Goal: Transaction & Acquisition: Purchase product/service

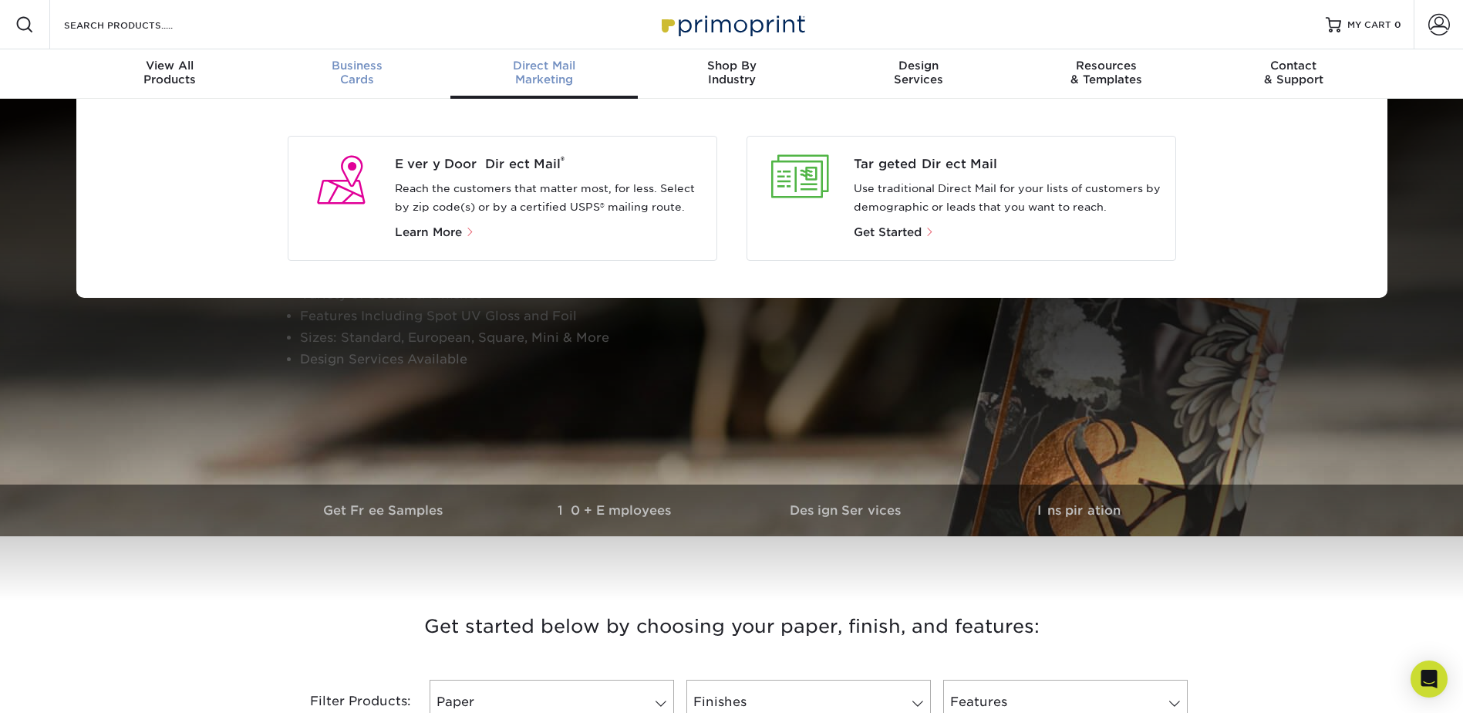
click at [360, 66] on span "Business" at bounding box center [356, 66] width 187 height 14
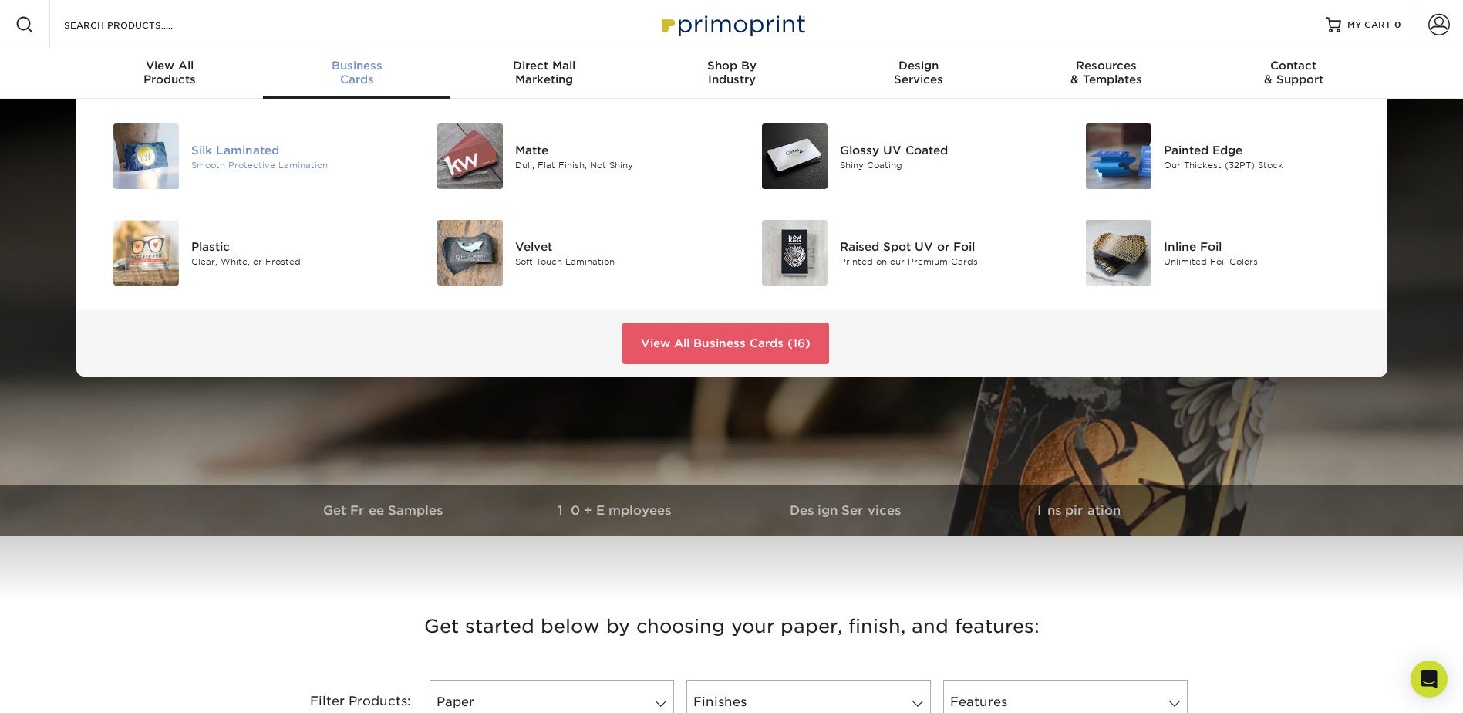
click at [226, 155] on div "Silk Laminated" at bounding box center [293, 149] width 204 height 17
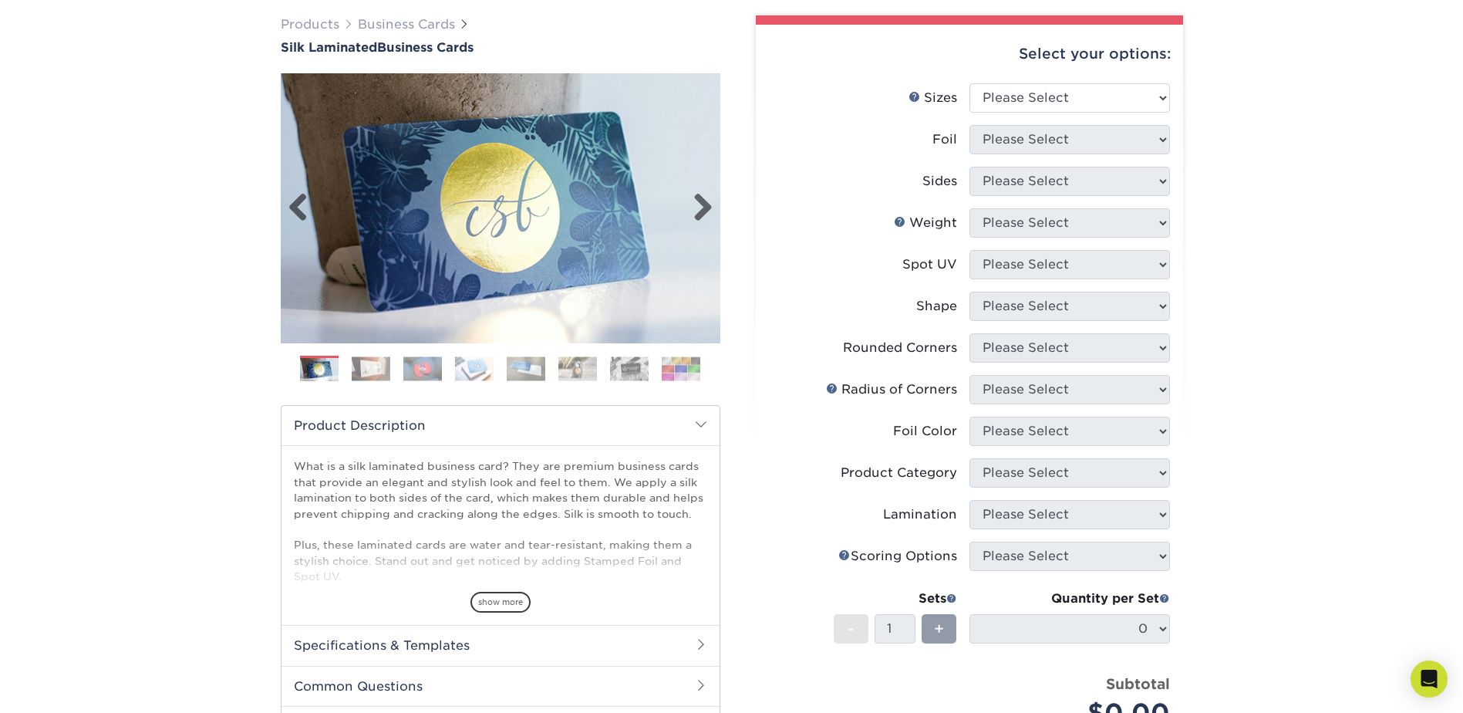
scroll to position [154, 0]
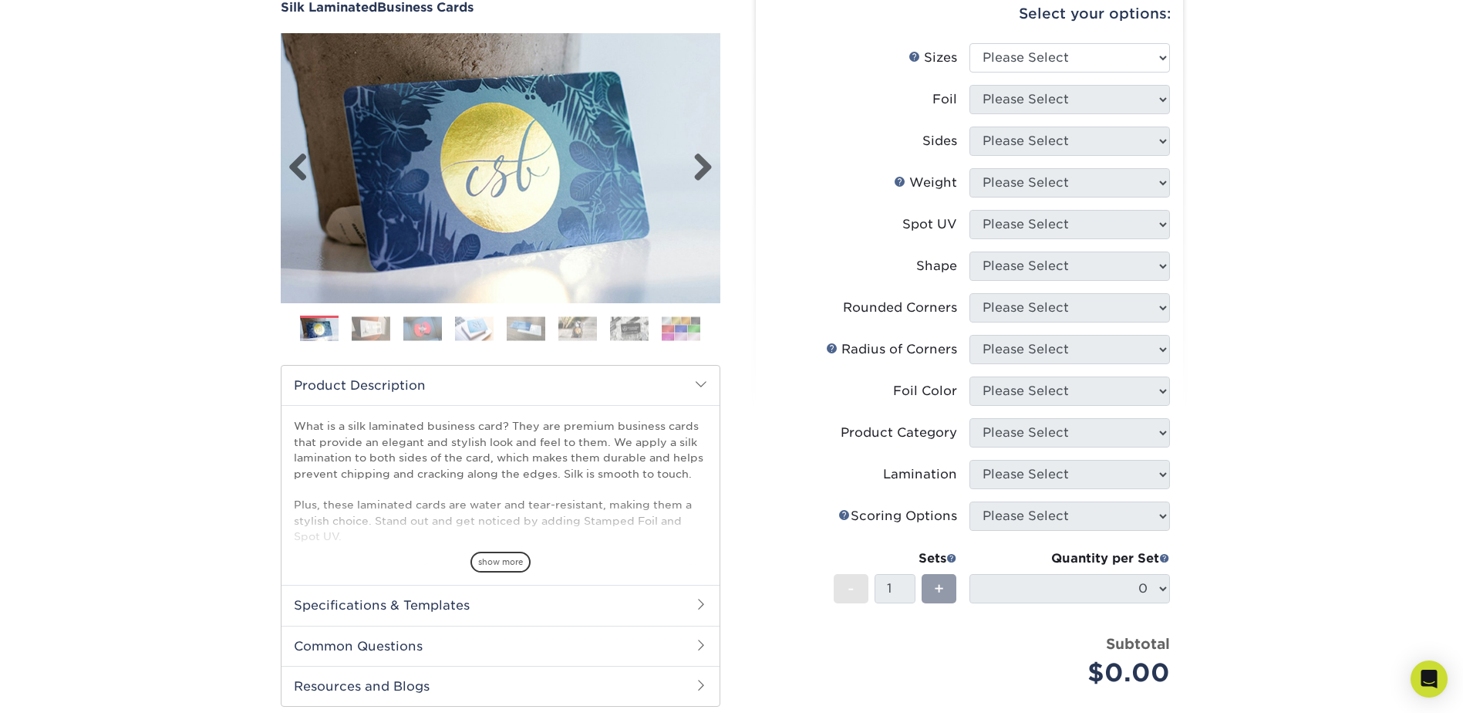
click at [716, 162] on img at bounding box center [501, 168] width 440 height 440
click at [694, 162] on link "Next" at bounding box center [697, 168] width 31 height 31
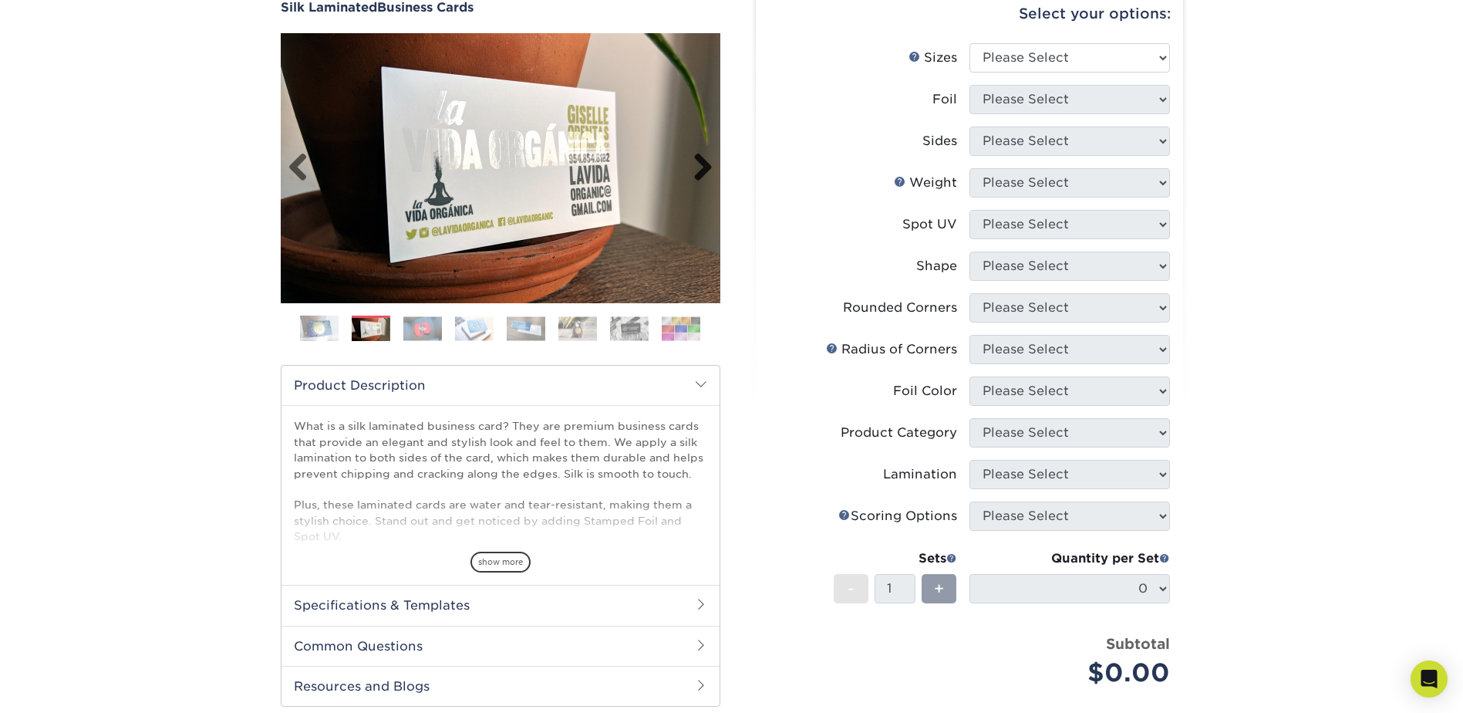
click at [694, 162] on link "Next" at bounding box center [697, 168] width 31 height 31
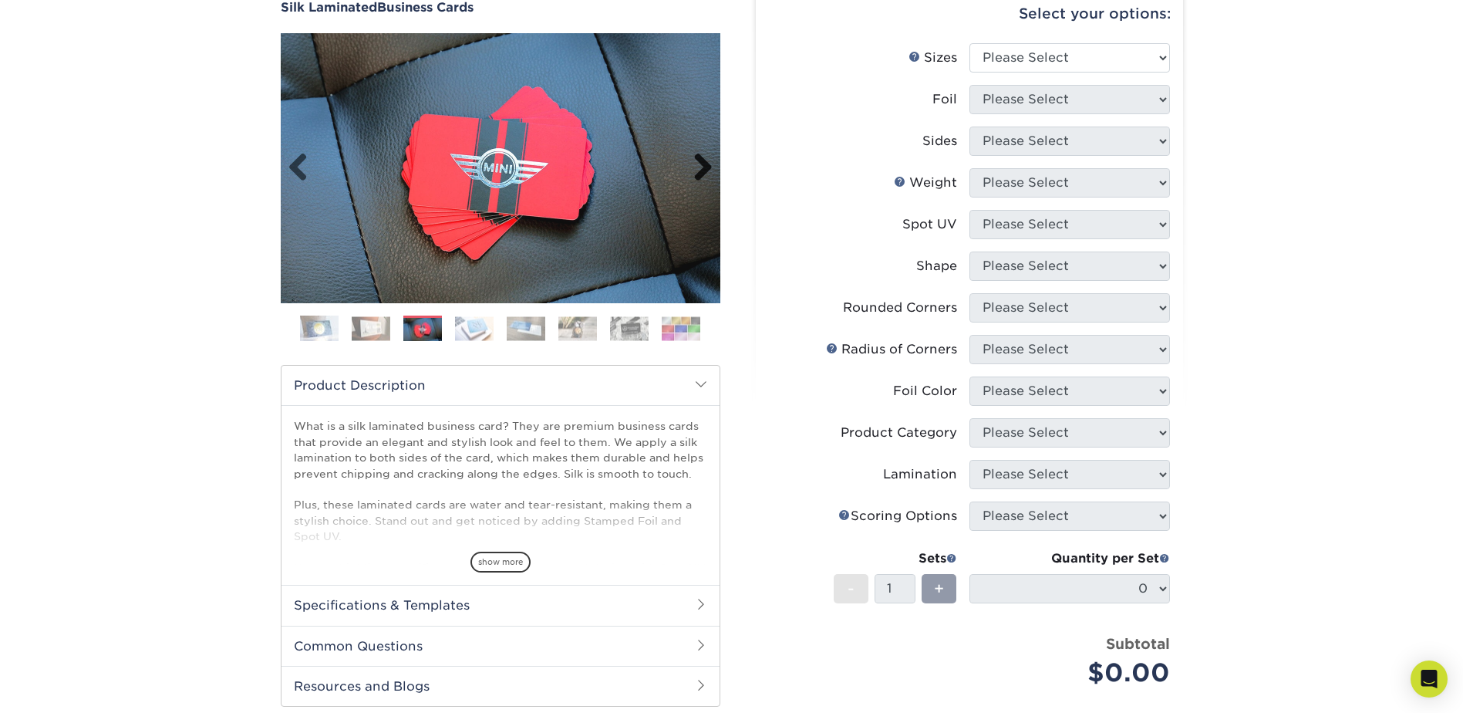
click at [694, 162] on link "Next" at bounding box center [697, 168] width 31 height 31
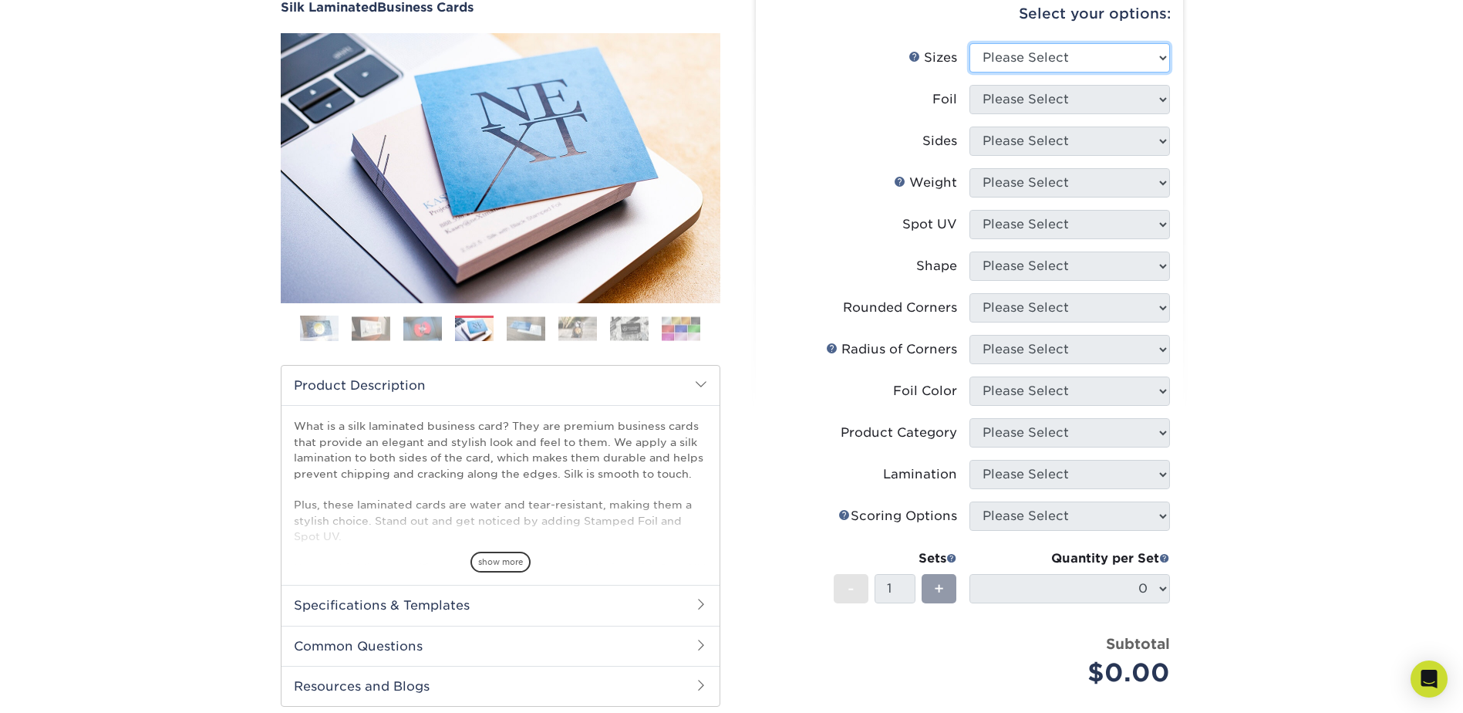
click at [1093, 56] on select "Please Select 1.5" x 3.5" - Mini 1.75" x 3.5" - Mini 2" x 2" - Square 2" x 3" -…" at bounding box center [1070, 57] width 201 height 29
select select "2.00x3.50"
click at [970, 43] on select "Please Select 1.5" x 3.5" - Mini 1.75" x 3.5" - Mini 2" x 2" - Square 2" x 3" -…" at bounding box center [1070, 57] width 201 height 29
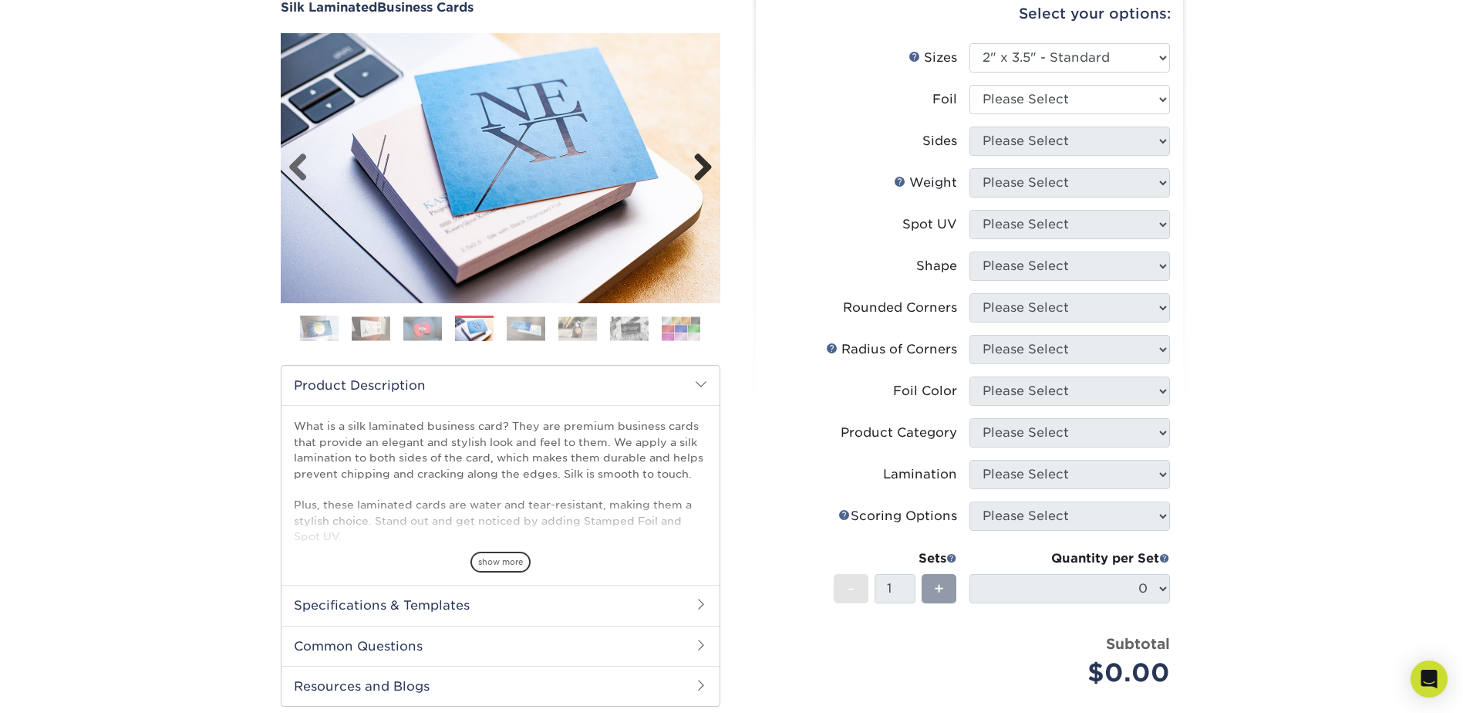
click at [704, 177] on link "Next" at bounding box center [697, 168] width 31 height 31
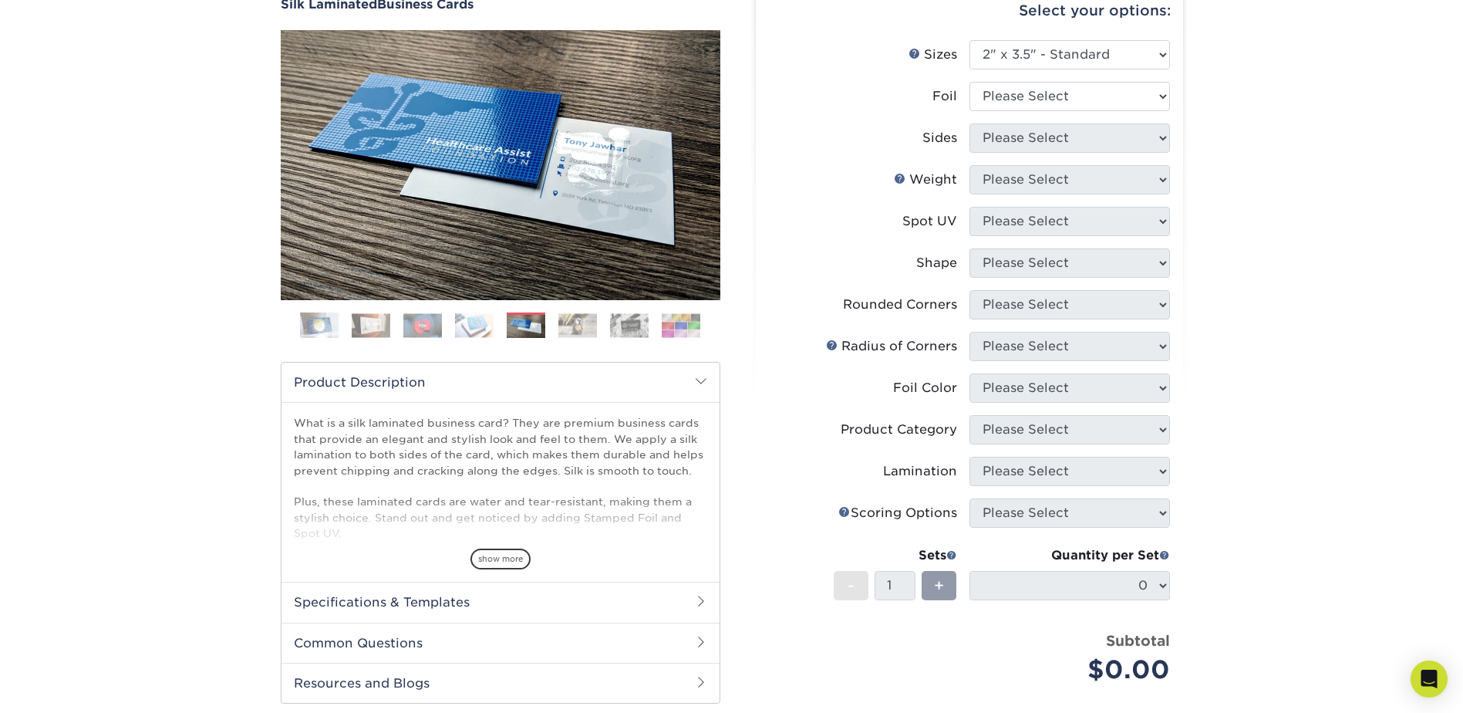
scroll to position [0, 0]
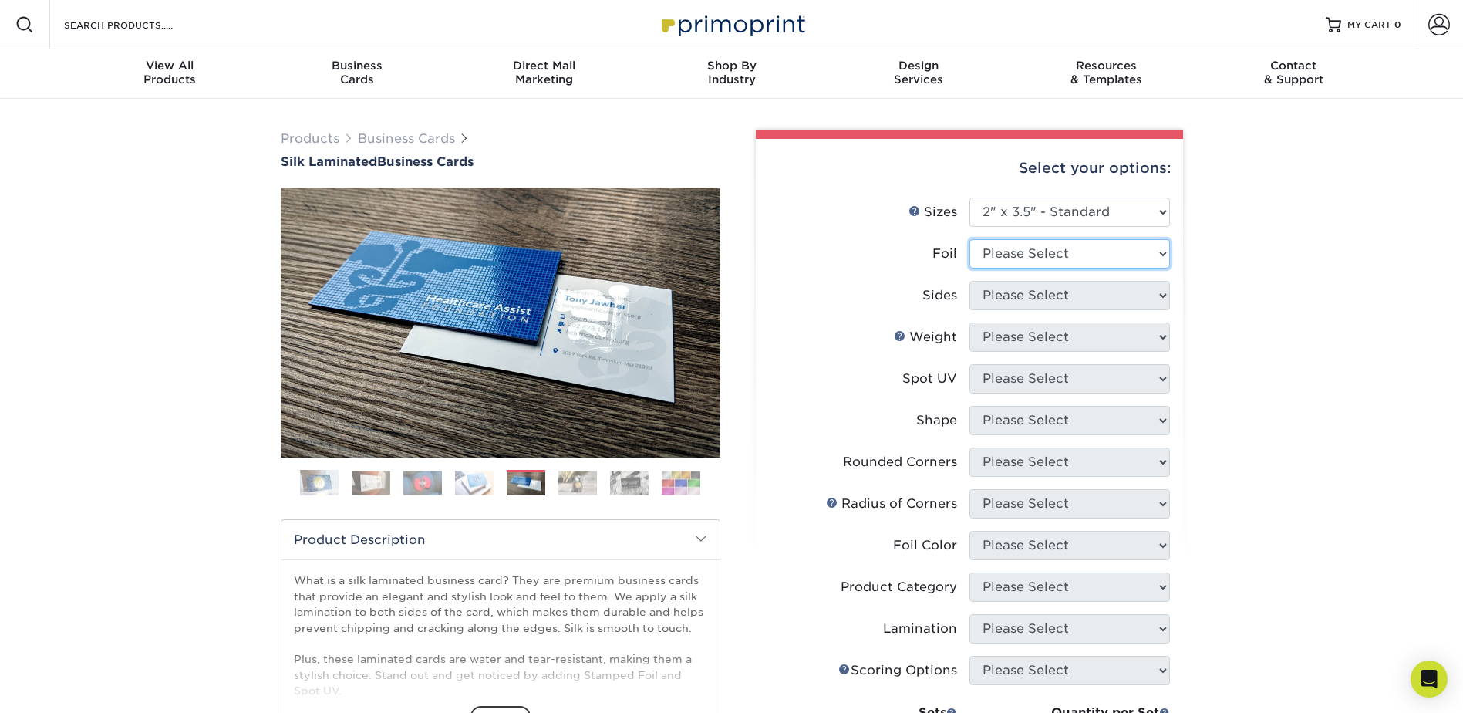
click at [1009, 248] on select "Please Select Yes No" at bounding box center [1070, 253] width 201 height 29
click at [970, 239] on select "Please Select Yes No" at bounding box center [1070, 253] width 201 height 29
click at [1029, 252] on select "Please Select Yes No" at bounding box center [1070, 253] width 201 height 29
select select "1"
click at [970, 239] on select "Please Select Yes No" at bounding box center [1070, 253] width 201 height 29
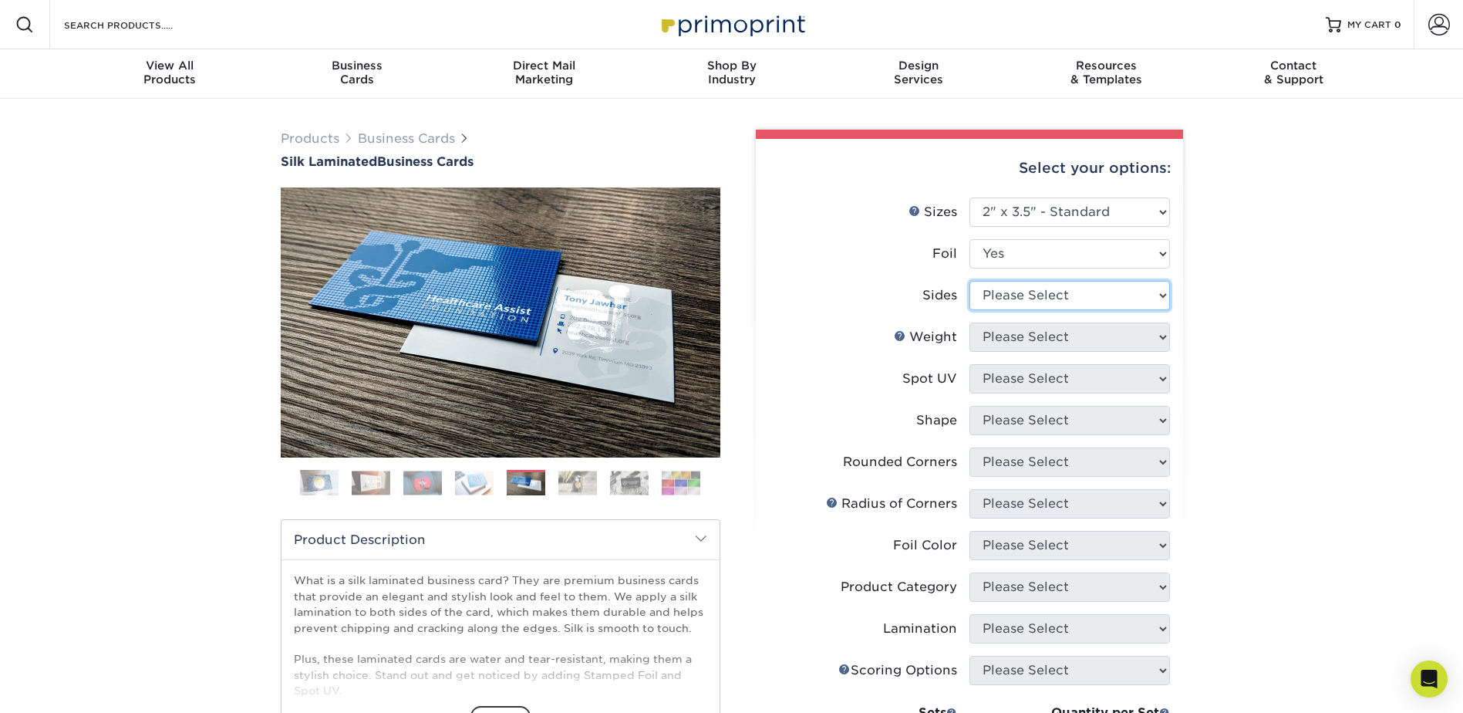
click at [1041, 288] on select "Please Select Print Both Sides - Foil Both Sides Print Both Sides - Foil Front …" at bounding box center [1070, 295] width 201 height 29
select select "e9e9dfb3-fba1-4d60-972c-fd9ca5904d33"
click at [970, 281] on select "Please Select Print Both Sides - Foil Both Sides Print Both Sides - Foil Front …" at bounding box center [1070, 295] width 201 height 29
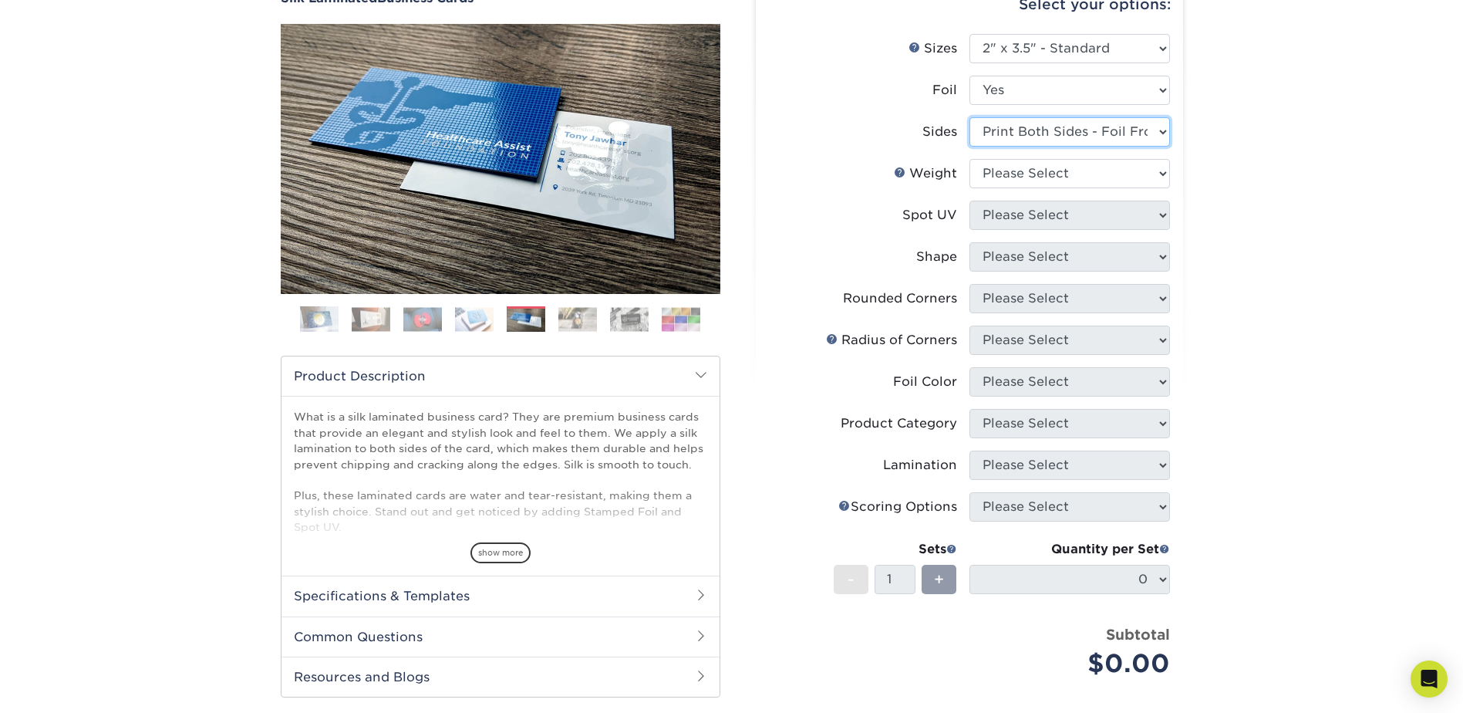
scroll to position [386, 0]
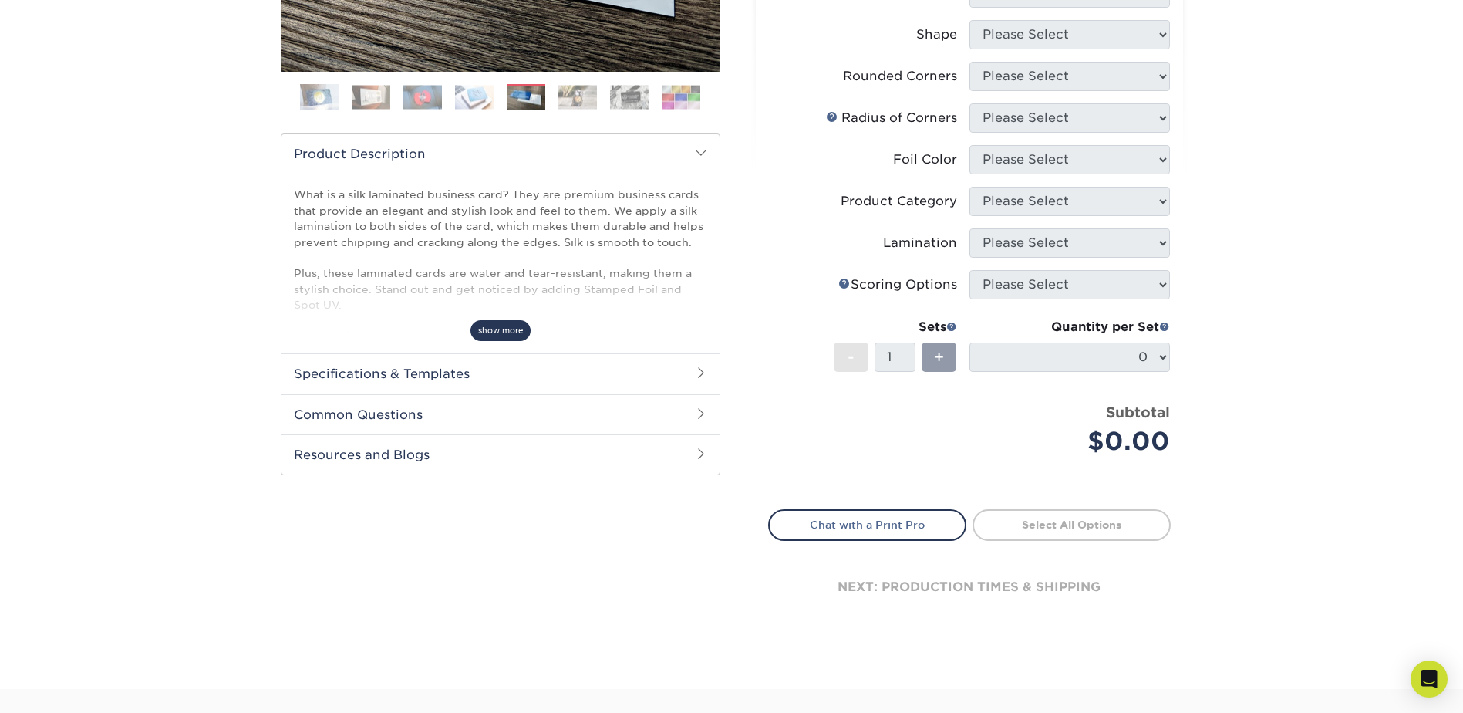
click at [494, 336] on span "show more" at bounding box center [501, 330] width 60 height 21
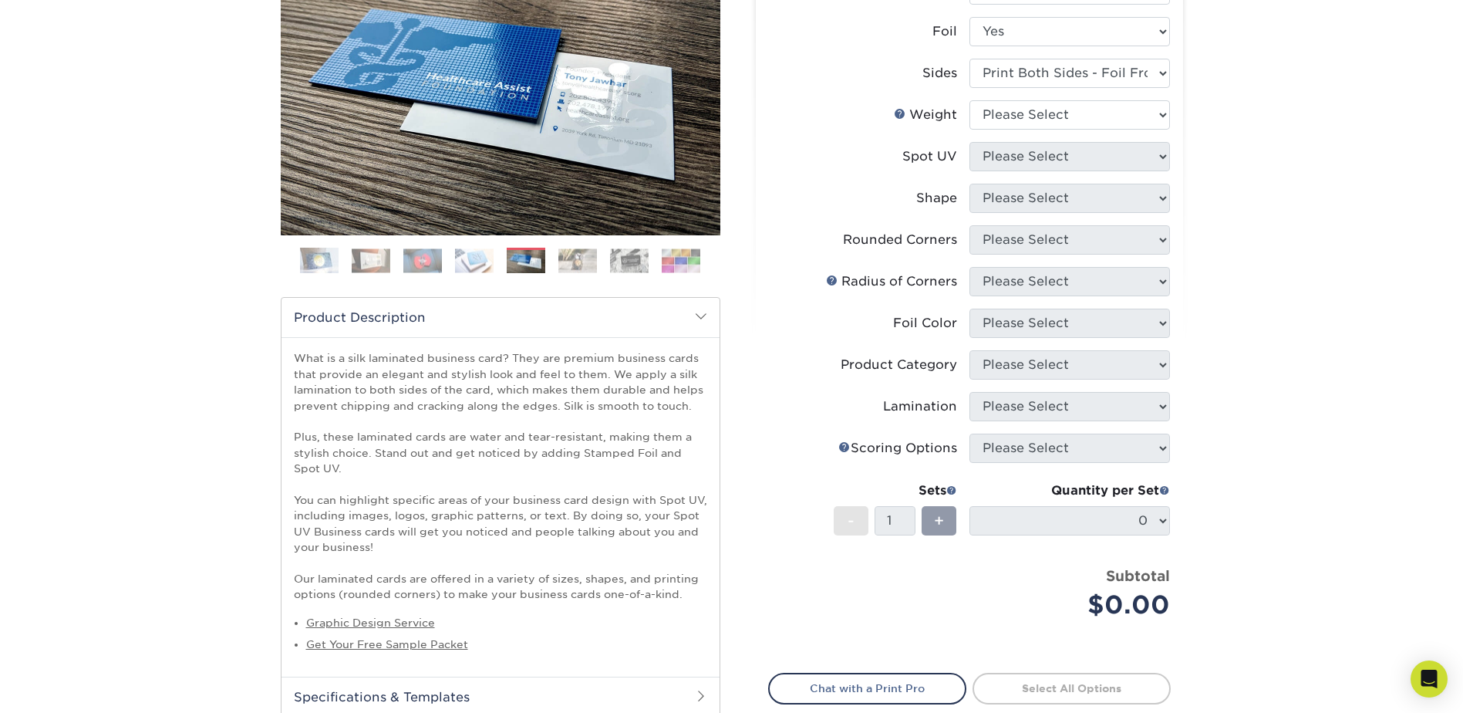
scroll to position [77, 0]
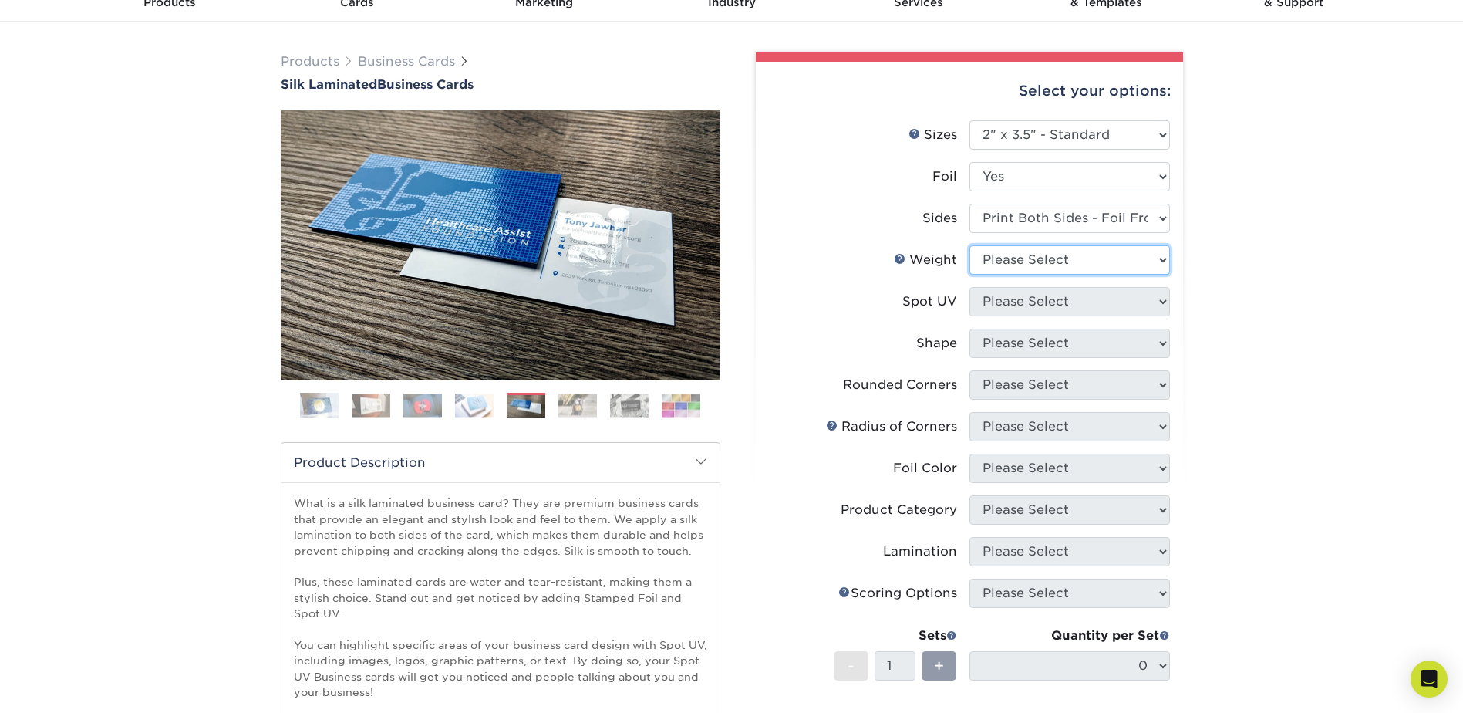
click at [1021, 261] on select "Please Select 16PT" at bounding box center [1070, 259] width 201 height 29
select select "16PT"
click at [970, 245] on select "Please Select 16PT" at bounding box center [1070, 259] width 201 height 29
click at [1021, 302] on select "Please Select No Spot UV Front and Back (Both Sides) Front Only Back Only" at bounding box center [1070, 301] width 201 height 29
select select "1"
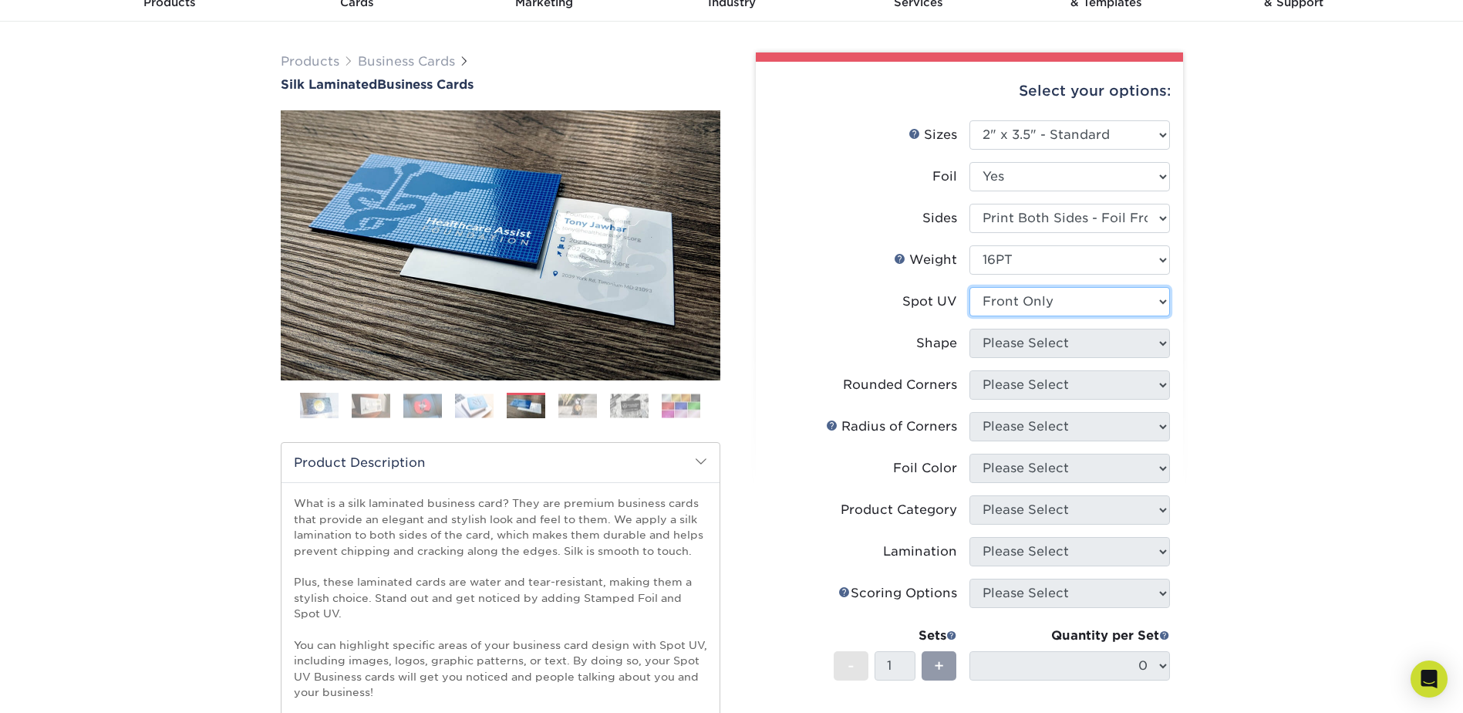
click at [970, 287] on select "Please Select No Spot UV Front and Back (Both Sides) Front Only Back Only" at bounding box center [1070, 301] width 201 height 29
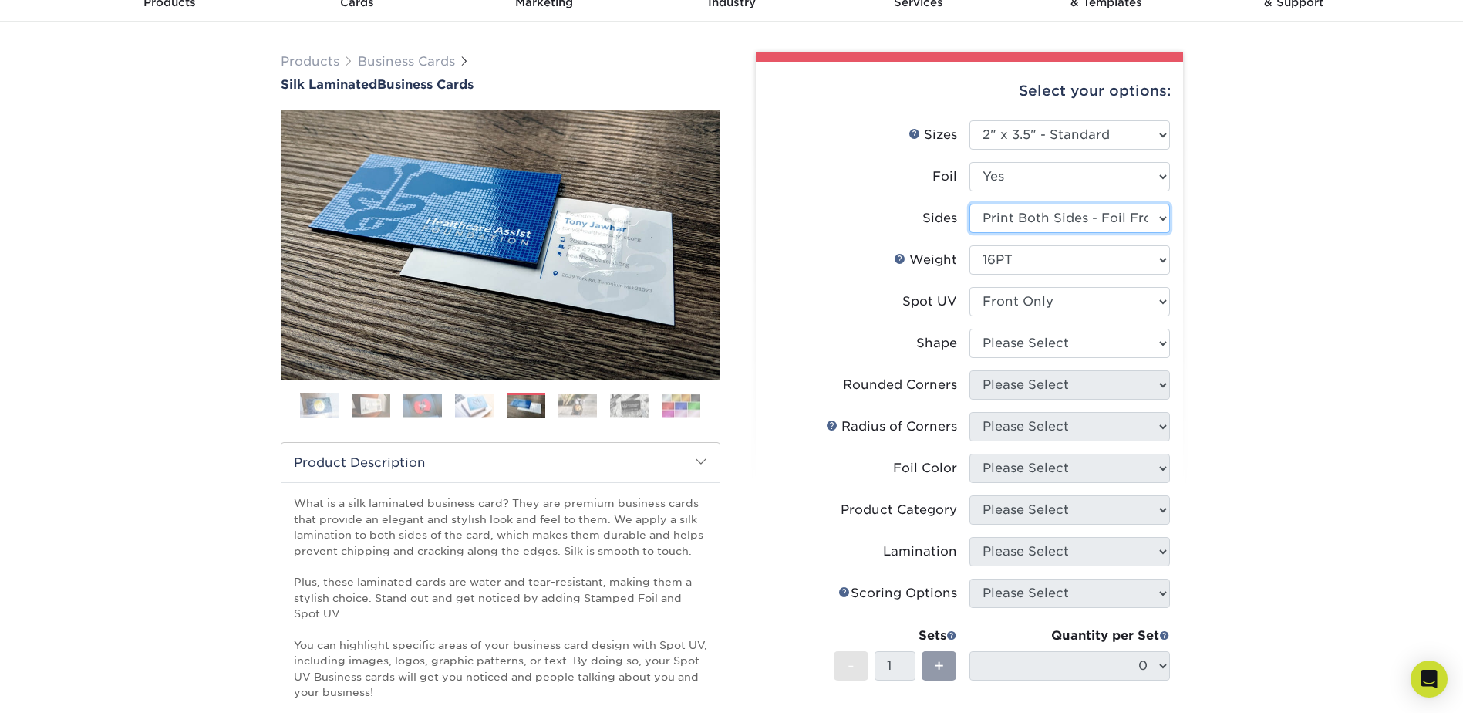
click at [1088, 218] on select "Please Select Print Both Sides - Foil Both Sides Print Both Sides - Foil Front …" at bounding box center [1070, 218] width 201 height 29
select select "34527644-b4fd-4ffb-9092-1318eefcd9d9"
click at [970, 204] on select "Please Select Print Both Sides - Foil Both Sides Print Both Sides - Foil Front …" at bounding box center [1070, 218] width 201 height 29
select select "-1"
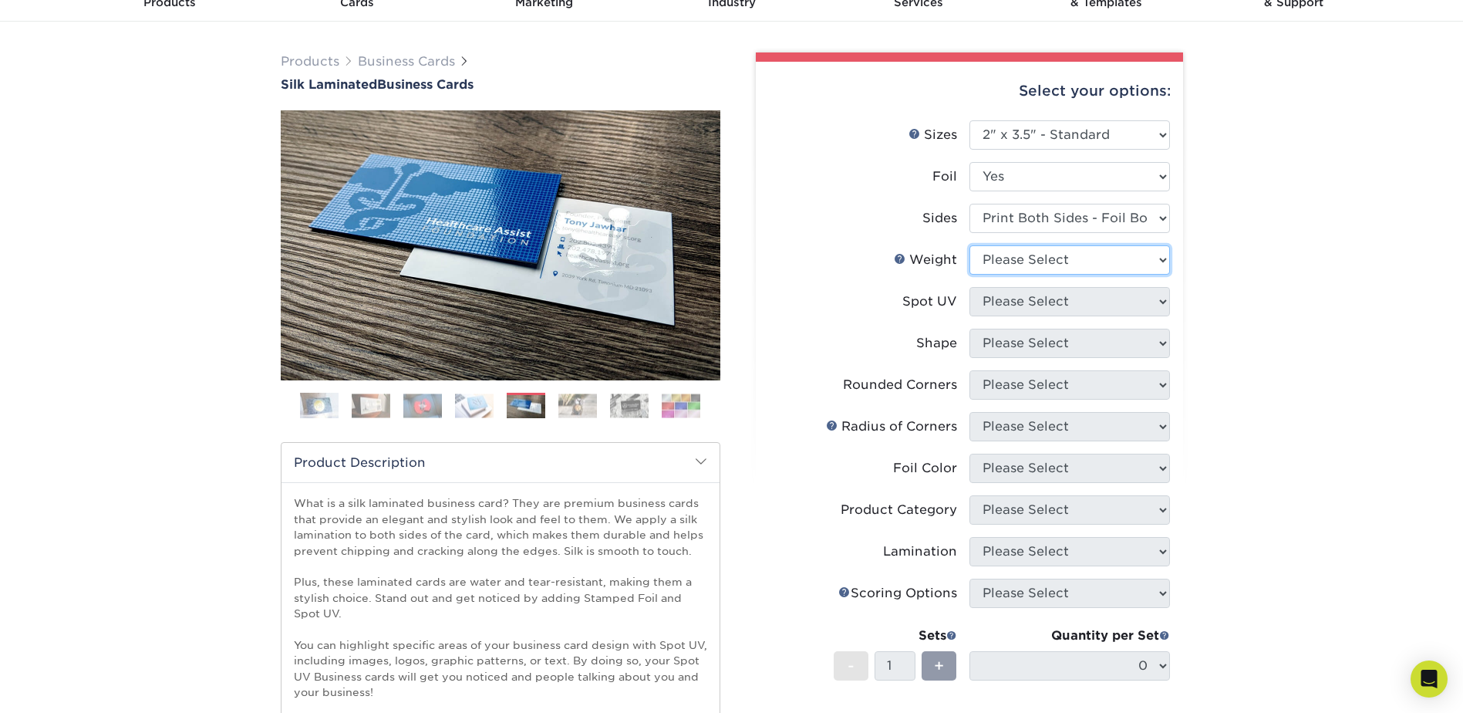
click at [1075, 268] on select "Please Select 16PT" at bounding box center [1070, 259] width 201 height 29
click at [1067, 220] on select "Please Select Print Both Sides - Foil Both Sides Print Both Sides - Foil Front …" at bounding box center [1070, 218] width 201 height 29
click at [1064, 221] on select "Please Select Print Both Sides - Foil Both Sides Print Both Sides - Foil Front …" at bounding box center [1070, 218] width 201 height 29
click at [1062, 262] on select "Please Select 16PT" at bounding box center [1070, 259] width 201 height 29
select select "16PT"
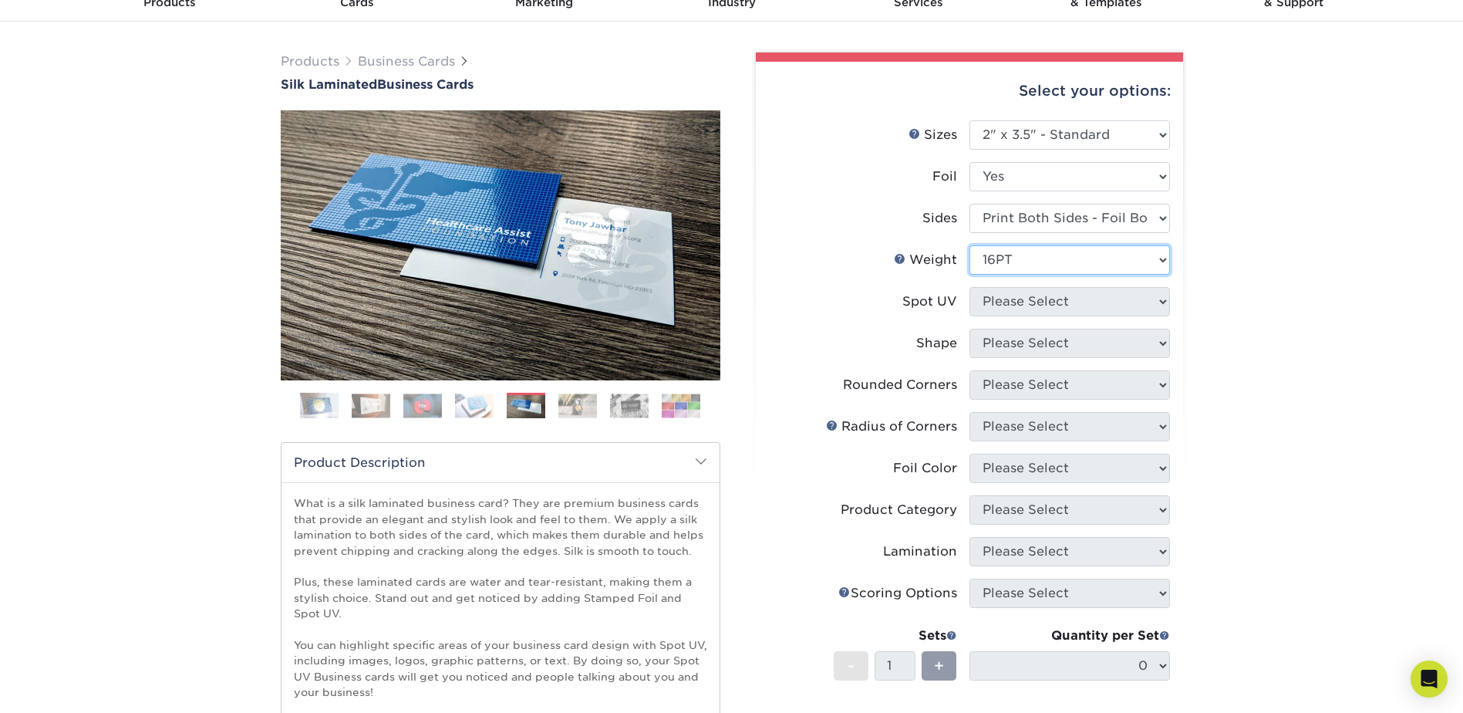
click at [970, 245] on select "Please Select 16PT" at bounding box center [1070, 259] width 201 height 29
click at [1018, 304] on select "Please Select No Spot UV Front and Back (Both Sides) Front Only Back Only" at bounding box center [1070, 301] width 201 height 29
select select "1"
click at [970, 287] on select "Please Select No Spot UV Front and Back (Both Sides) Front Only Back Only" at bounding box center [1070, 301] width 201 height 29
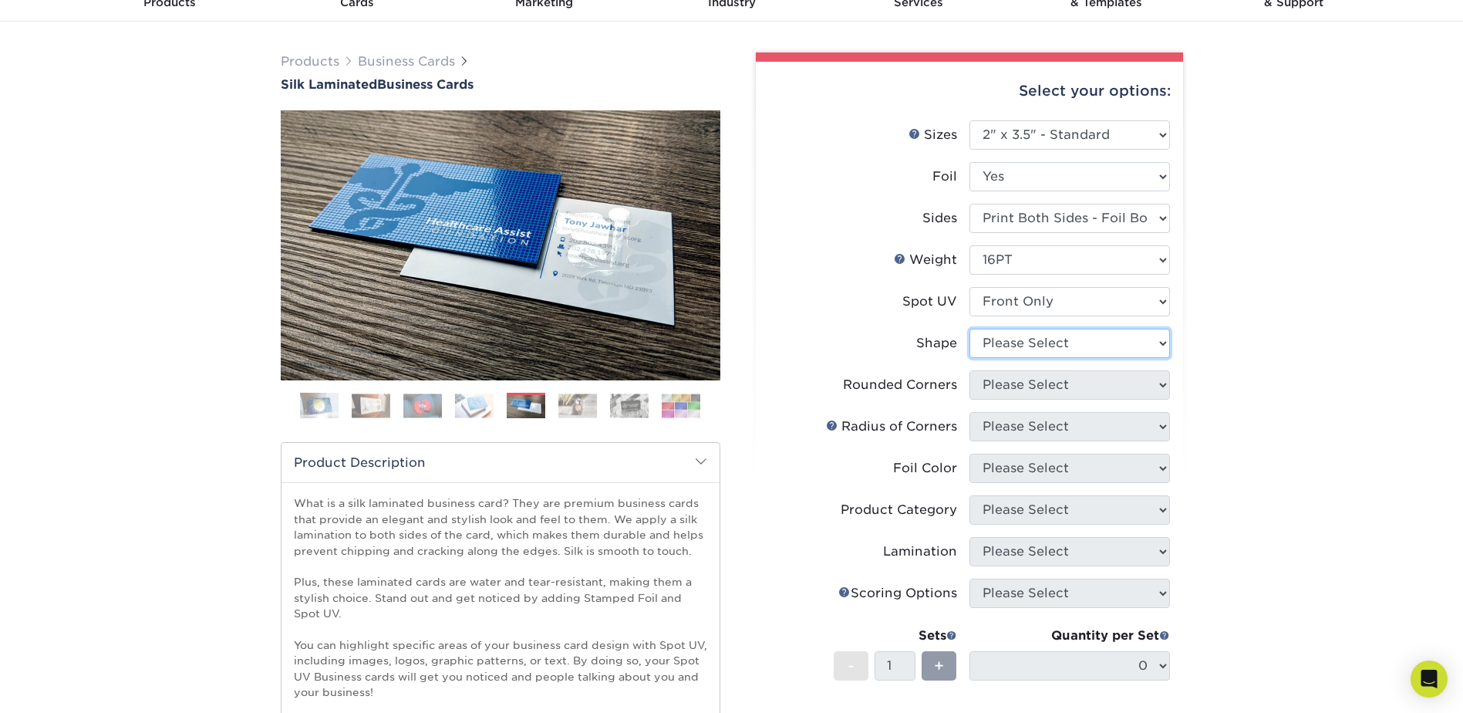
click at [1017, 342] on select "Please Select Standard" at bounding box center [1070, 343] width 201 height 29
select select "standard"
click at [970, 329] on select "Please Select Standard" at bounding box center [1070, 343] width 201 height 29
click at [1010, 390] on select "Please Select Yes - Round 2 Corners Yes - Round 4 Corners No" at bounding box center [1070, 384] width 201 height 29
click at [970, 370] on select "Please Select Yes - Round 2 Corners Yes - Round 4 Corners No" at bounding box center [1070, 384] width 201 height 29
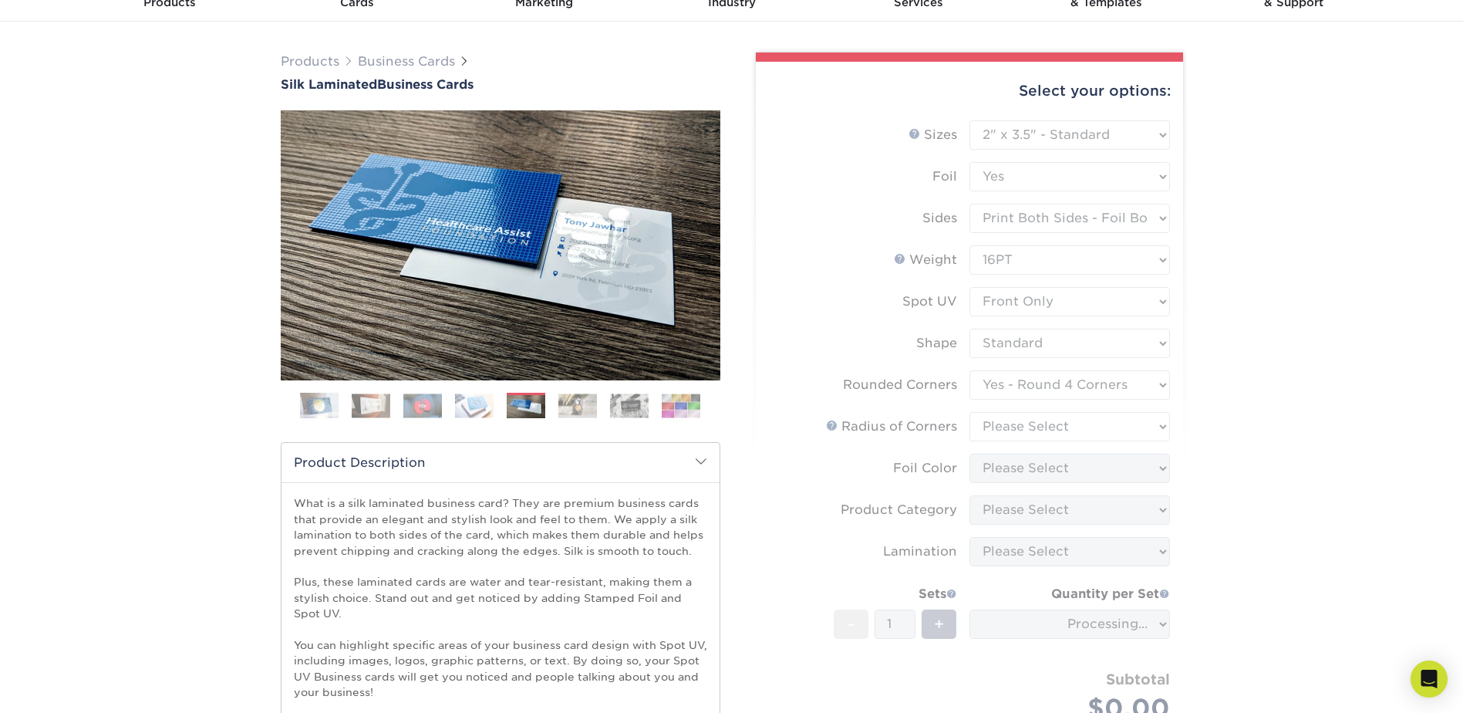
click at [1076, 392] on form "Sizes Help Sizes Please Select 1.5" x 3.5" - Mini 1.75" x 3.5" - Mini 2" x 2" -…" at bounding box center [969, 439] width 403 height 638
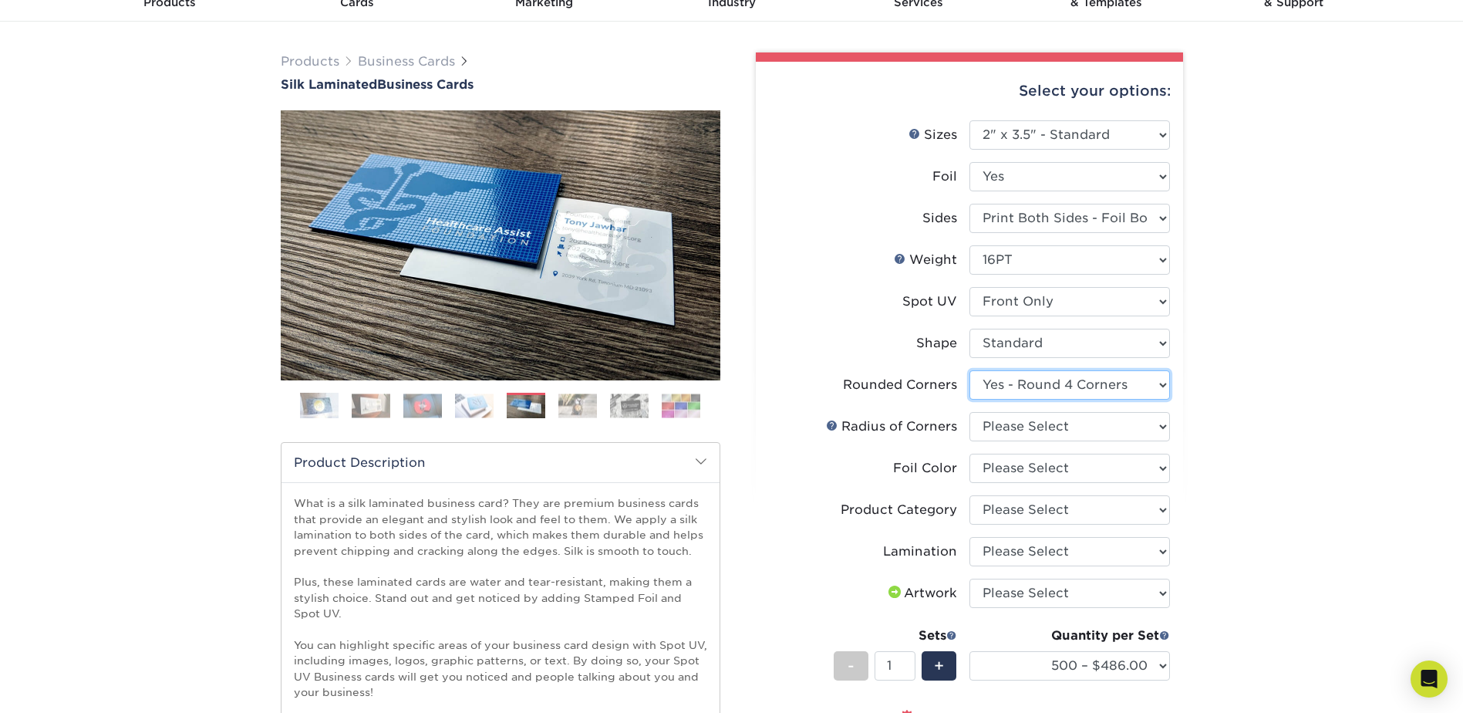
click at [1088, 378] on select "Please Select Yes - Round 2 Corners Yes - Round 4 Corners No" at bounding box center [1070, 384] width 201 height 29
select select "0"
click at [970, 370] on select "Please Select Yes - Round 2 Corners Yes - Round 4 Corners No" at bounding box center [1070, 384] width 201 height 29
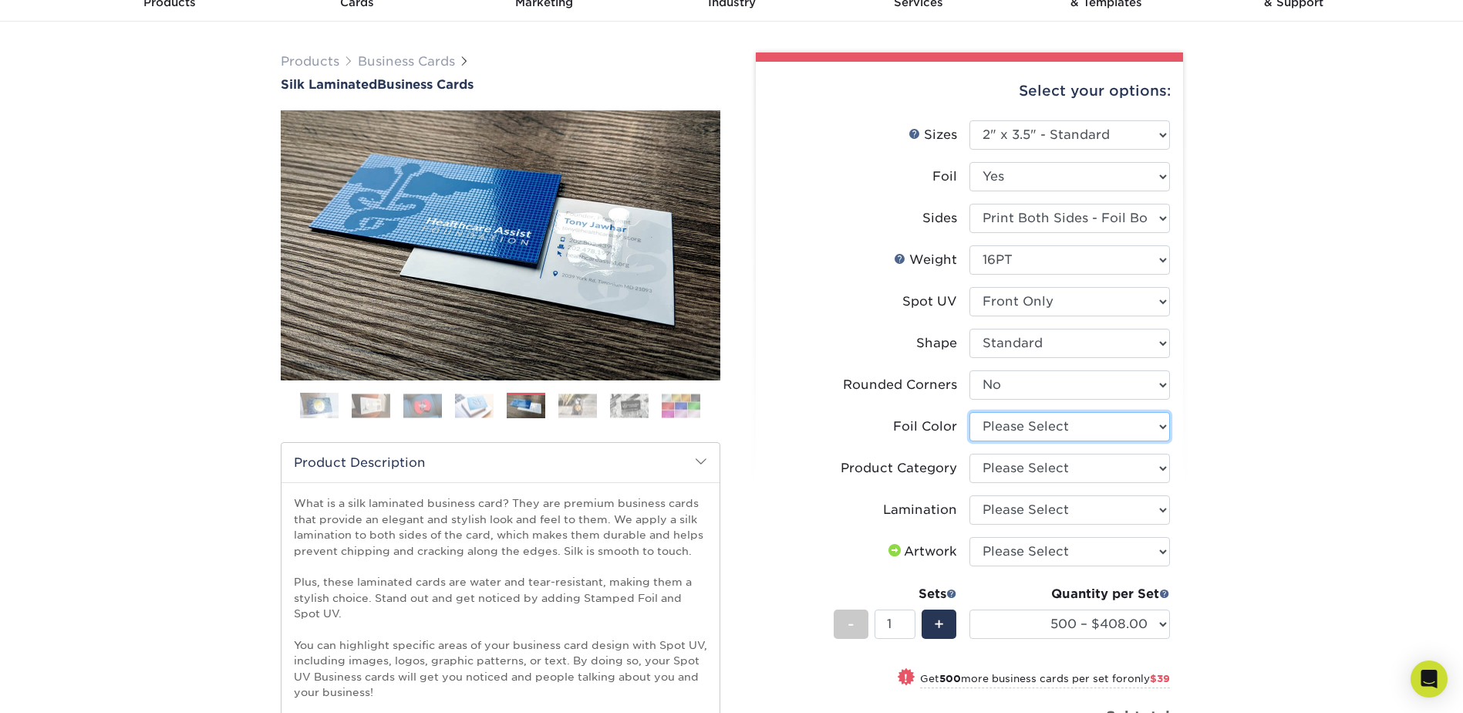
click at [1014, 426] on select "Please Select Silver Foil Black Foil Blue Foil Copper Foil Gold Foil Red Foil R…" at bounding box center [1070, 426] width 201 height 29
select select "a834dd52-fe06-4ed6-9a86-5bd3c2d02515"
click at [970, 412] on select "Please Select Silver Foil Black Foil Blue Foil Copper Foil Gold Foil Red Foil R…" at bounding box center [1070, 426] width 201 height 29
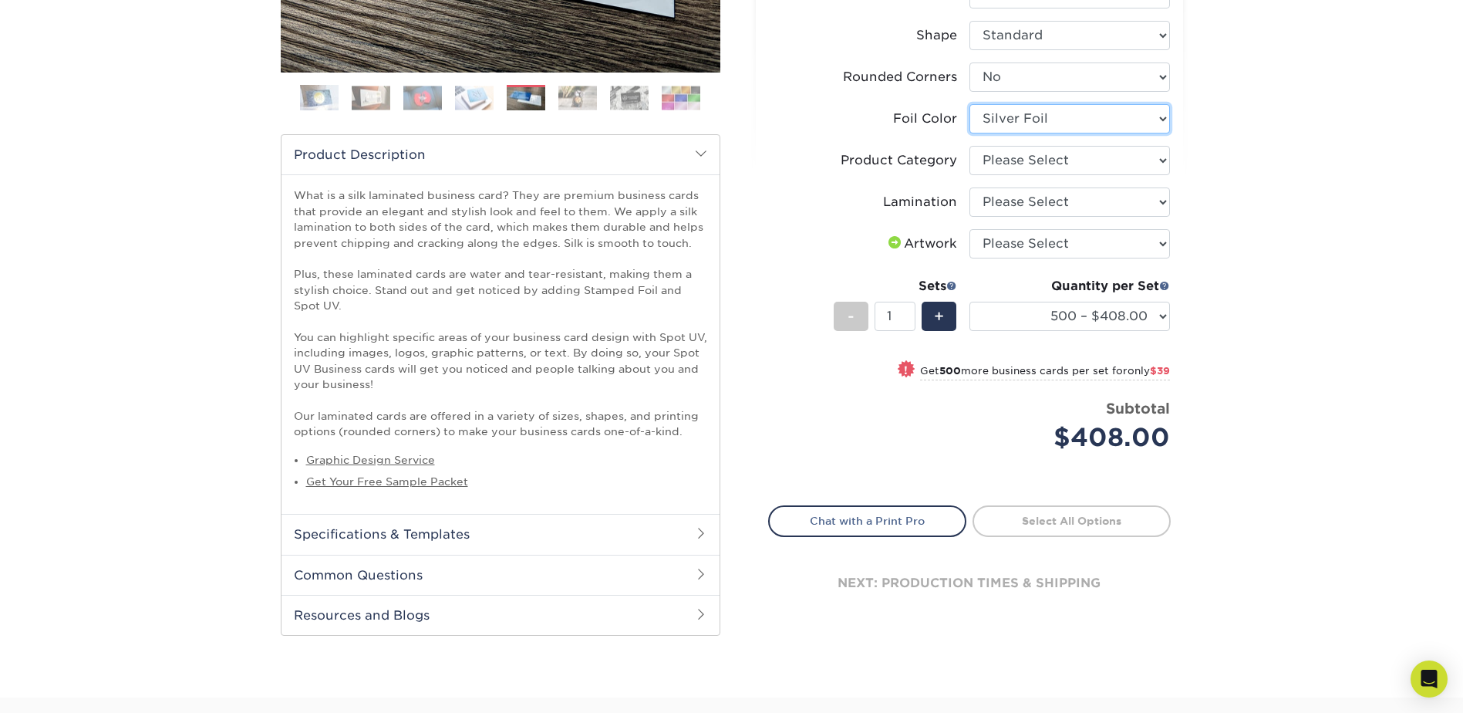
scroll to position [386, 0]
click at [457, 528] on h2 "Specifications & Templates" at bounding box center [501, 533] width 438 height 40
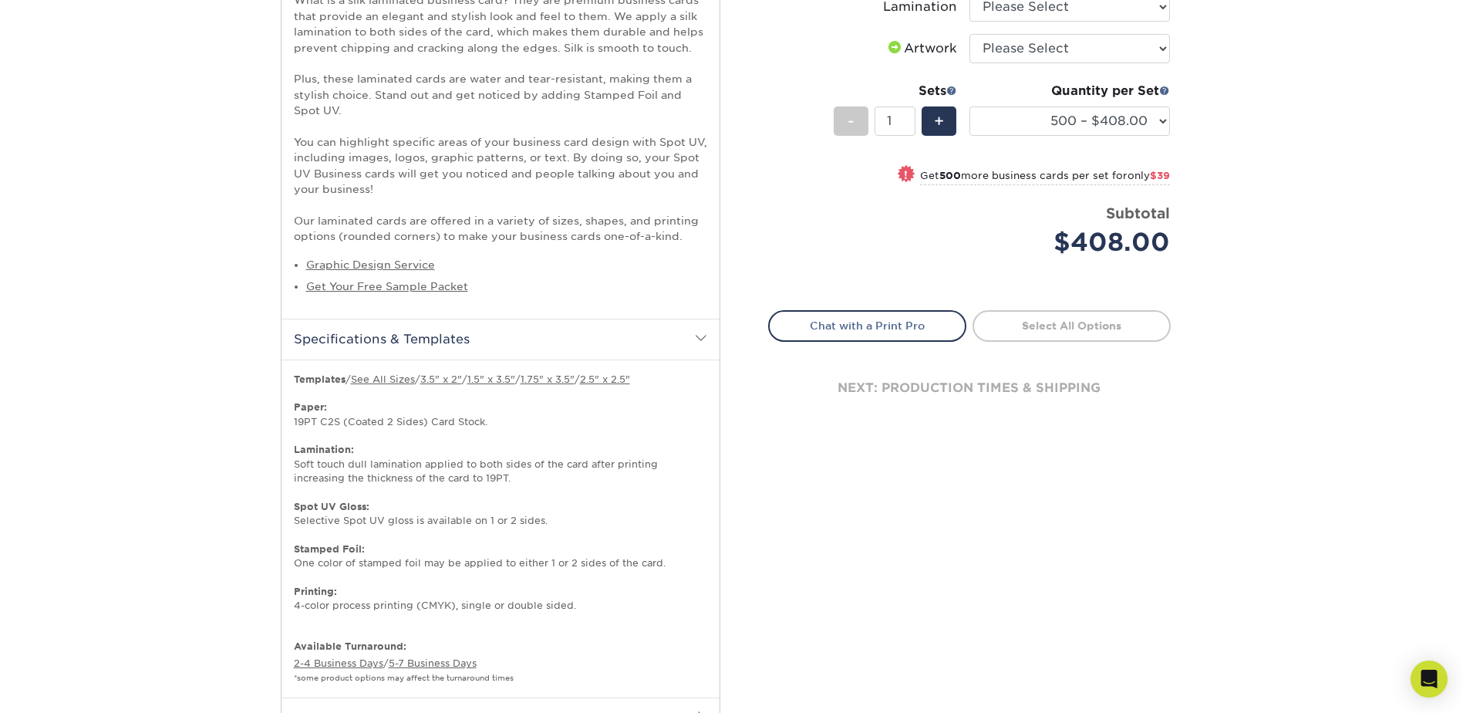
scroll to position [617, 0]
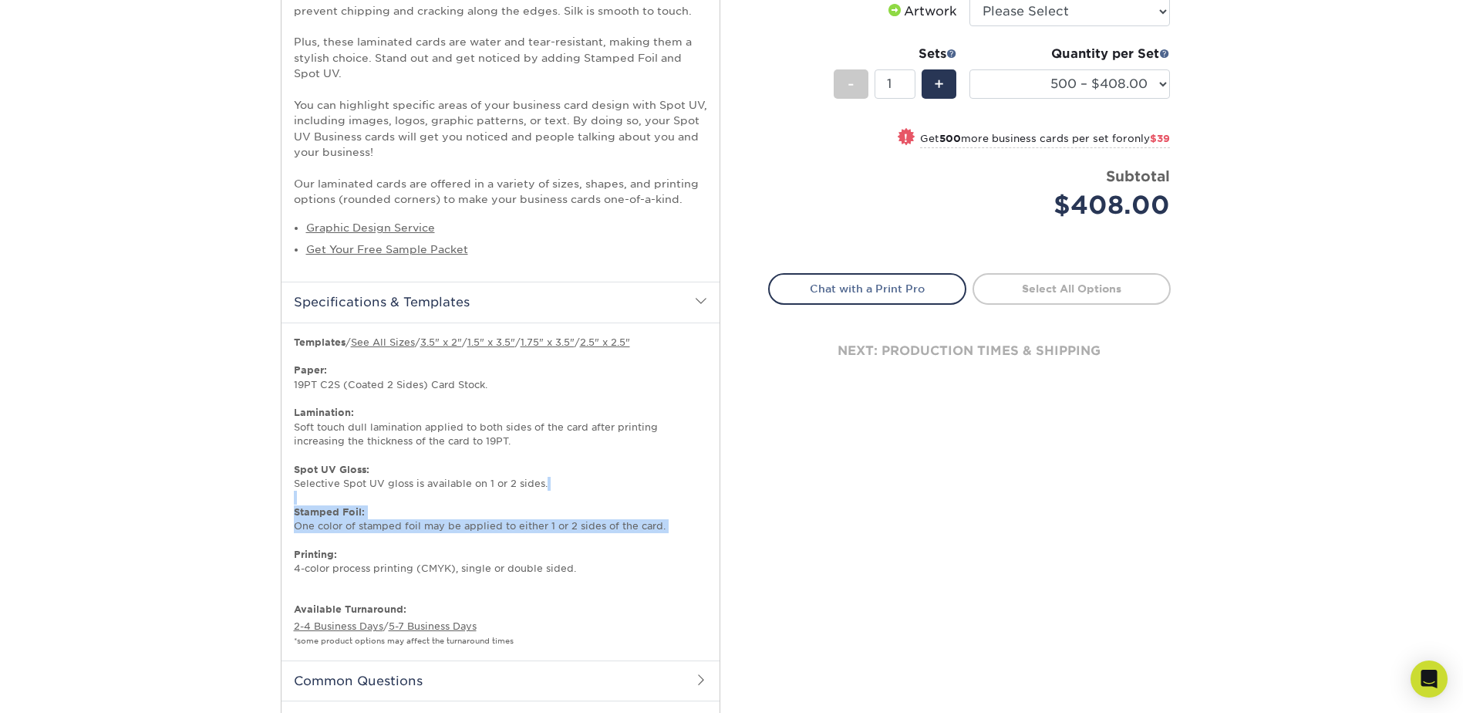
drag, startPoint x: 295, startPoint y: 500, endPoint x: 641, endPoint y: 535, distance: 348.2
click at [641, 535] on p "Templates / See All Sizes / 3.5" x 2" / 1.5" x 3.5" / 1.75" x 3.5" / 2.5" x 2.5…" at bounding box center [500, 463] width 413 height 255
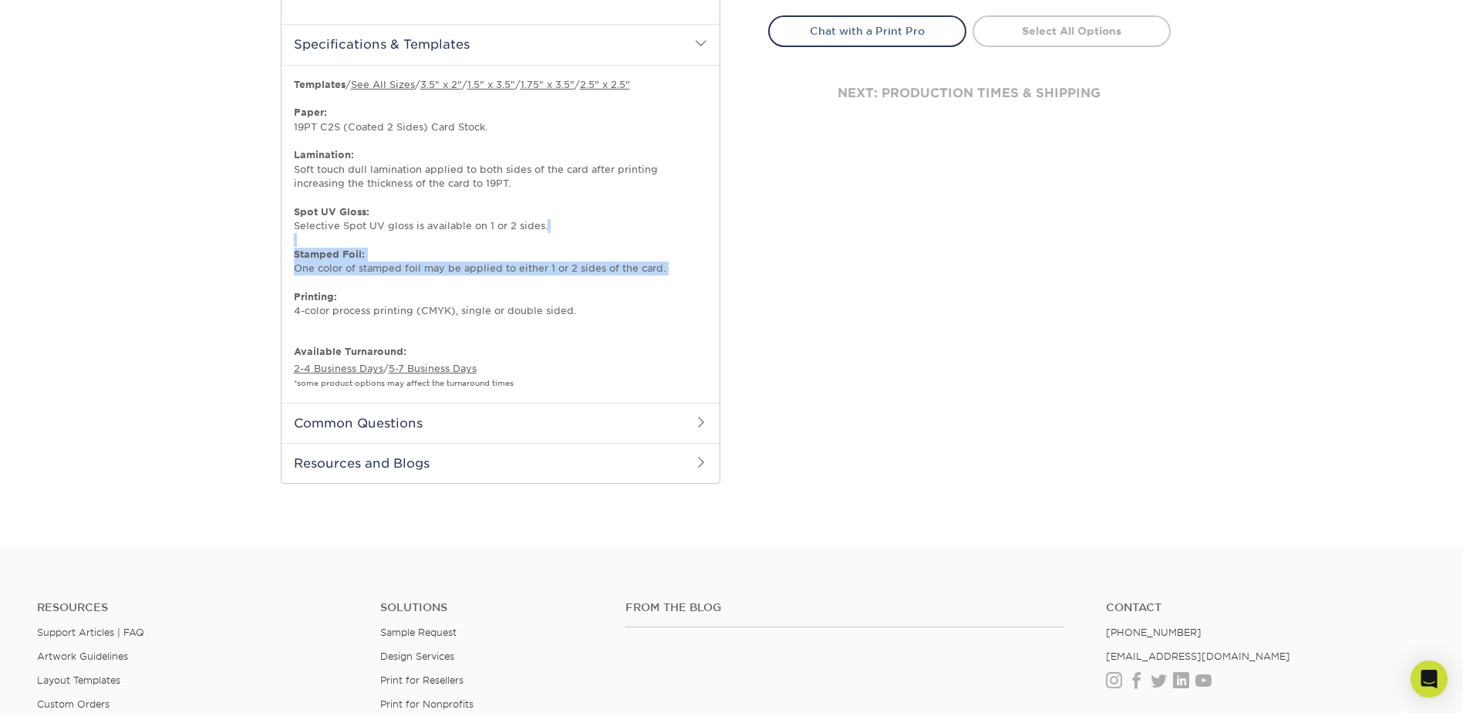
scroll to position [926, 0]
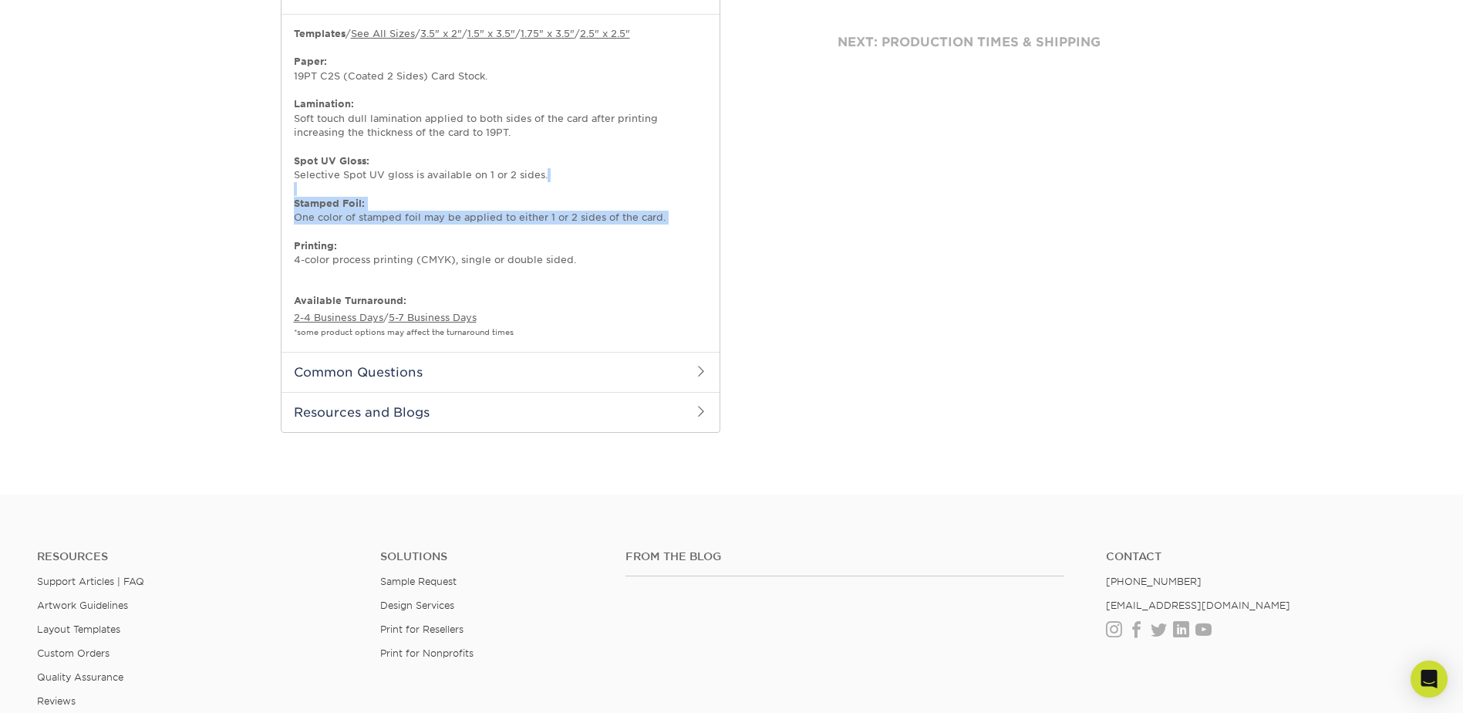
click at [380, 383] on h2 "Common Questions" at bounding box center [501, 372] width 438 height 40
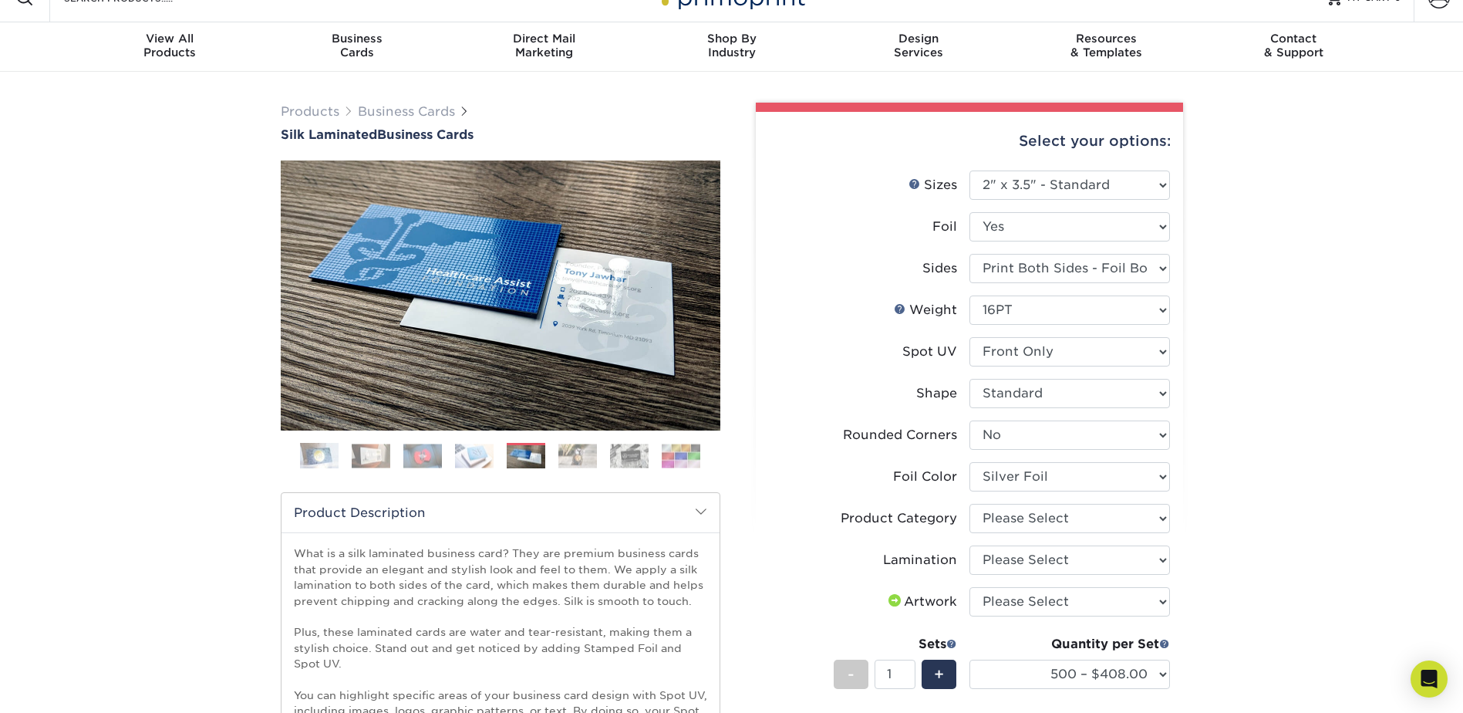
scroll to position [0, 0]
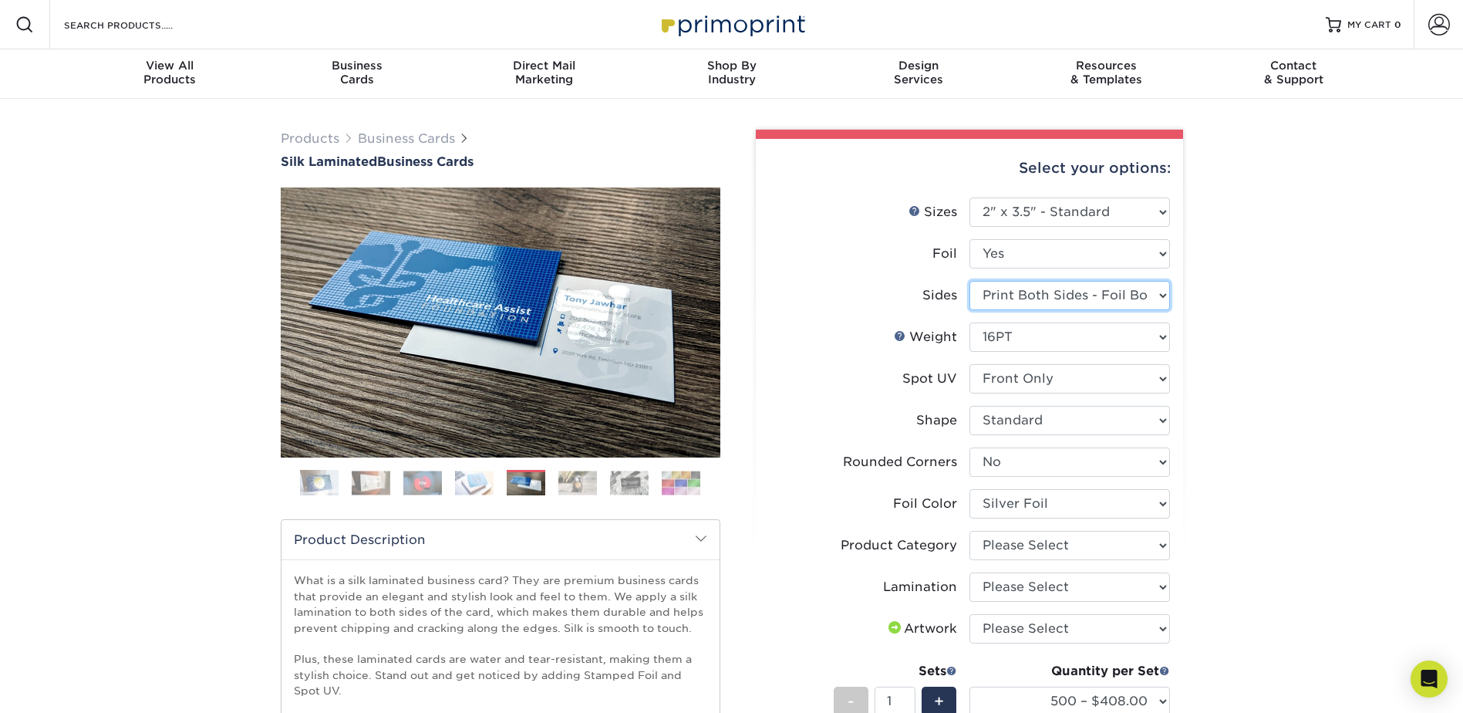
click at [1072, 287] on select "Please Select Print Both Sides - Foil Both Sides Print Both Sides - Foil Front …" at bounding box center [1070, 295] width 201 height 29
select select "e9e9dfb3-fba1-4d60-972c-fd9ca5904d33"
click at [970, 281] on select "Please Select Print Both Sides - Foil Both Sides Print Both Sides - Foil Front …" at bounding box center [1070, 295] width 201 height 29
select select "-1"
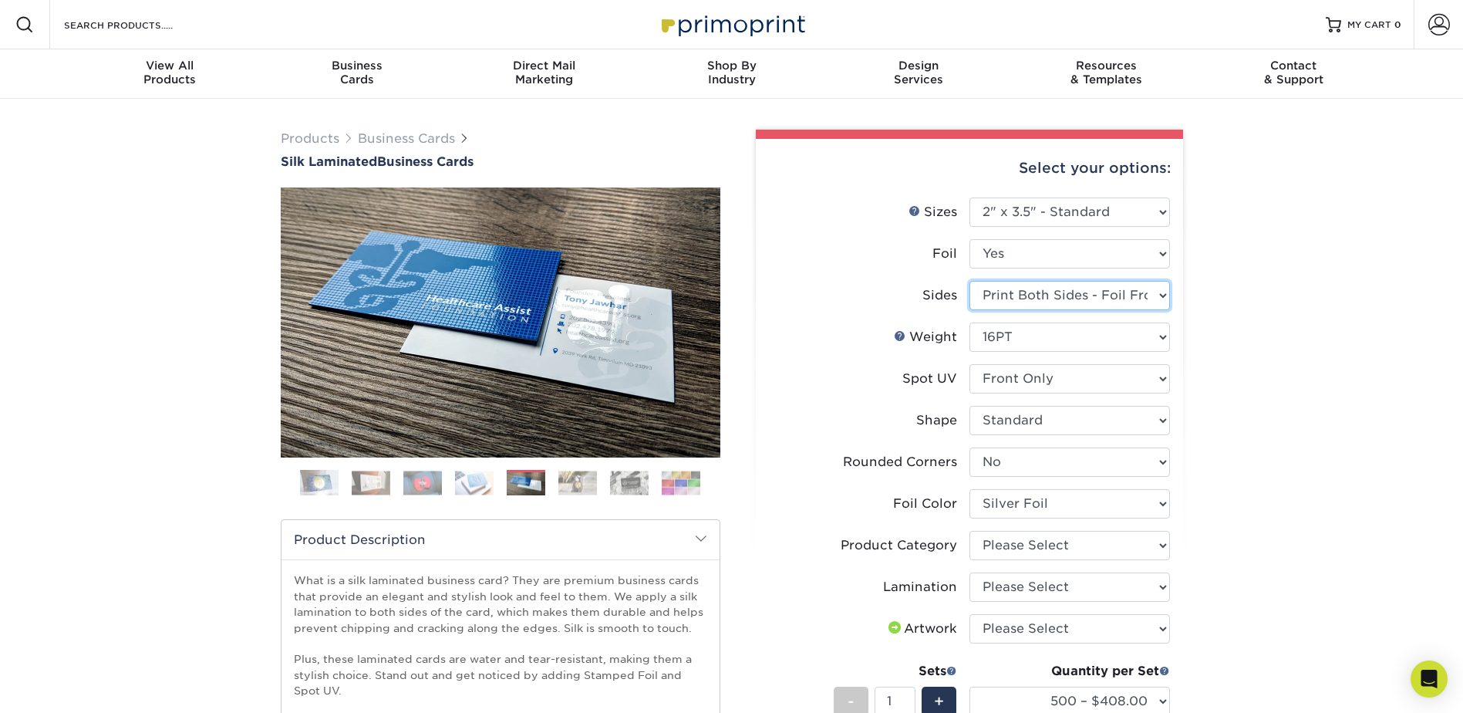
select select
select select "-1"
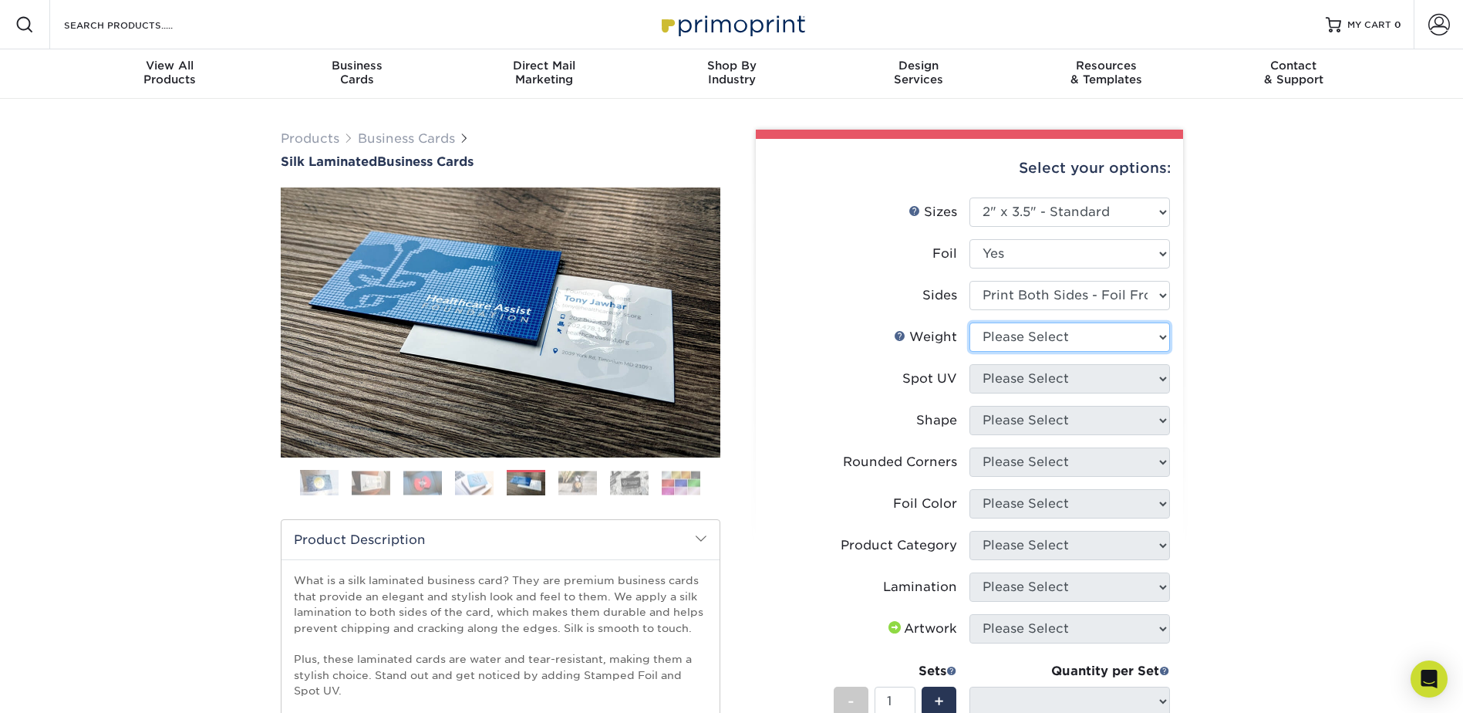
click at [1045, 343] on select "Please Select 16PT" at bounding box center [1070, 336] width 201 height 29
select select "16PT"
click at [970, 322] on select "Please Select 16PT" at bounding box center [1070, 336] width 201 height 29
select select
click at [1029, 373] on select "Please Select No Spot UV Front and Back (Both Sides) Front Only Back Only" at bounding box center [1070, 378] width 201 height 29
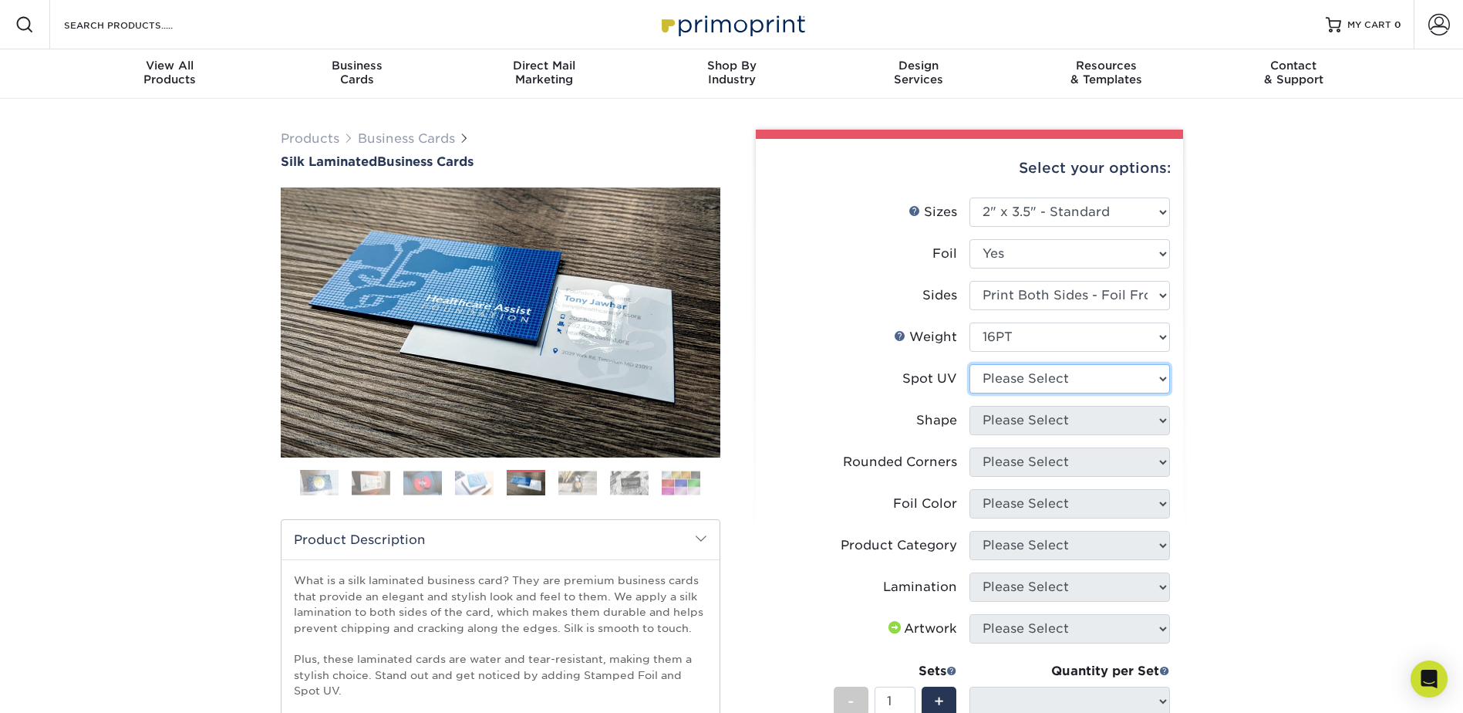
select select "1"
click at [970, 364] on select "Please Select No Spot UV Front and Back (Both Sides) Front Only Back Only" at bounding box center [1070, 378] width 201 height 29
select select
click at [1042, 423] on select "Please Select Standard" at bounding box center [1070, 420] width 201 height 29
select select "standard"
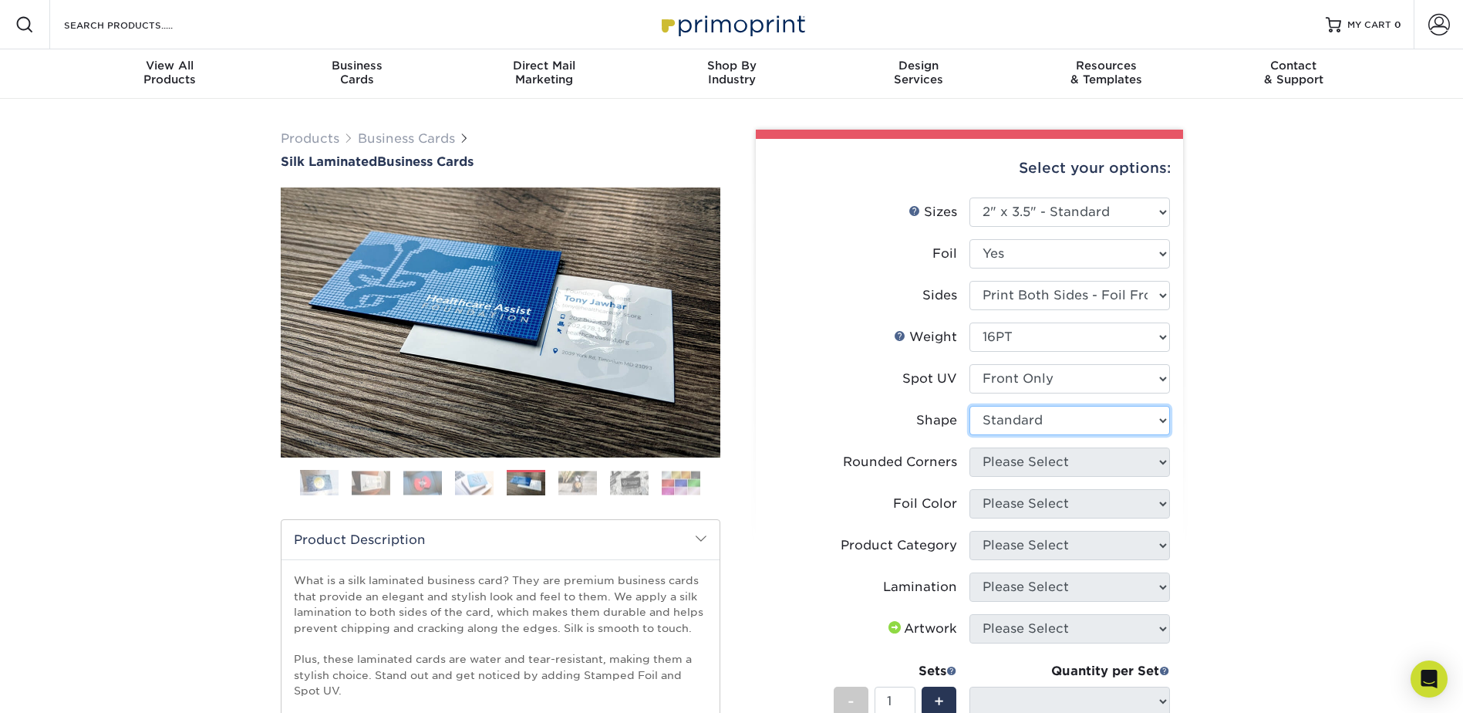
click at [970, 406] on select "Please Select Standard" at bounding box center [1070, 420] width 201 height 29
select select
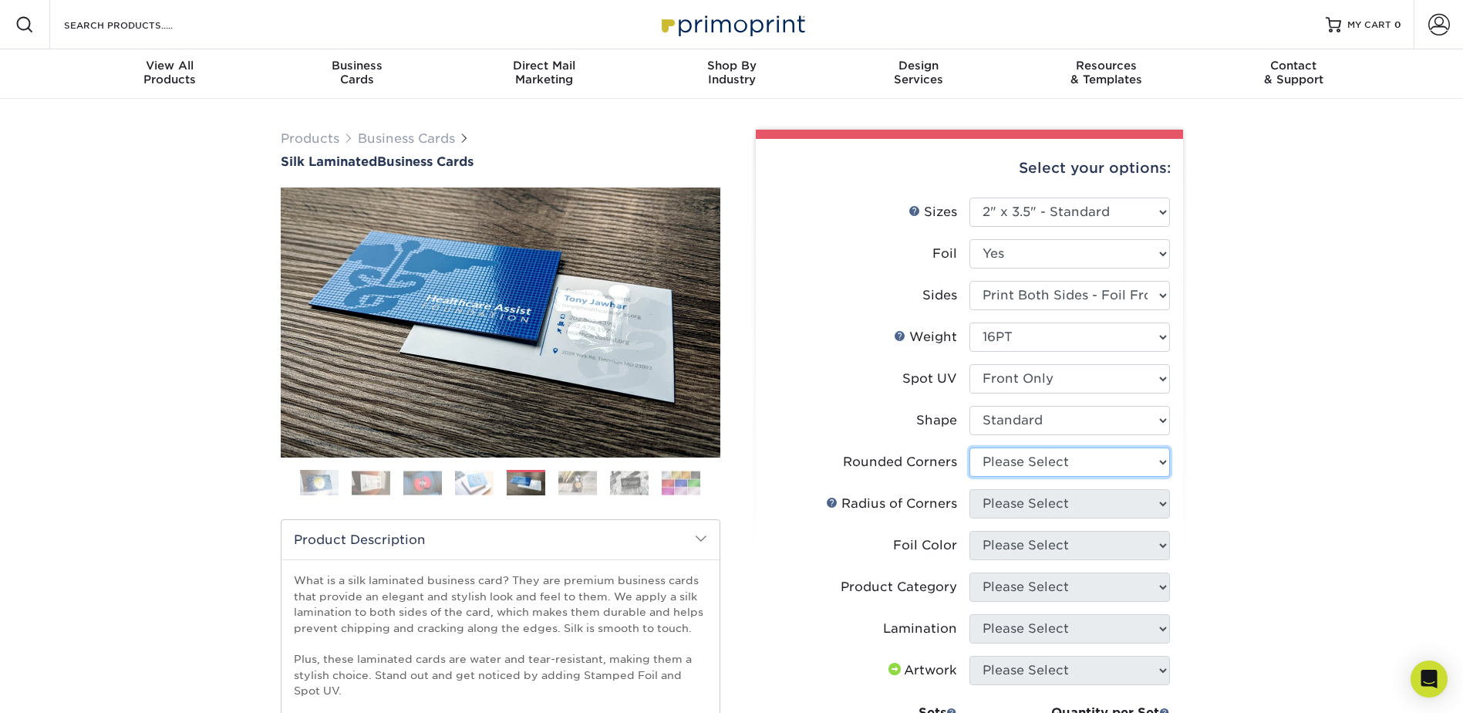
click at [1025, 470] on select "Please Select Yes - Round 2 Corners Yes - Round 4 Corners No" at bounding box center [1070, 461] width 201 height 29
click at [992, 566] on li "Foil Color Please Select Silver Foil Black Foil Blue Foil Copper Foil Gold Foil…" at bounding box center [969, 552] width 401 height 42
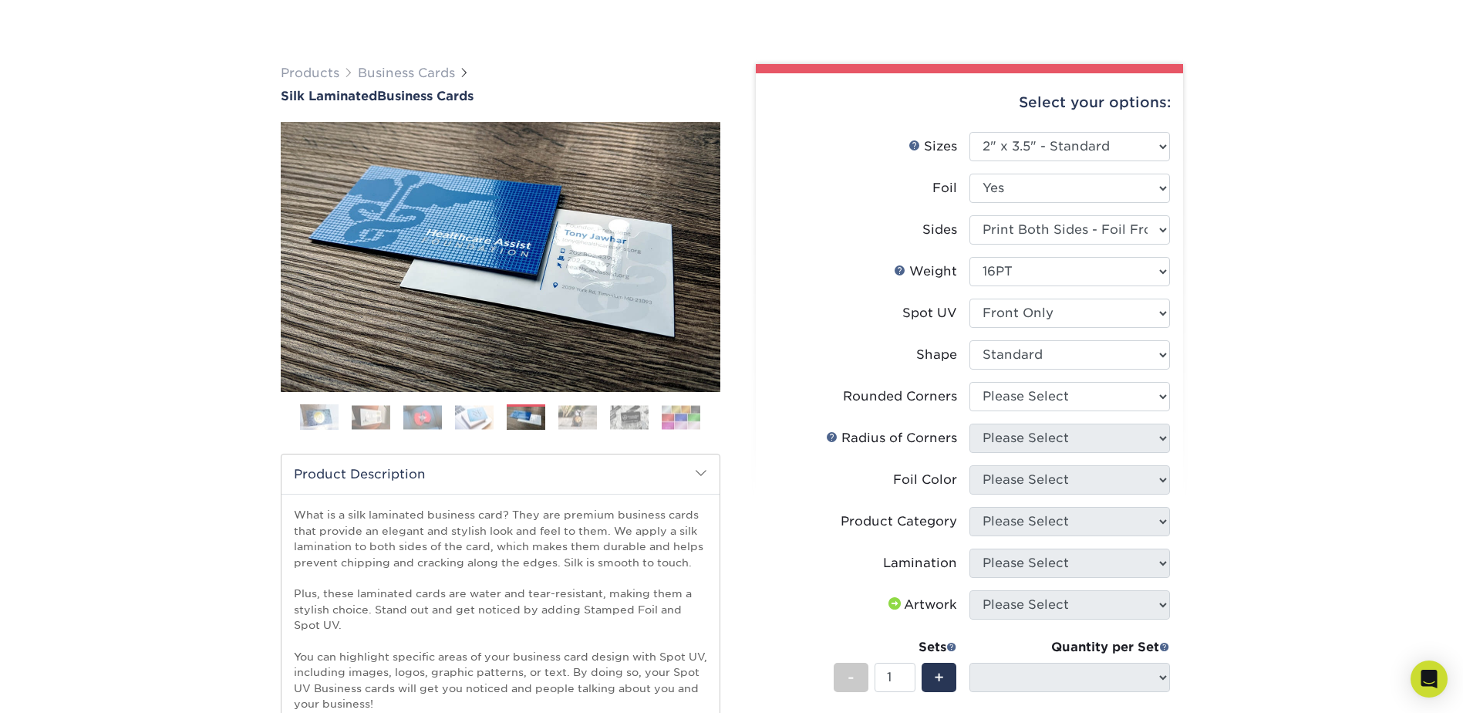
scroll to position [154, 0]
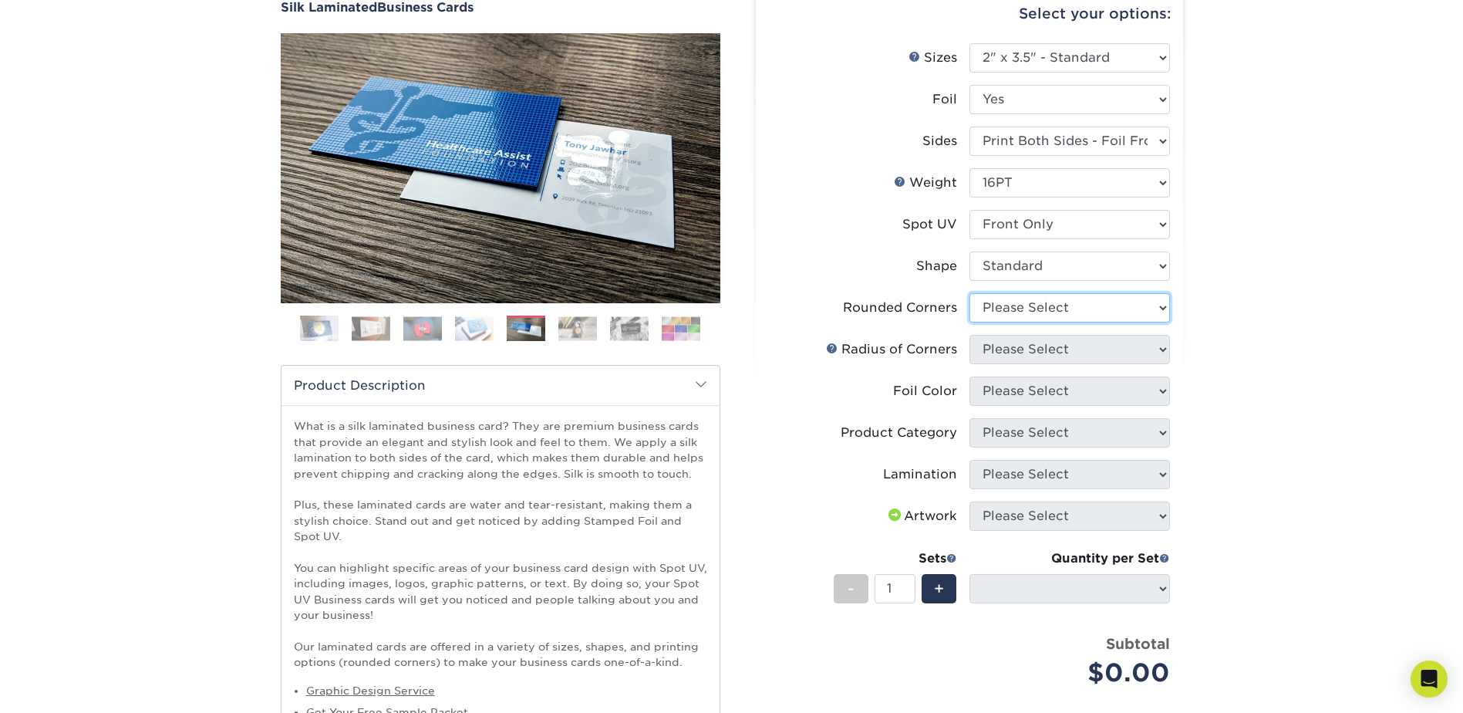
click at [1065, 298] on select "Please Select Yes - Round 2 Corners Yes - Round 4 Corners No" at bounding box center [1070, 307] width 201 height 29
select select "0"
click at [970, 293] on select "Please Select Yes - Round 2 Corners Yes - Round 4 Corners No" at bounding box center [1070, 307] width 201 height 29
select select "-1"
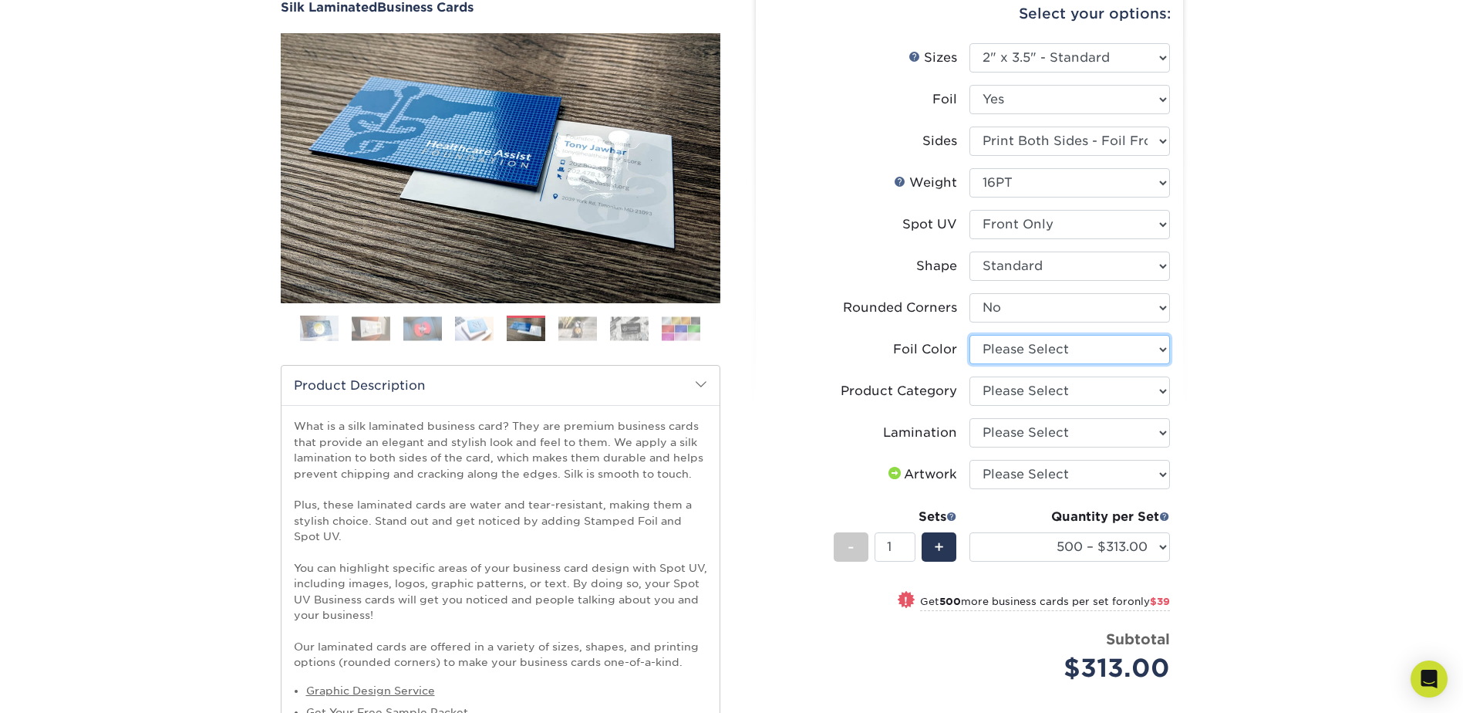
click at [1146, 359] on select "Please Select Silver Foil Black Foil Blue Foil Copper Foil Gold Foil Red Foil R…" at bounding box center [1070, 349] width 201 height 29
select select "a834dd52-fe06-4ed6-9a86-5bd3c2d02515"
click at [970, 335] on select "Please Select Silver Foil Black Foil Blue Foil Copper Foil Gold Foil Red Foil R…" at bounding box center [1070, 349] width 201 height 29
click at [1086, 381] on select "Please Select Business Cards" at bounding box center [1070, 390] width 201 height 29
select select "3b5148f1-0588-4f88-a218-97bcfdce65c1"
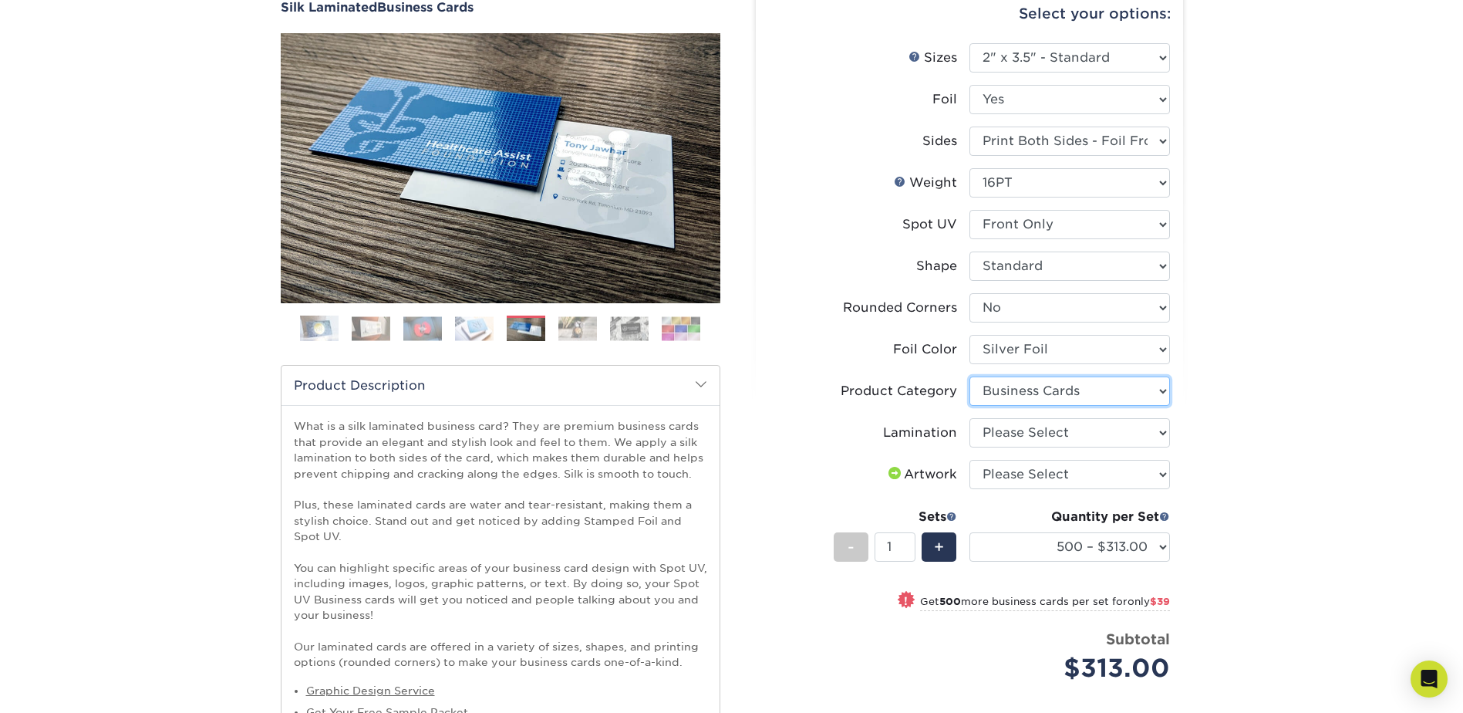
click at [970, 376] on select "Please Select Business Cards" at bounding box center [1070, 390] width 201 height 29
click at [1052, 424] on select "Please Select Silk" at bounding box center [1070, 432] width 201 height 29
select select "ccacb42f-45f7-42d3-bbd3-7c8421cf37f0"
click at [970, 418] on select "Please Select Silk" at bounding box center [1070, 432] width 201 height 29
click at [1023, 462] on select "Please Select I will upload files I need a design - $100" at bounding box center [1070, 474] width 201 height 29
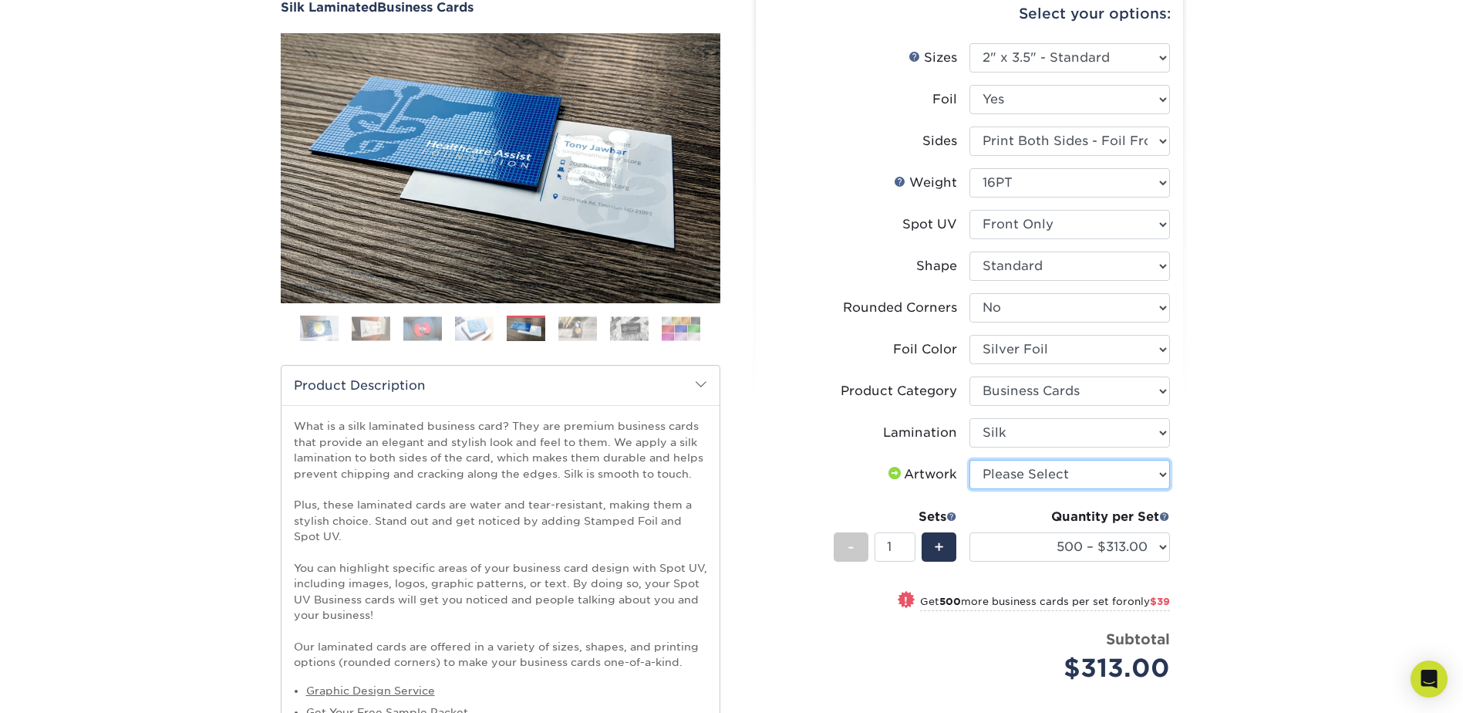
select select "upload"
click at [970, 460] on select "Please Select I will upload files I need a design - $100" at bounding box center [1070, 474] width 201 height 29
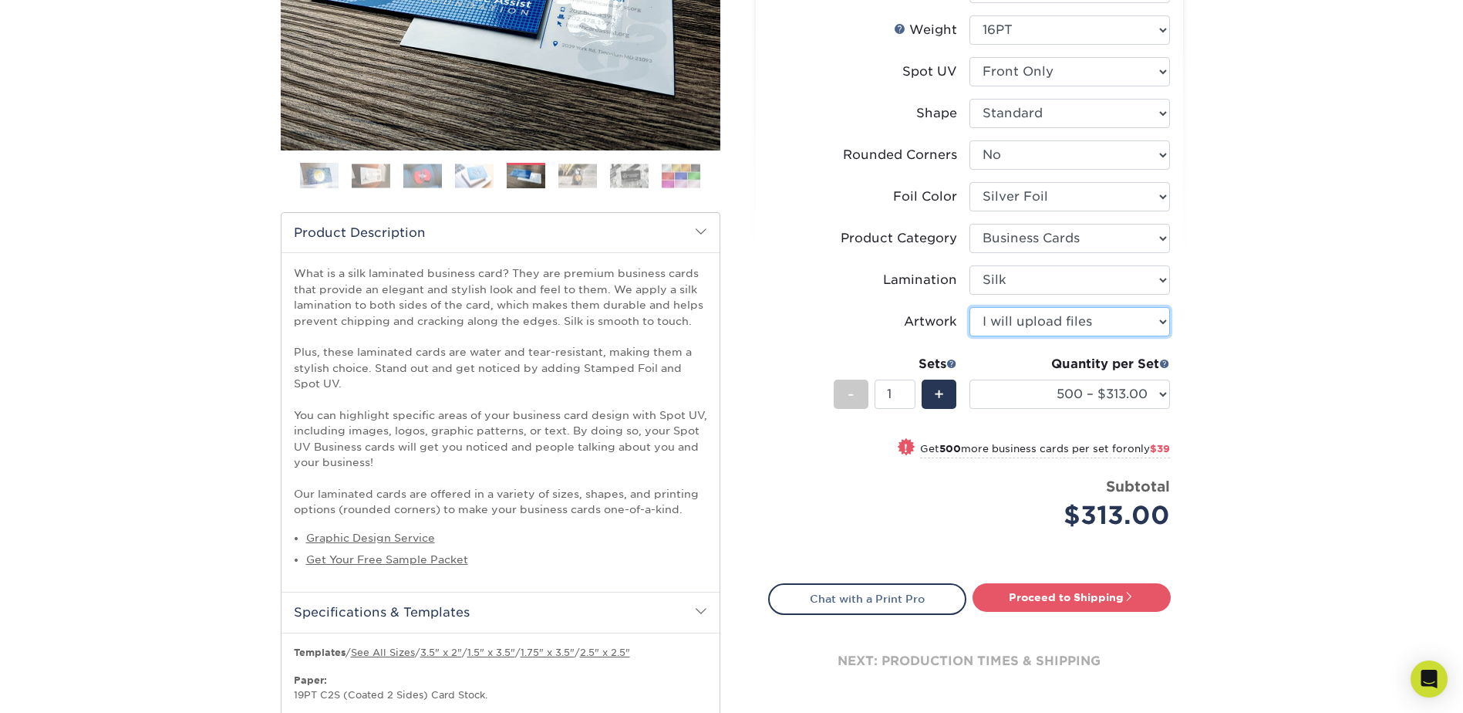
scroll to position [309, 0]
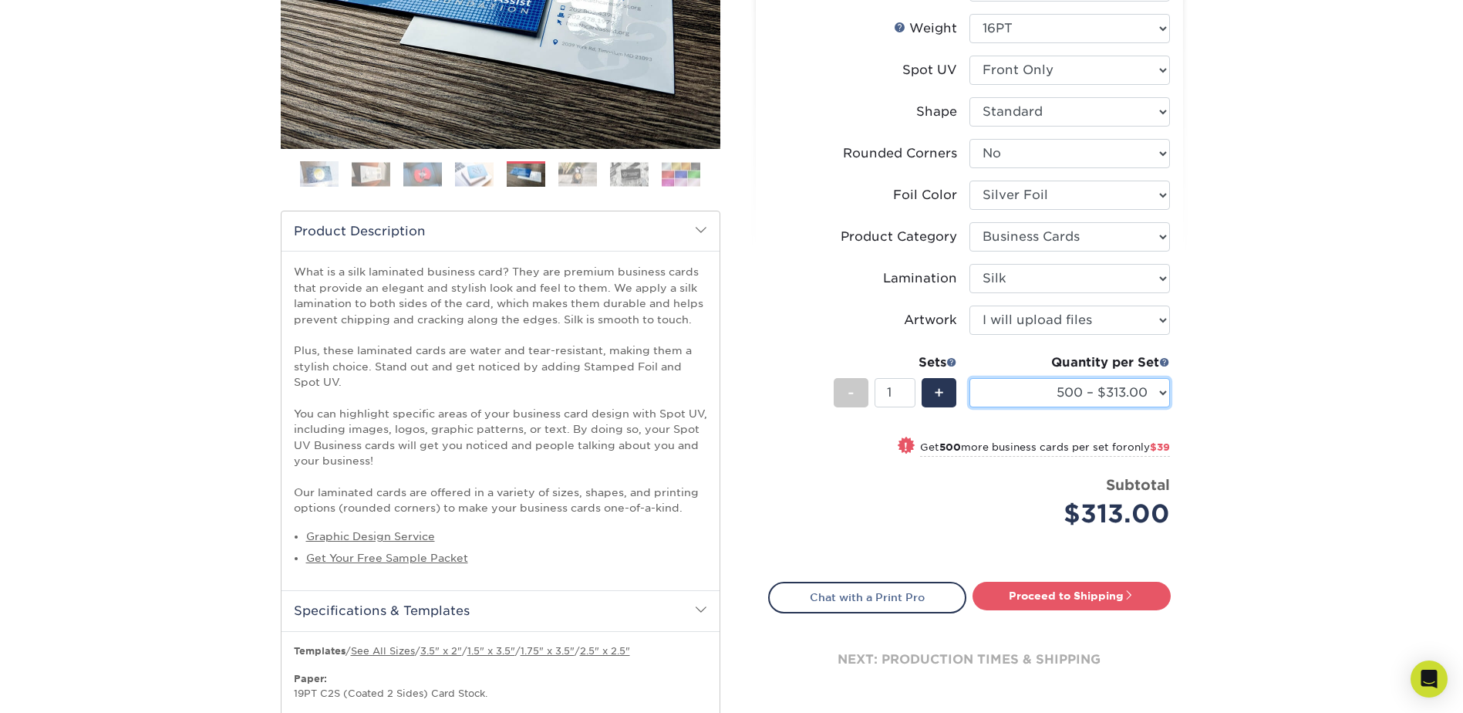
drag, startPoint x: 1064, startPoint y: 397, endPoint x: 1106, endPoint y: 397, distance: 42.4
click at [1106, 397] on select "500 – $313.00 1000 – $352.00 2500 – $865.00 5000 – $1518.00" at bounding box center [1070, 392] width 201 height 29
click at [1217, 380] on div "Products Business Cards Silk Laminated Business Cards Previous Next" at bounding box center [731, 686] width 1463 height 1793
drag, startPoint x: 1008, startPoint y: 456, endPoint x: 1125, endPoint y: 444, distance: 117.1
click at [1125, 444] on small "Get 500 more business cards per set for only $39" at bounding box center [1045, 448] width 250 height 15
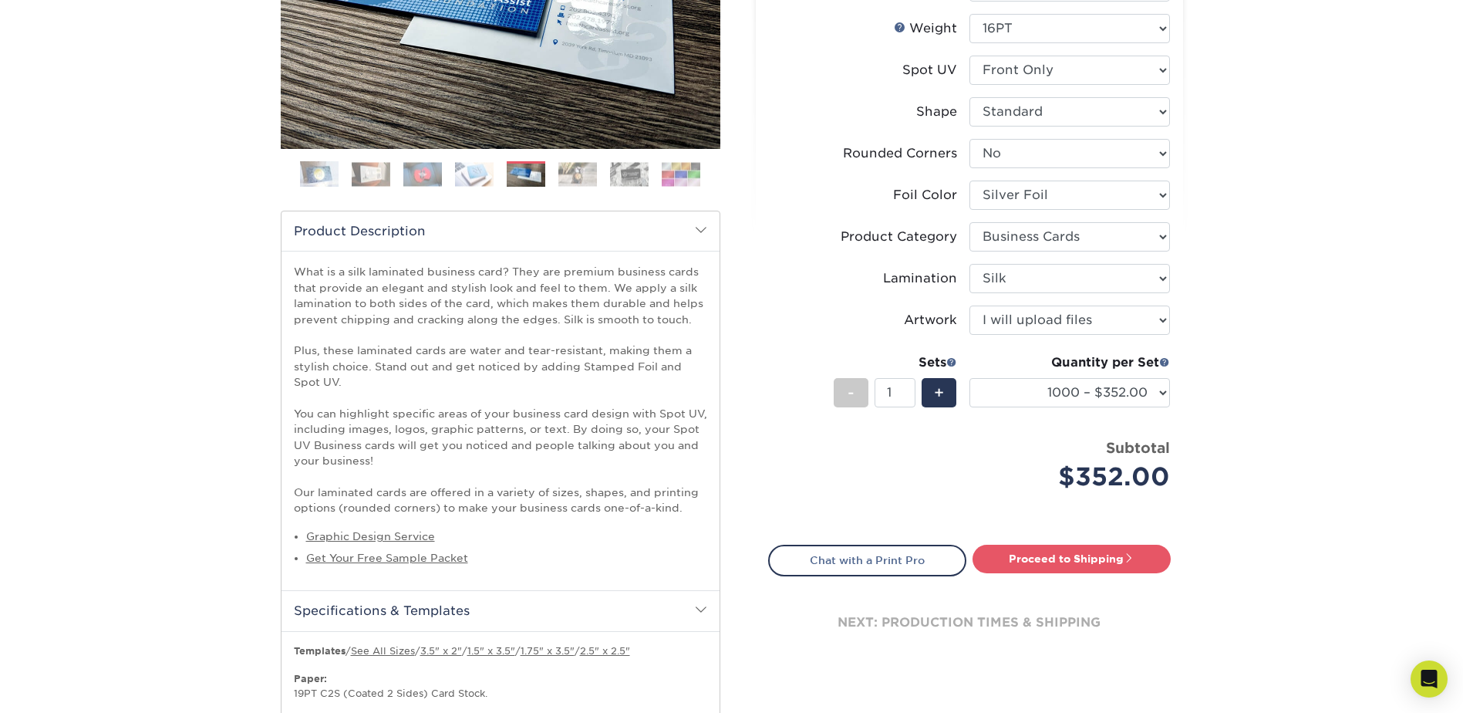
click at [1125, 445] on strong "Subtotal" at bounding box center [1138, 447] width 64 height 17
click at [1109, 383] on select "500 – $313.00 1000 – $352.00 2500 – $865.00 5000 – $1518.00" at bounding box center [1070, 392] width 201 height 29
click at [970, 378] on select "500 – $313.00 1000 – $352.00 2500 – $865.00 5000 – $1518.00" at bounding box center [1070, 392] width 201 height 29
drag, startPoint x: 1066, startPoint y: 406, endPoint x: 1059, endPoint y: 410, distance: 7.9
click at [1059, 410] on div "Quantity per Set 500 – $313.00 1000 – $352.00 2500 – $865.00 5000 – $1518.00 (P…" at bounding box center [1070, 389] width 201 height 72
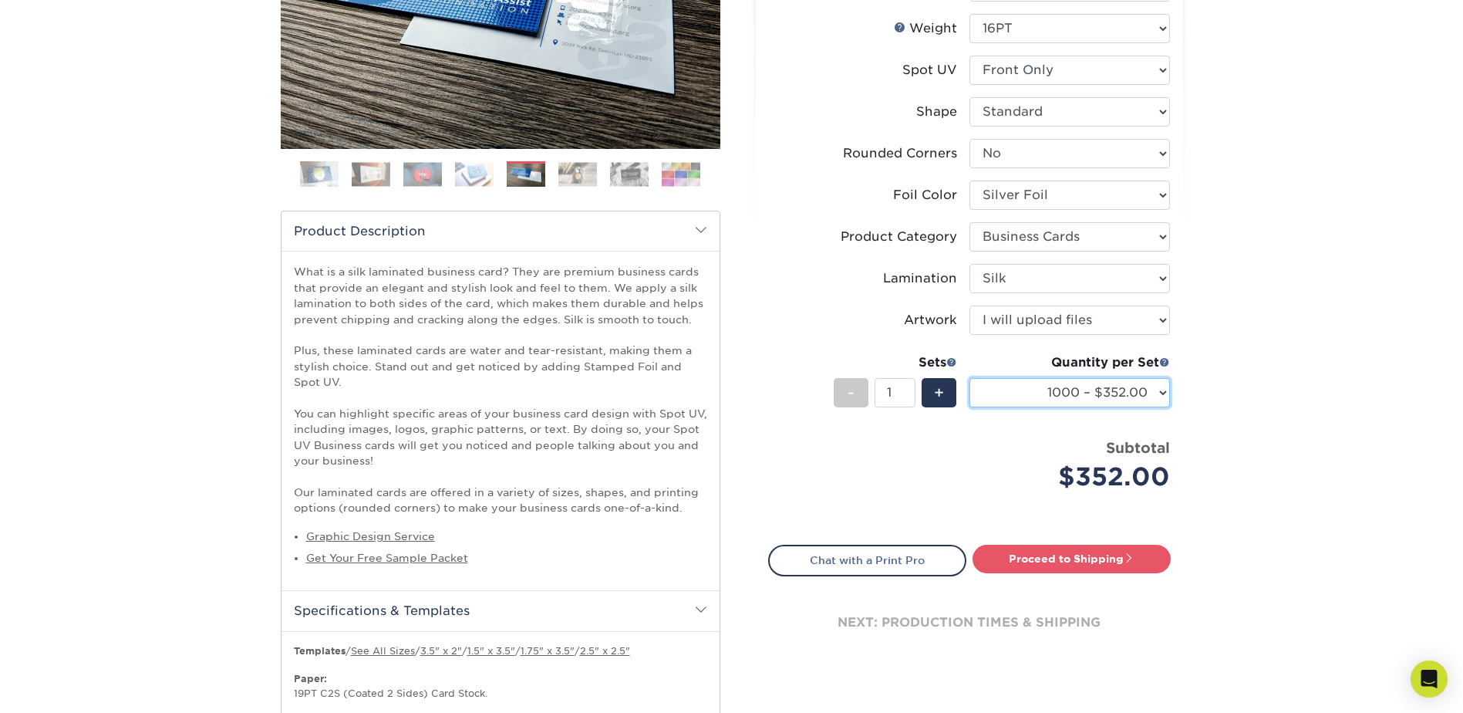
click at [1048, 391] on select "500 – $313.00 1000 – $352.00 2500 – $865.00 5000 – $1518.00" at bounding box center [1070, 392] width 201 height 29
drag, startPoint x: 1041, startPoint y: 393, endPoint x: 1055, endPoint y: 403, distance: 17.1
click at [1042, 393] on select "500 – $313.00 1000 – $352.00 2500 – $865.00 5000 – $1518.00" at bounding box center [1070, 392] width 201 height 29
select select "500 – $313.00"
click at [970, 378] on select "500 – $313.00 1000 – $352.00 2500 – $865.00 5000 – $1518.00" at bounding box center [1070, 392] width 201 height 29
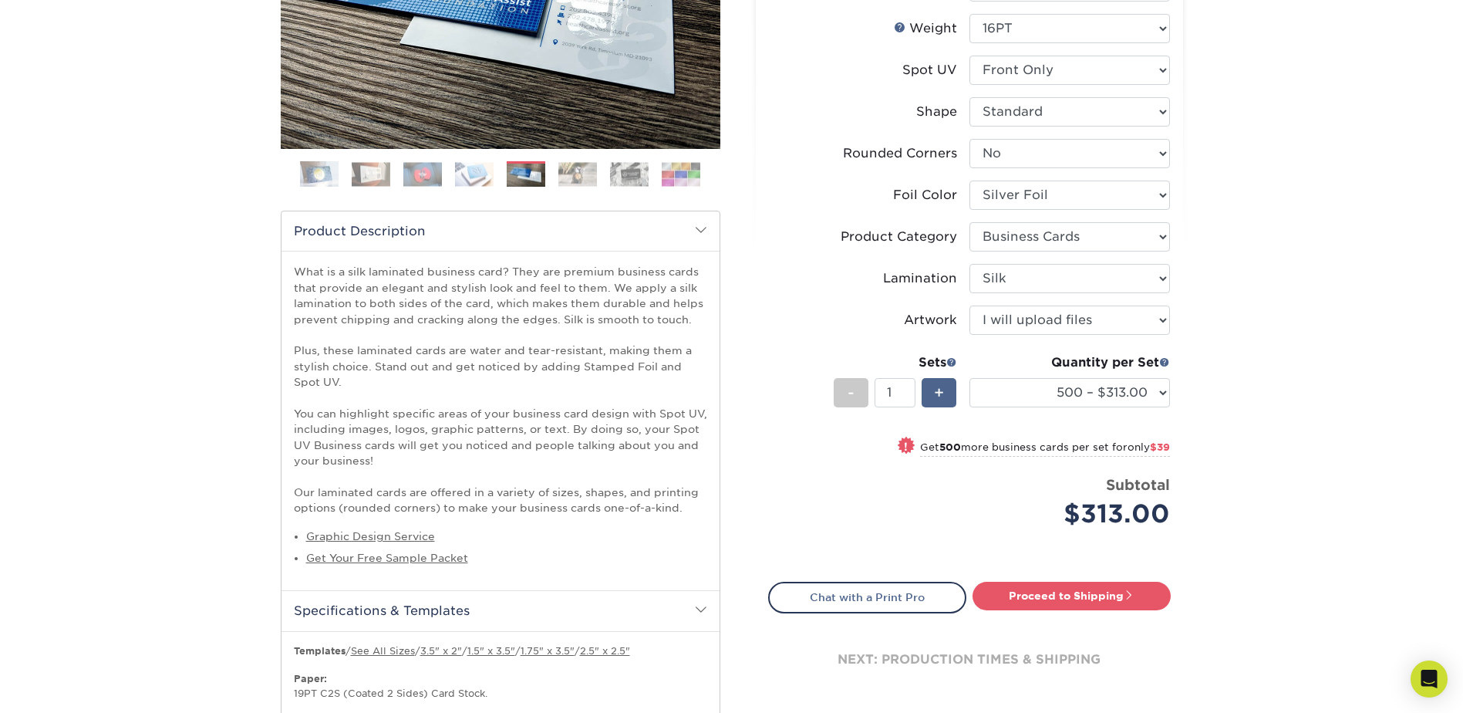
click at [947, 386] on div "+" at bounding box center [939, 392] width 35 height 29
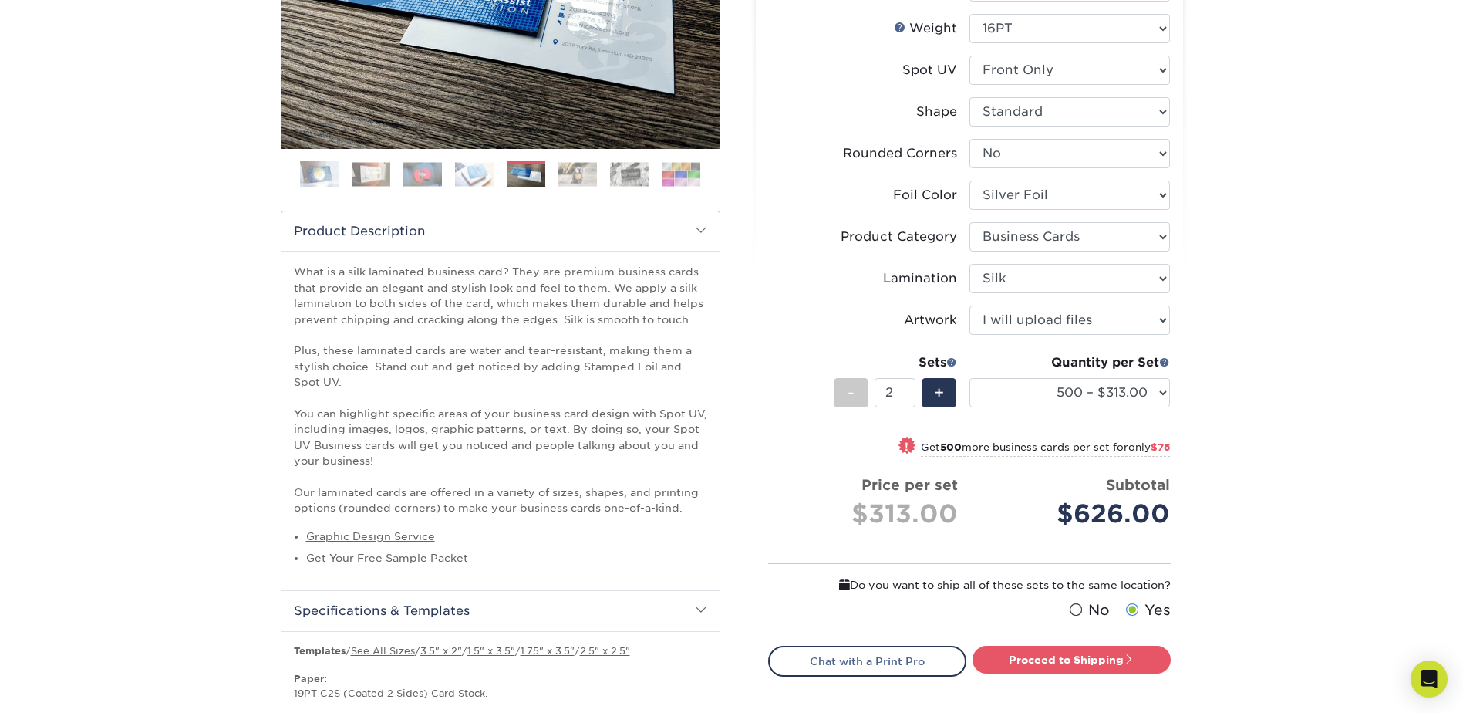
drag, startPoint x: 812, startPoint y: 390, endPoint x: 851, endPoint y: 374, distance: 42.5
click at [851, 374] on li "Sets - 2 + Quantity per Set 500 – $313.00 1000 – $352.00 2500 – $865.00 5000 – …" at bounding box center [969, 392] width 401 height 90
click at [879, 395] on input "2" at bounding box center [895, 392] width 41 height 29
click at [897, 395] on input "2" at bounding box center [895, 392] width 41 height 29
type input "1"
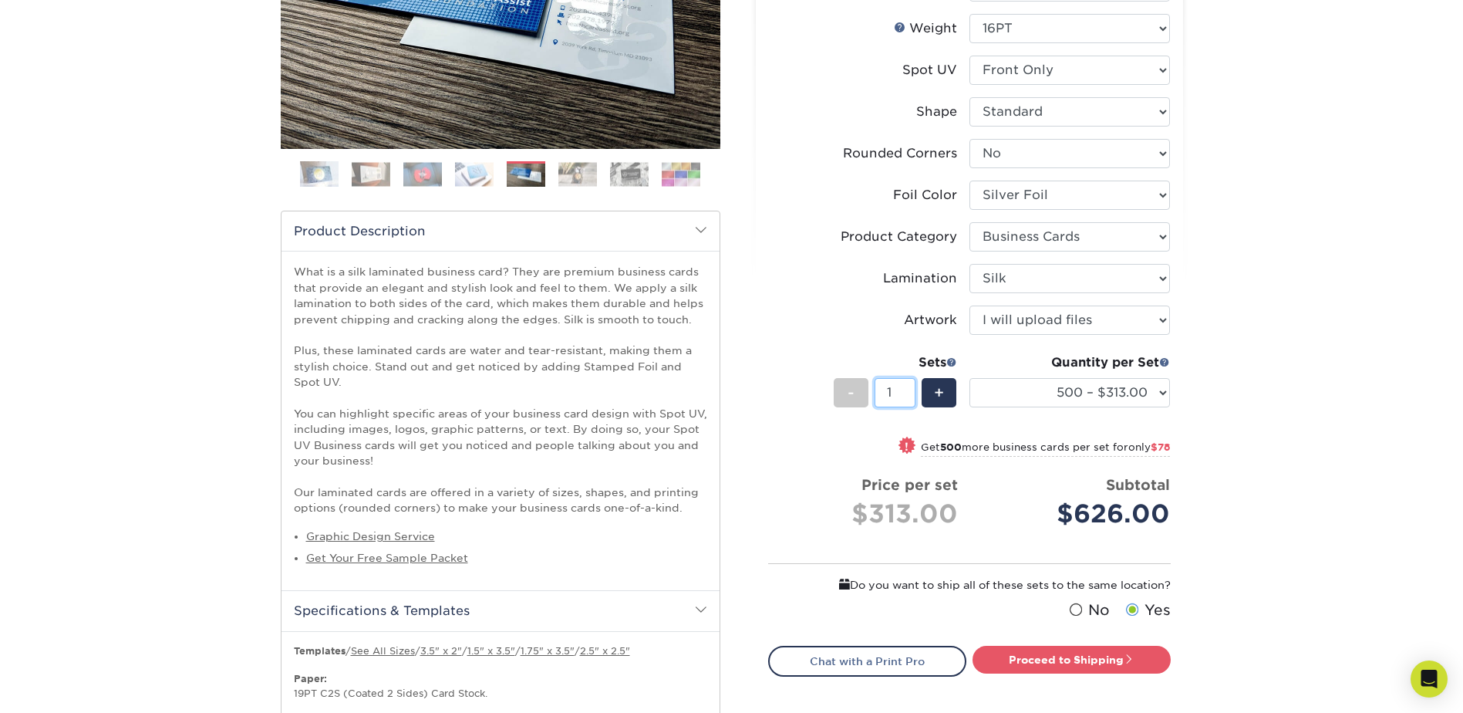
click at [913, 394] on input "1" at bounding box center [895, 392] width 41 height 29
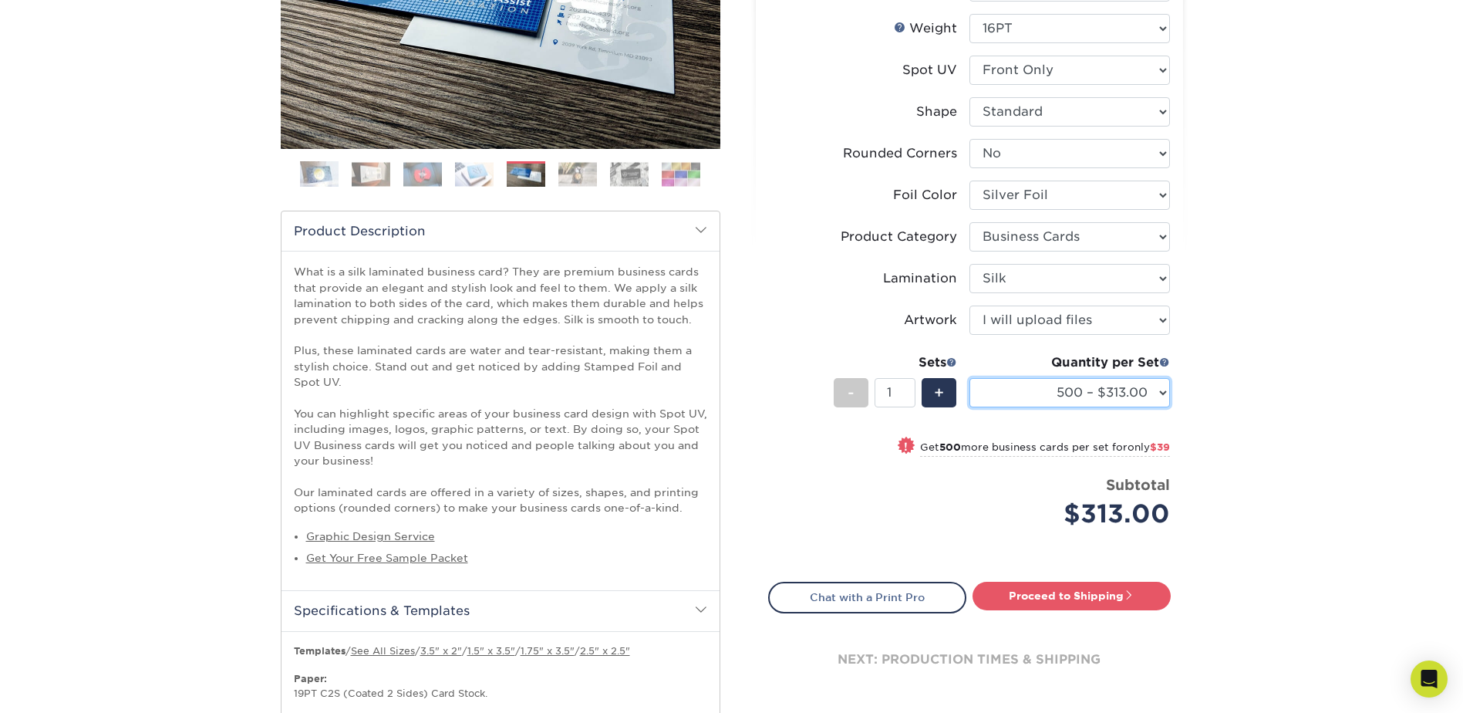
click at [1061, 392] on select "500 – $313.00 1000 – $352.00 2500 – $865.00 5000 – $1518.00" at bounding box center [1070, 392] width 201 height 29
click at [970, 378] on select "500 – $313.00 1000 – $352.00 2500 – $865.00 5000 – $1518.00" at bounding box center [1070, 392] width 201 height 29
click at [1086, 402] on select "500 – $313.00 1000 – $352.00 2500 – $865.00 5000 – $1518.00" at bounding box center [1070, 392] width 201 height 29
click at [970, 378] on select "500 – $313.00 1000 – $352.00 2500 – $865.00 5000 – $1518.00" at bounding box center [1070, 392] width 201 height 29
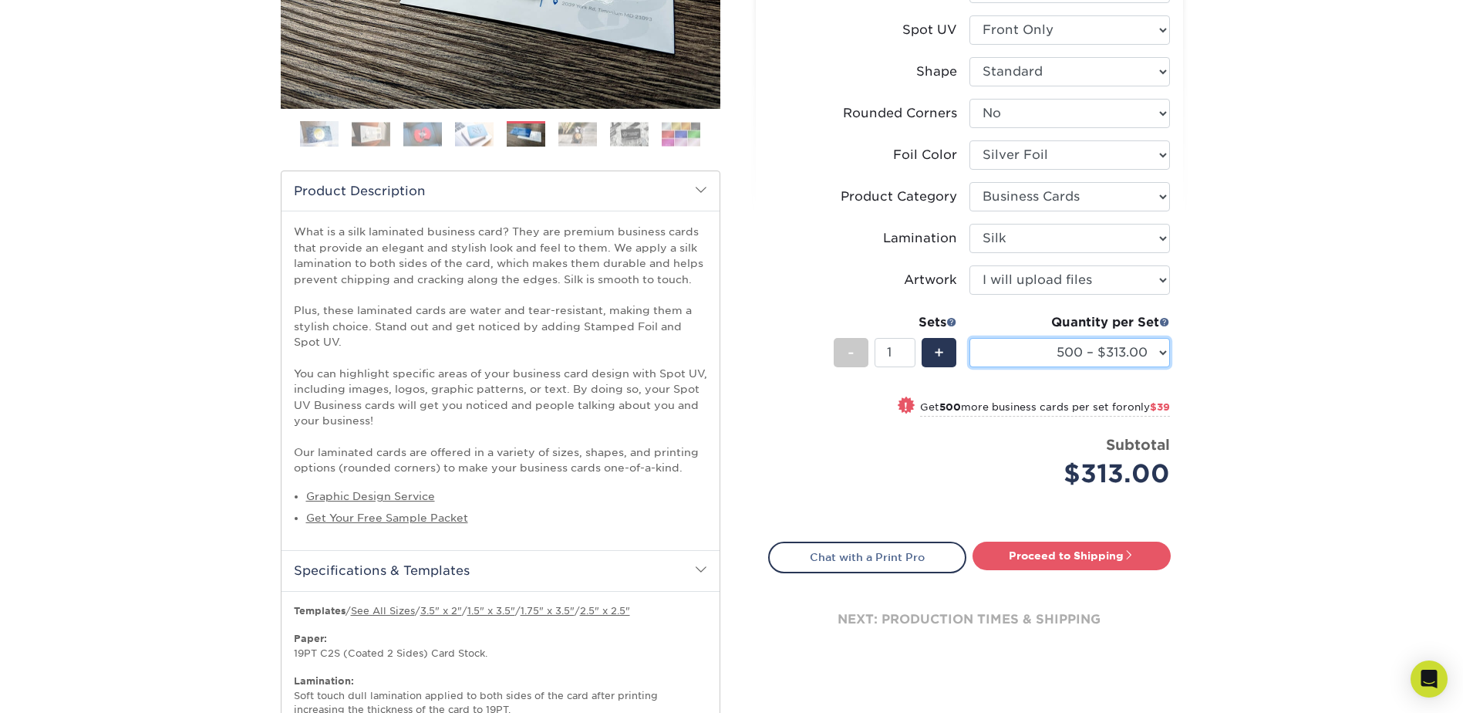
scroll to position [386, 0]
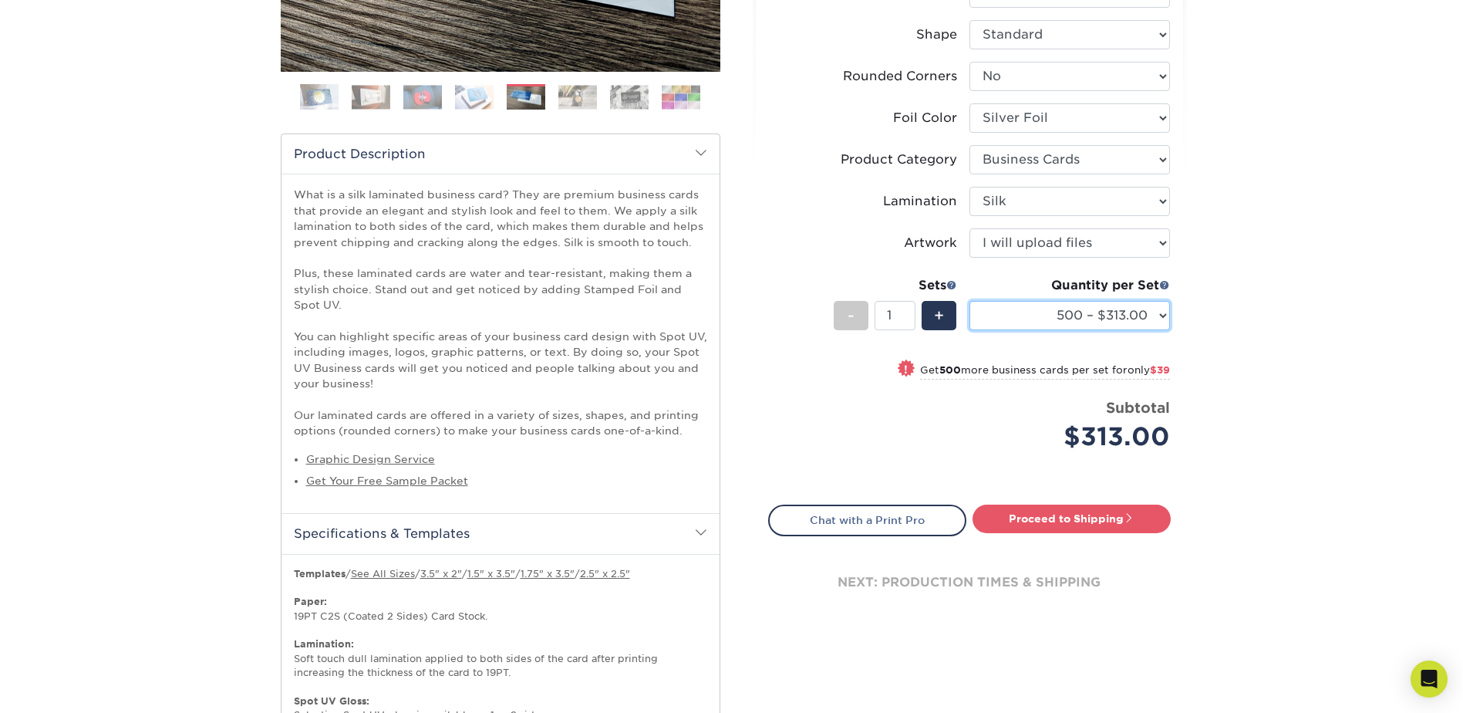
click at [1115, 314] on select "500 – $313.00 1000 – $352.00 2500 – $865.00 5000 – $1518.00" at bounding box center [1070, 315] width 201 height 29
select select "1000 – $352.00"
click at [970, 301] on select "500 – $313.00 1000 – $352.00 2500 – $865.00 5000 – $1518.00" at bounding box center [1070, 315] width 201 height 29
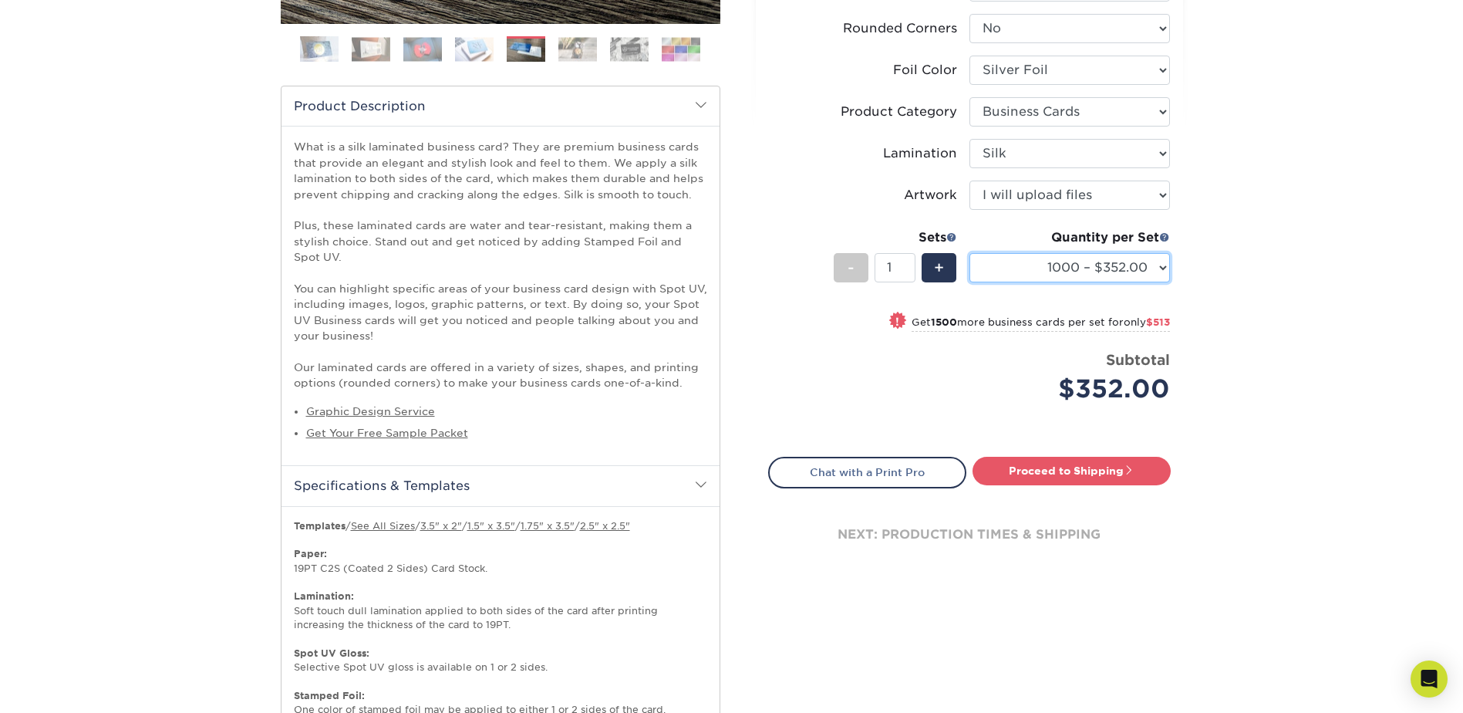
scroll to position [540, 0]
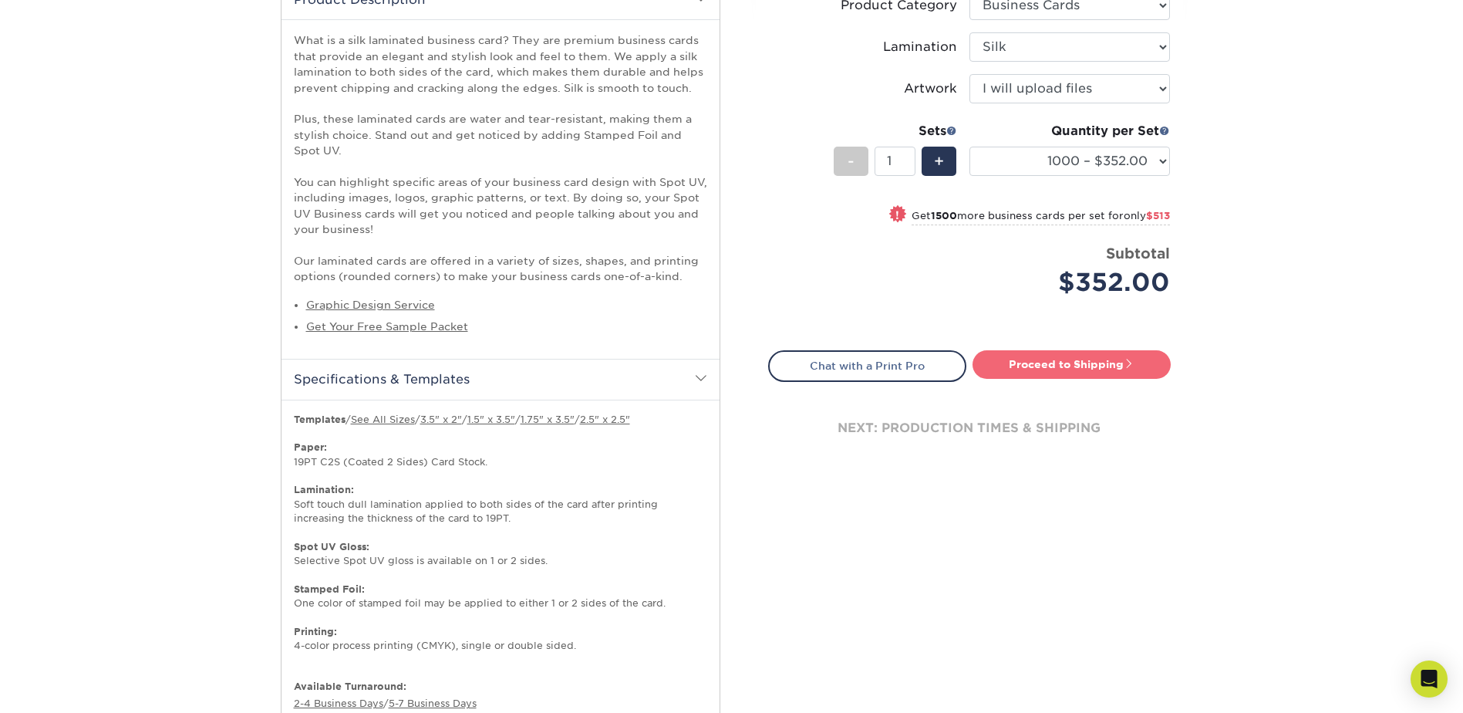
click at [1025, 355] on link "Proceed to Shipping" at bounding box center [1072, 364] width 198 height 28
type input "Set 1"
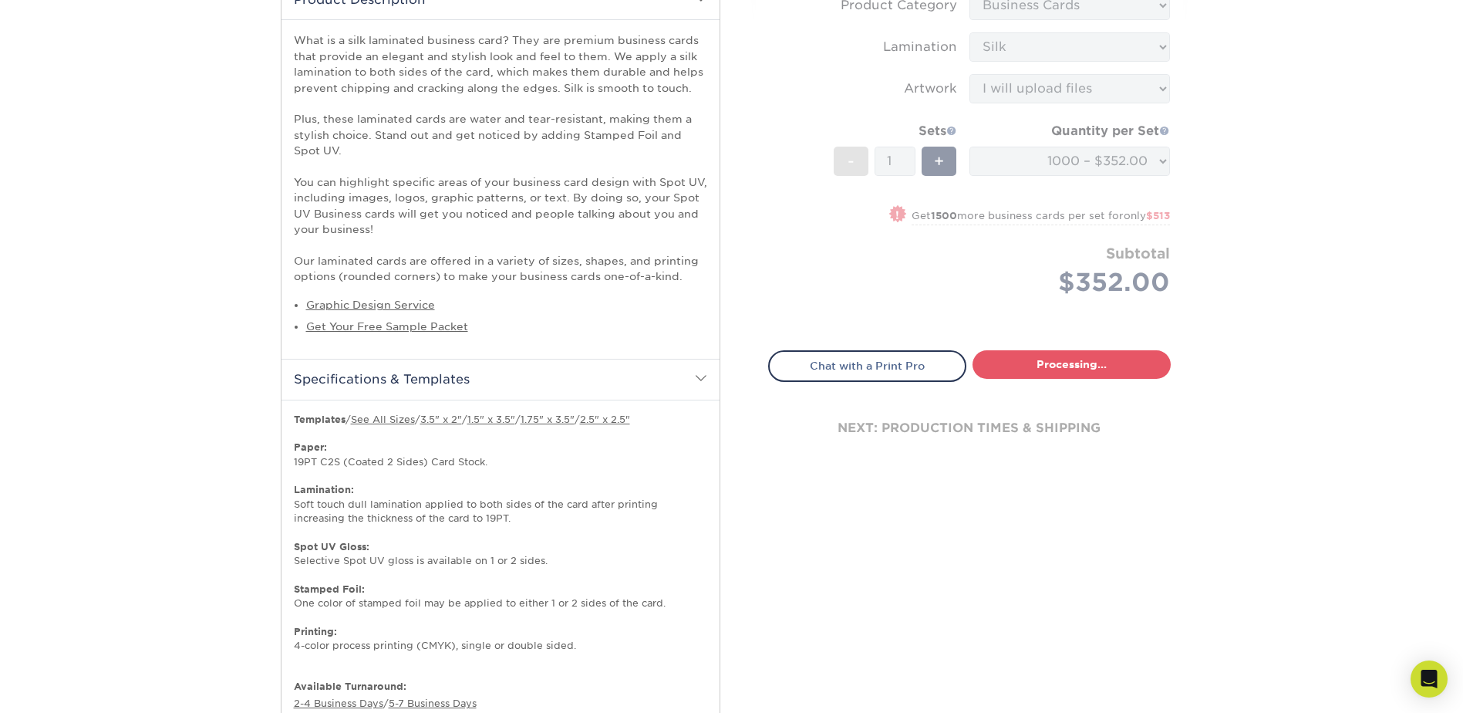
select select "11046226-801a-4dd2-8fec-87608ebf924f"
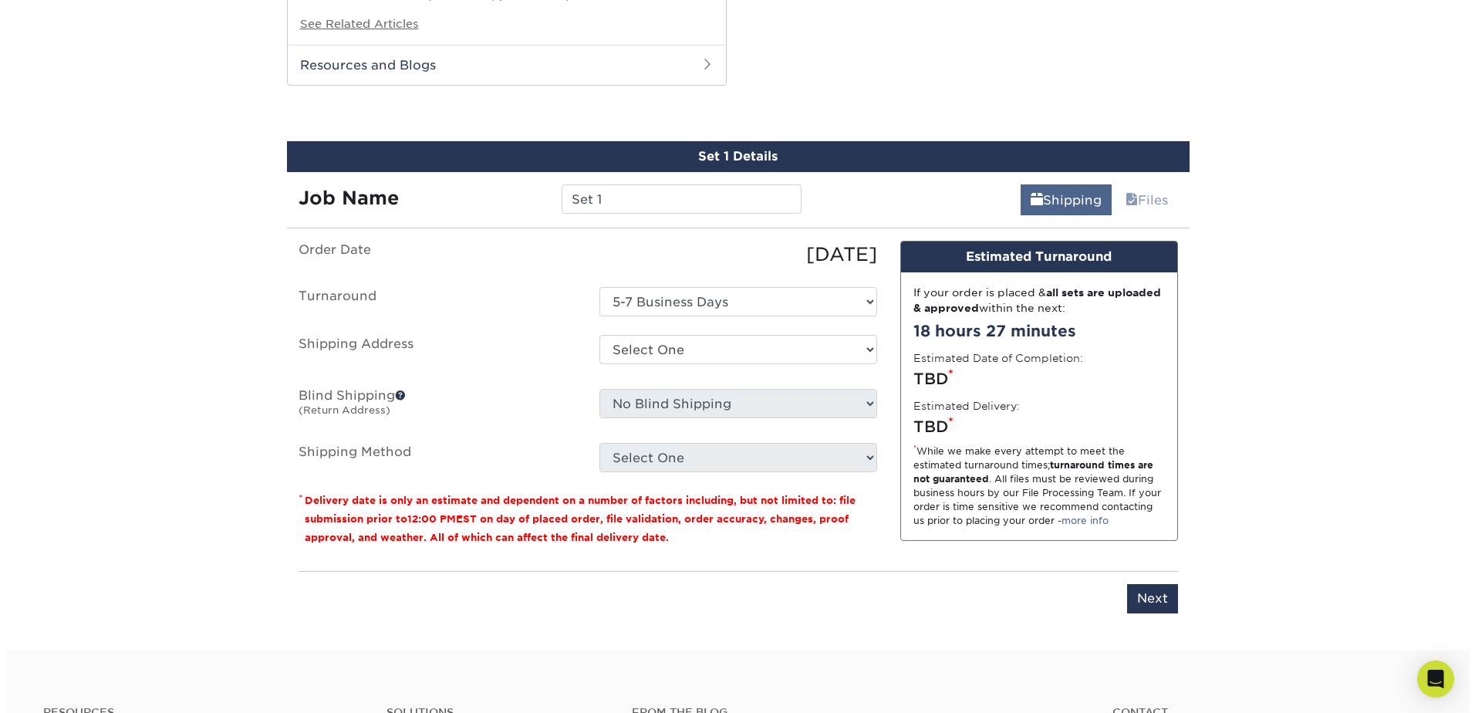
scroll to position [1754, 0]
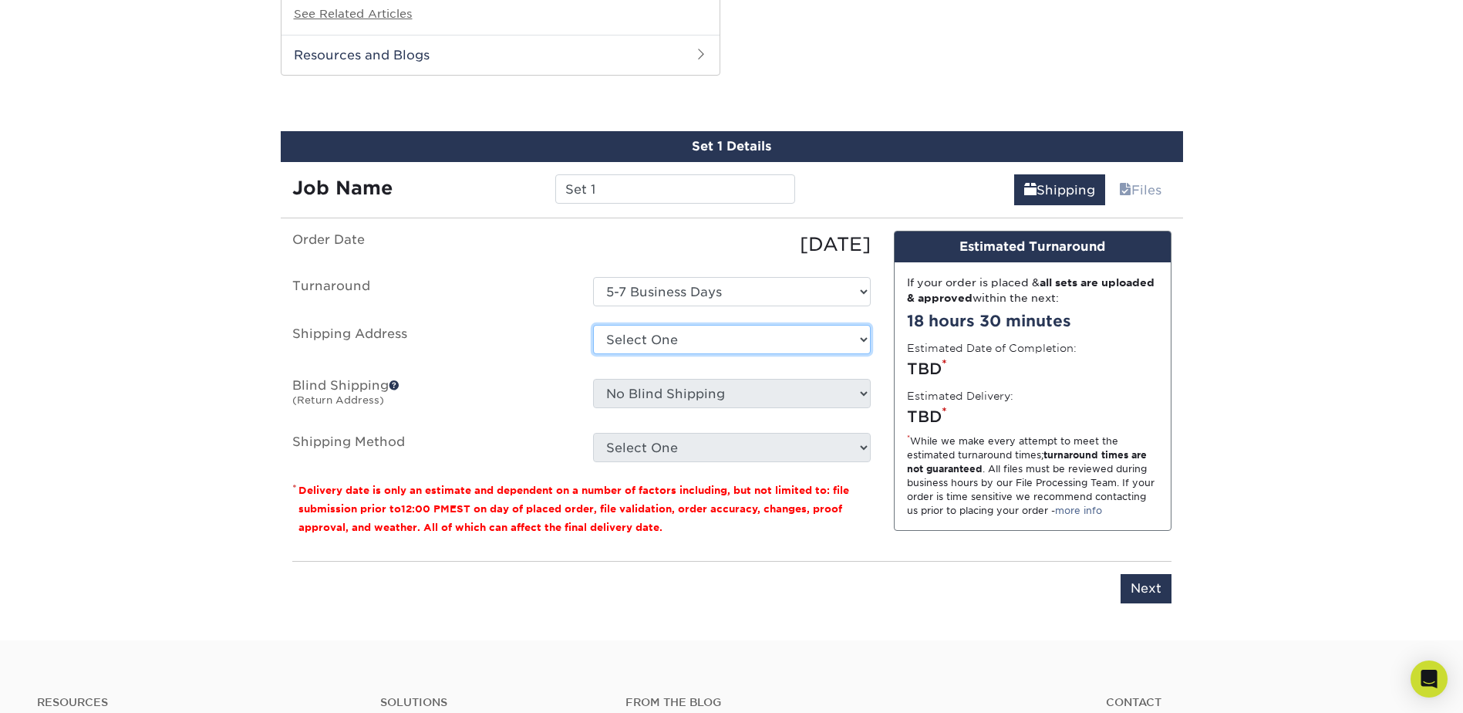
click at [669, 332] on select "Select One + Add New Address - Login" at bounding box center [732, 339] width 278 height 29
select select "newaddress"
click at [593, 325] on select "Select One + Add New Address - Login" at bounding box center [732, 339] width 278 height 29
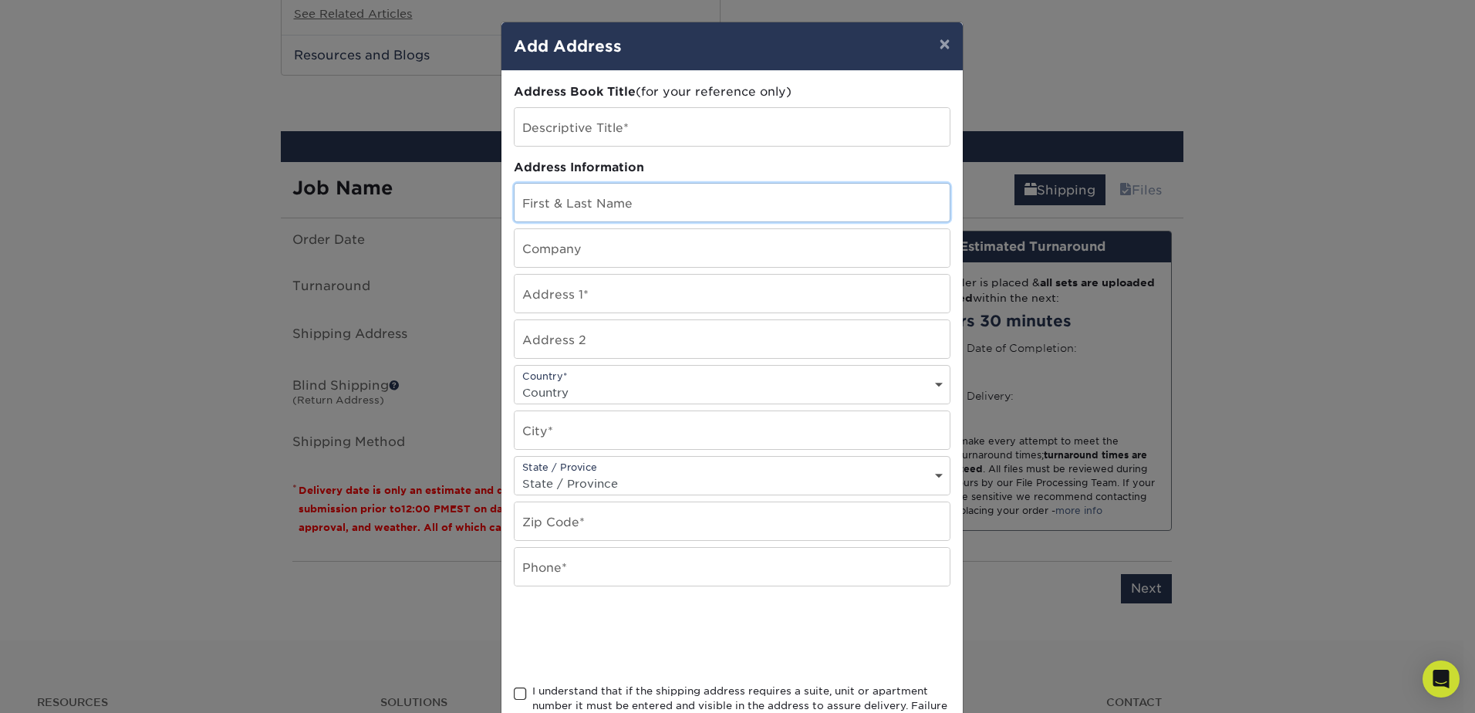
click at [536, 197] on input "text" at bounding box center [732, 203] width 435 height 38
click at [565, 129] on input "text" at bounding box center [732, 127] width 435 height 38
click at [573, 185] on input "text" at bounding box center [732, 203] width 435 height 38
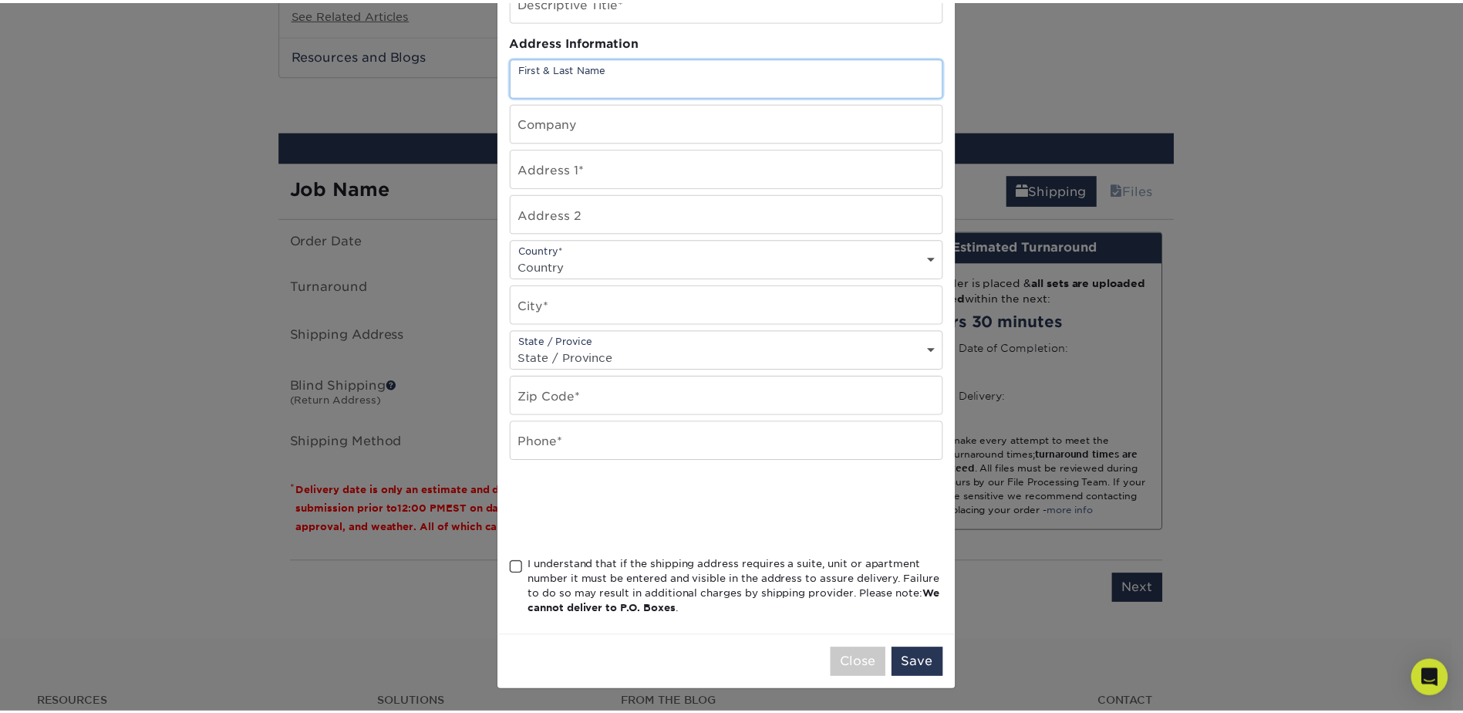
scroll to position [0, 0]
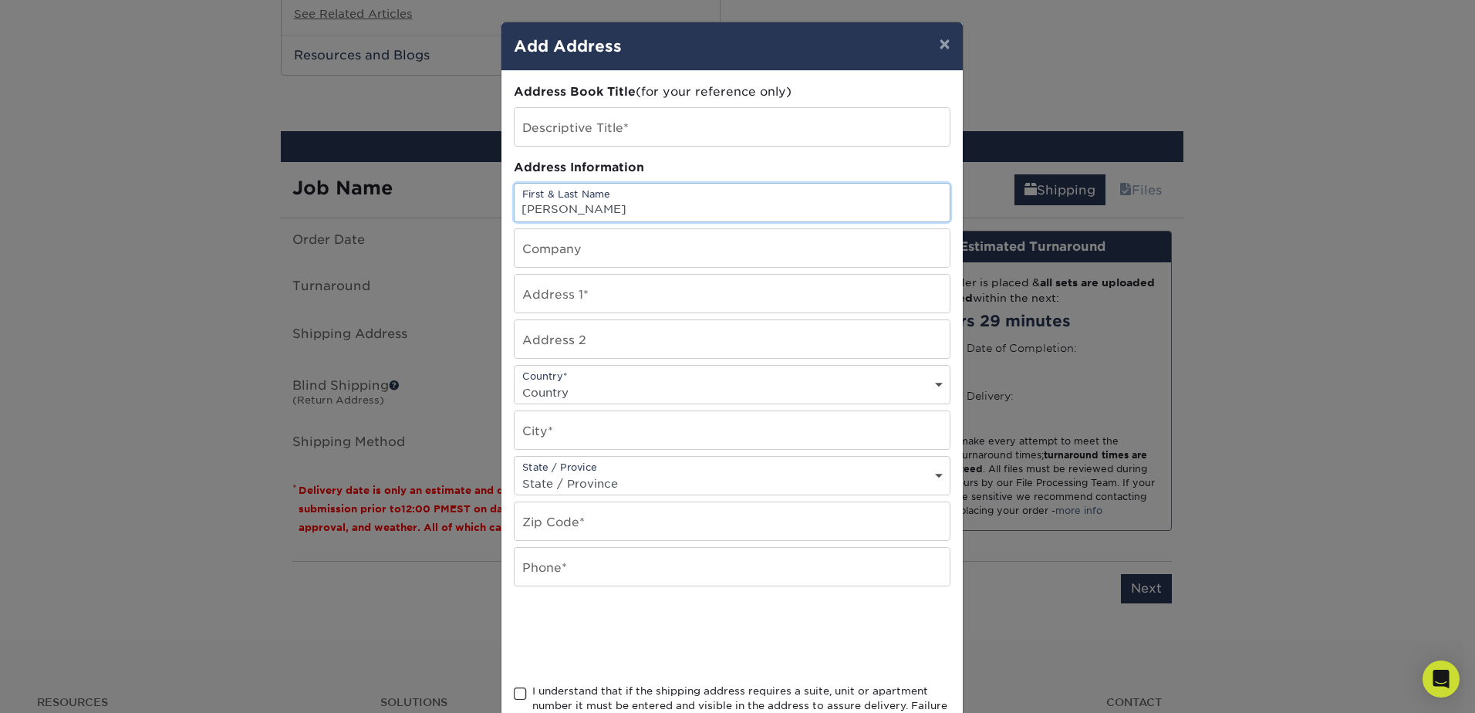
type input "[PERSON_NAME]"
click at [533, 248] on input "text" at bounding box center [732, 248] width 435 height 38
click at [535, 289] on input "text" at bounding box center [732, 294] width 435 height 38
type input "[STREET_ADDRESS]"
type input "apt 203"
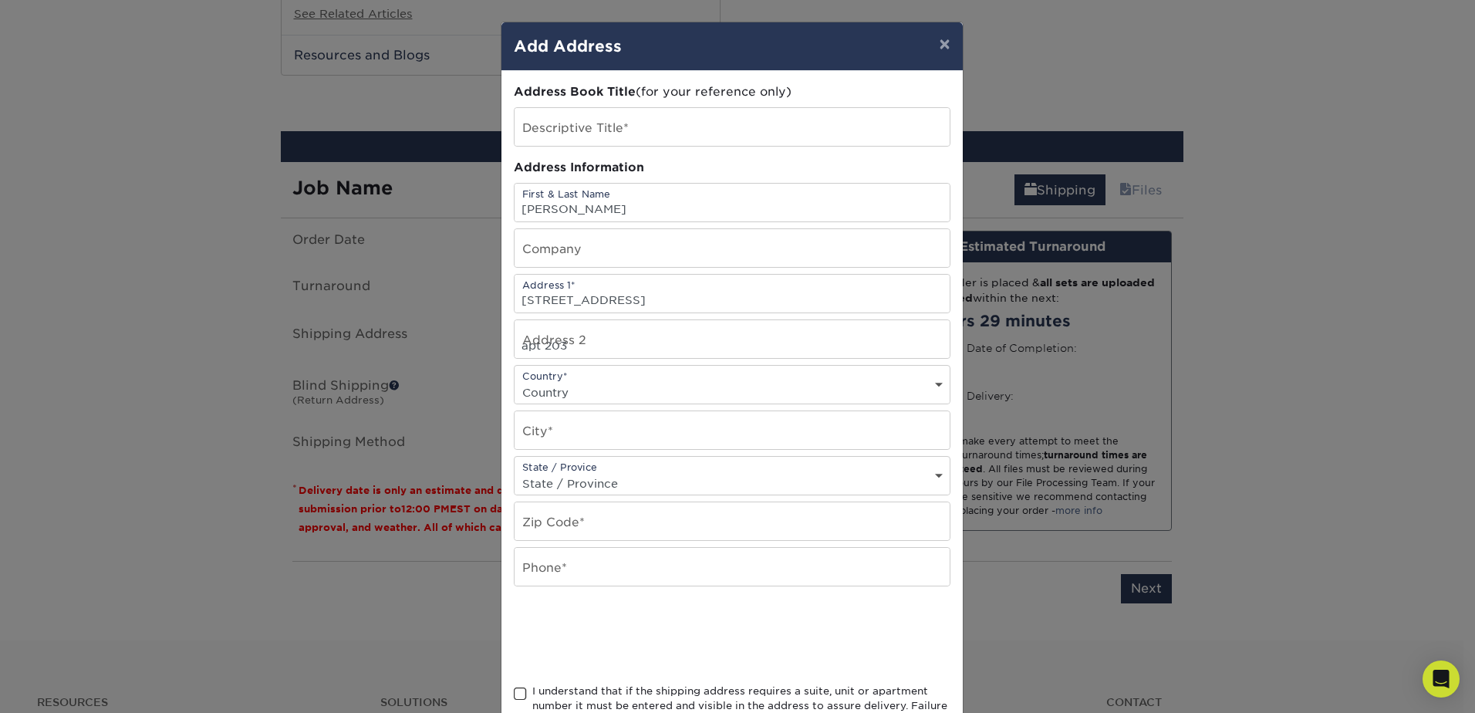
select select "US"
type input "Baton Rouge"
select select "LA"
type input "70809-1271"
type input "8503569303"
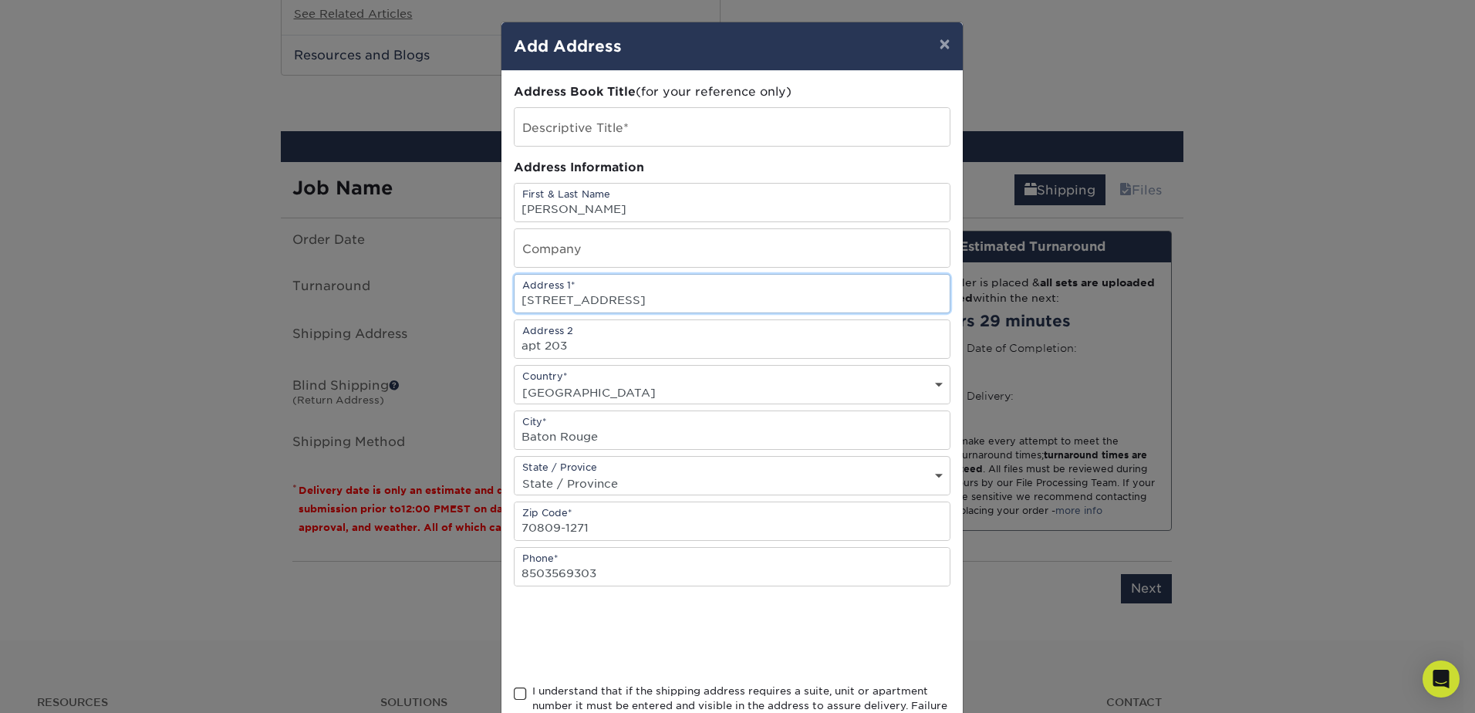
drag, startPoint x: 669, startPoint y: 298, endPoint x: 494, endPoint y: 296, distance: 175.1
click at [494, 296] on div "× Add Address Address Book Title (for your reference only) Descriptive Title* A…" at bounding box center [737, 356] width 1475 height 713
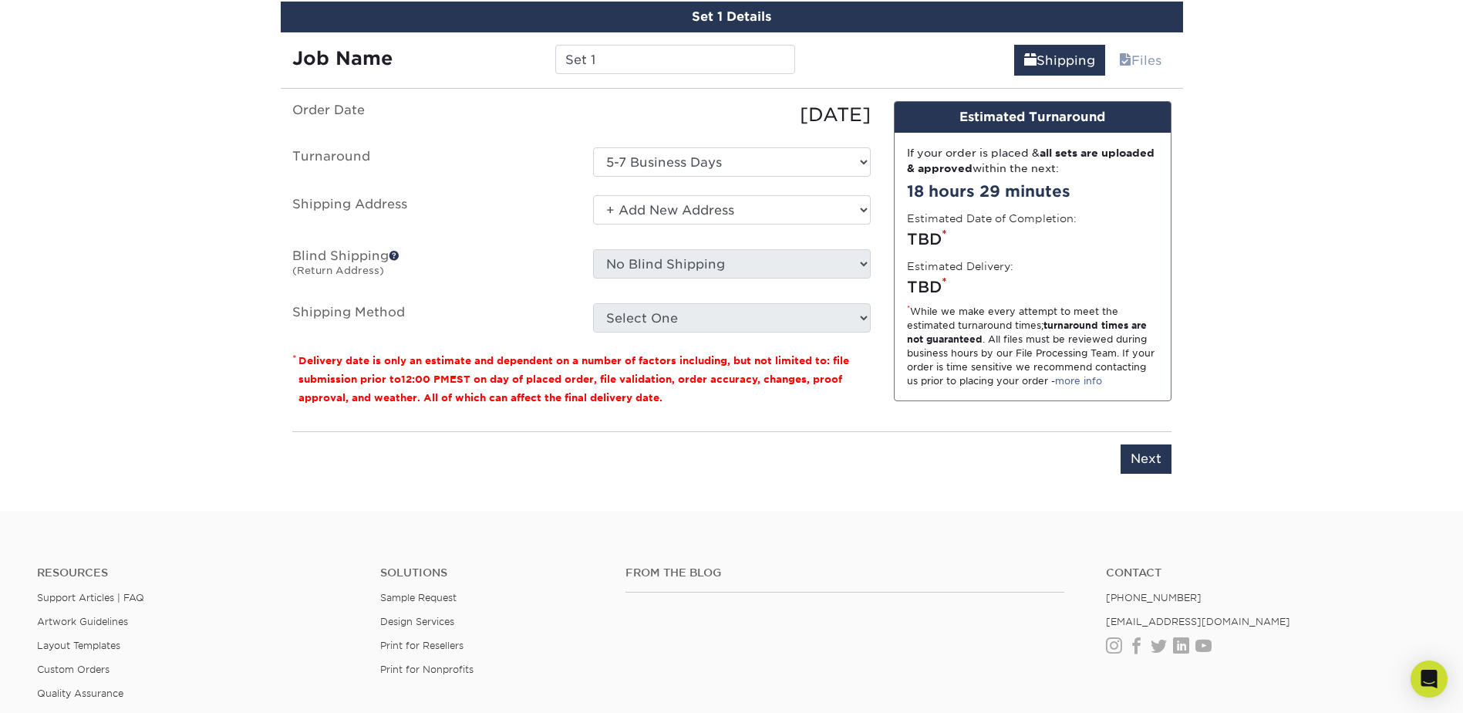
scroll to position [1670, 0]
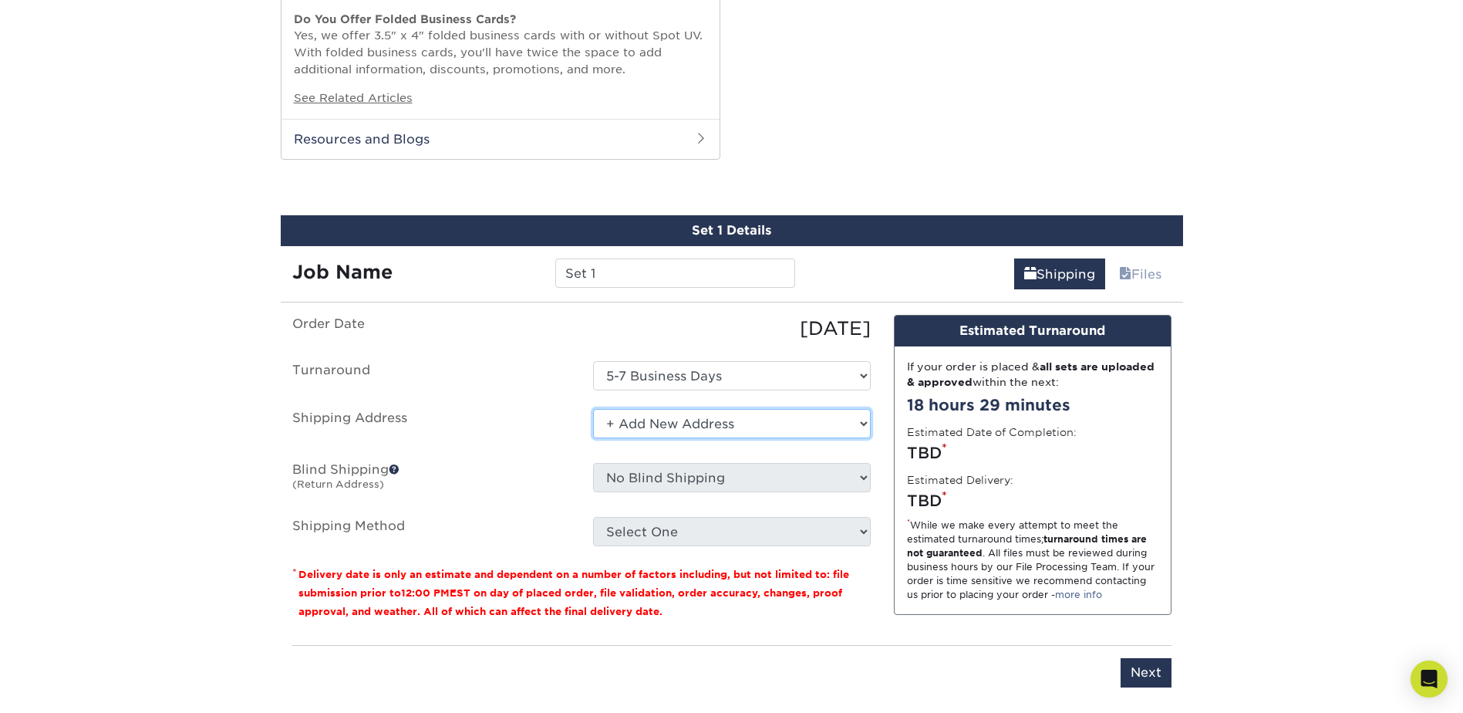
click at [648, 426] on select "Select One + Add New Address - Login" at bounding box center [732, 423] width 278 height 29
click at [593, 438] on select "Select One + Add New Address - Login" at bounding box center [732, 423] width 278 height 29
select select "-1"
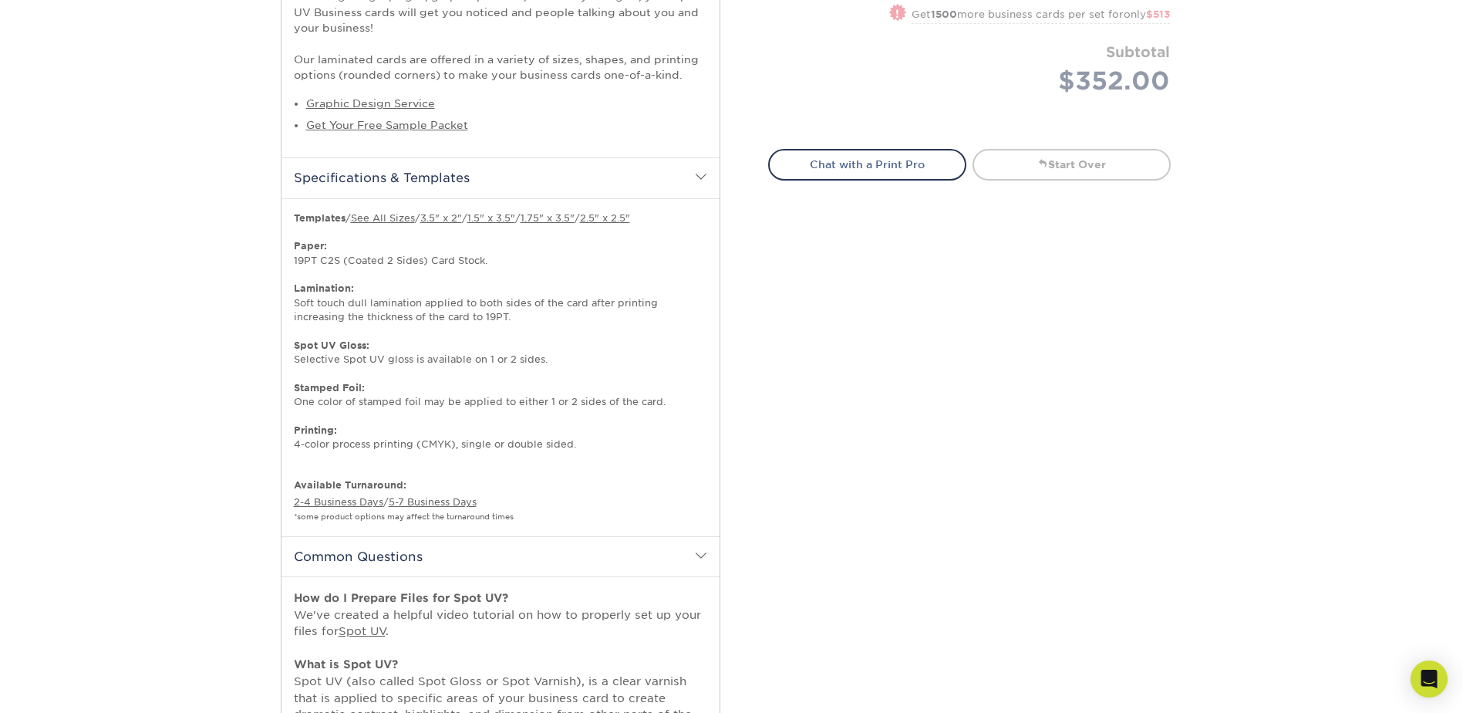
scroll to position [1157, 0]
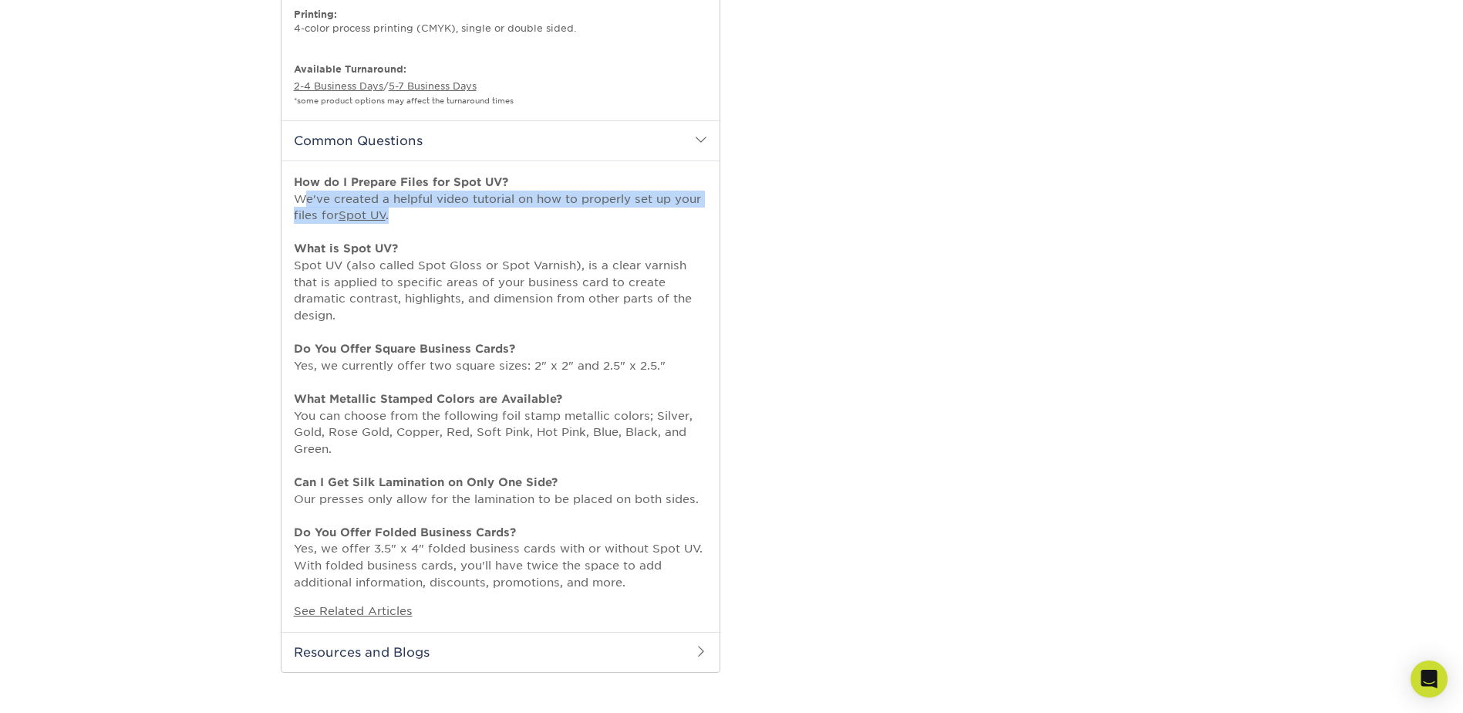
drag, startPoint x: 393, startPoint y: 211, endPoint x: 291, endPoint y: 198, distance: 102.7
click at [291, 198] on div "How do I Prepare Files for Spot UV? We've created a helpful video tutorial on h…" at bounding box center [501, 395] width 438 height 471
drag, startPoint x: 291, startPoint y: 198, endPoint x: 359, endPoint y: 215, distance: 70.0
click at [359, 215] on link "Spot UV" at bounding box center [362, 214] width 47 height 13
